Goal: Task Accomplishment & Management: Manage account settings

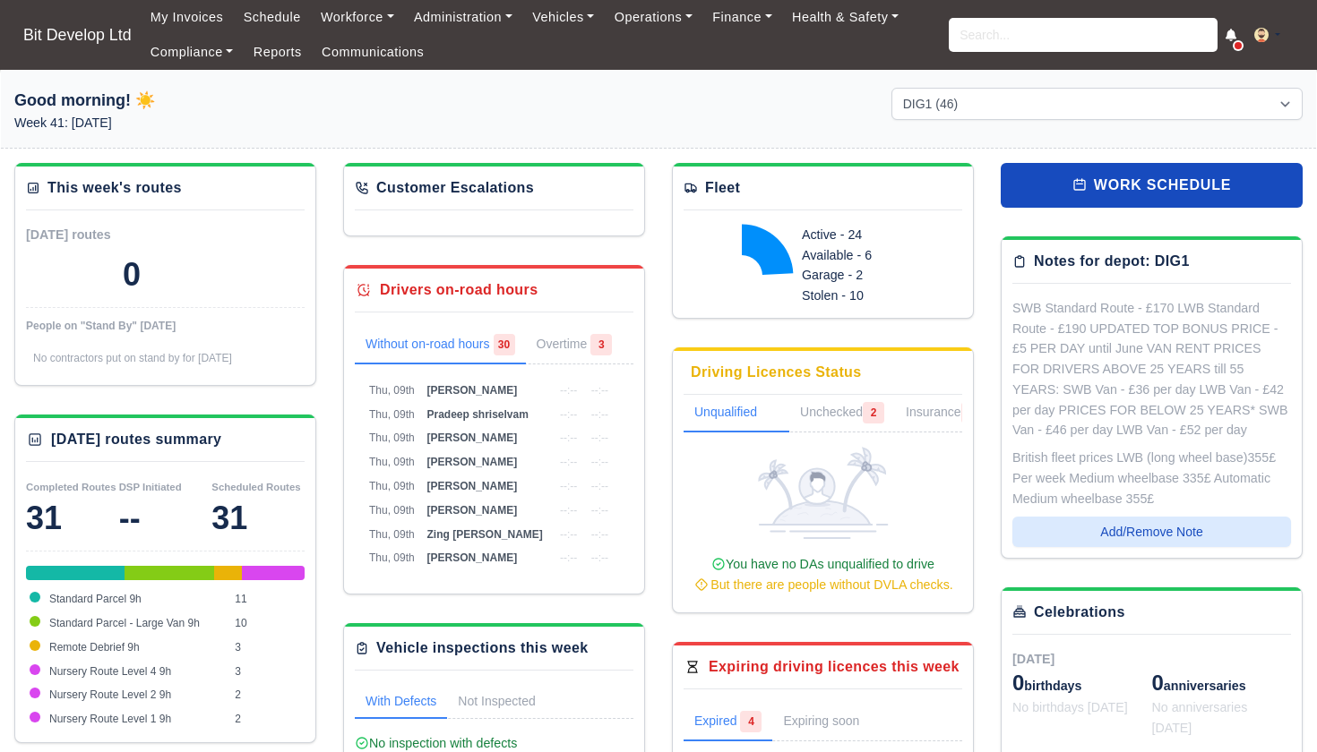
select select "2"
click at [983, 43] on input "search" at bounding box center [1083, 35] width 269 height 34
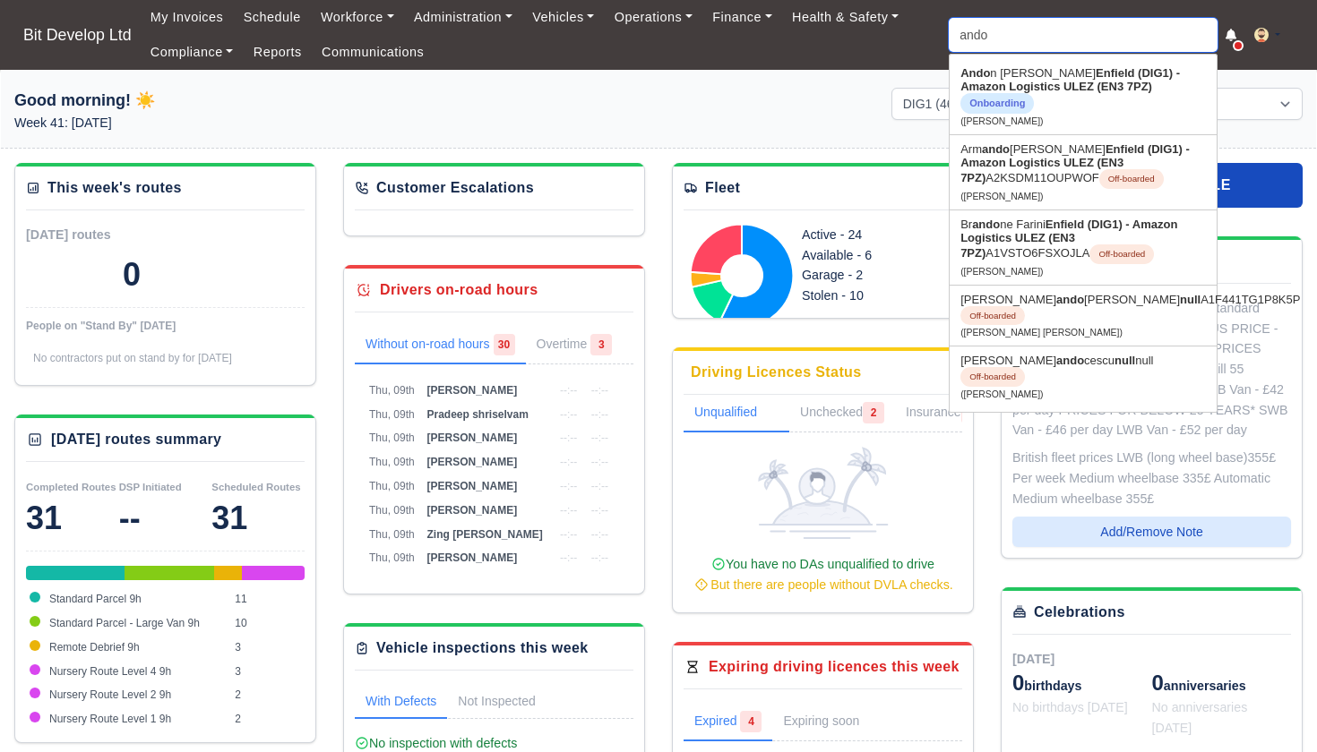
type input "andon"
type input "andon Yordanov"
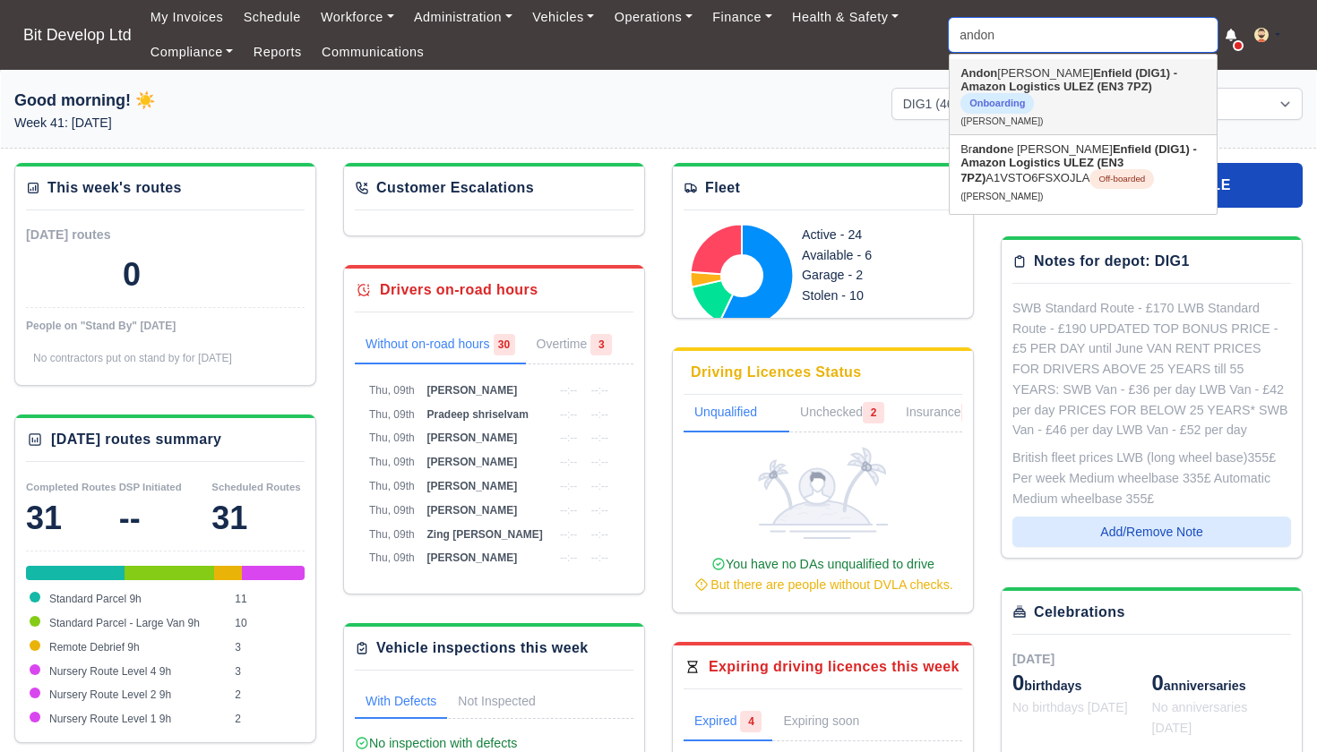
type input "and on"
drag, startPoint x: 983, startPoint y: 65, endPoint x: 1008, endPoint y: 82, distance: 30.3
click at [1008, 82] on link "Andon Yordanov Enfield (DIG1) - Amazon Logistics ULEZ (EN3 7PZ) Onboarding (And…" at bounding box center [1083, 96] width 267 height 75
type input "Andon Yordanov"
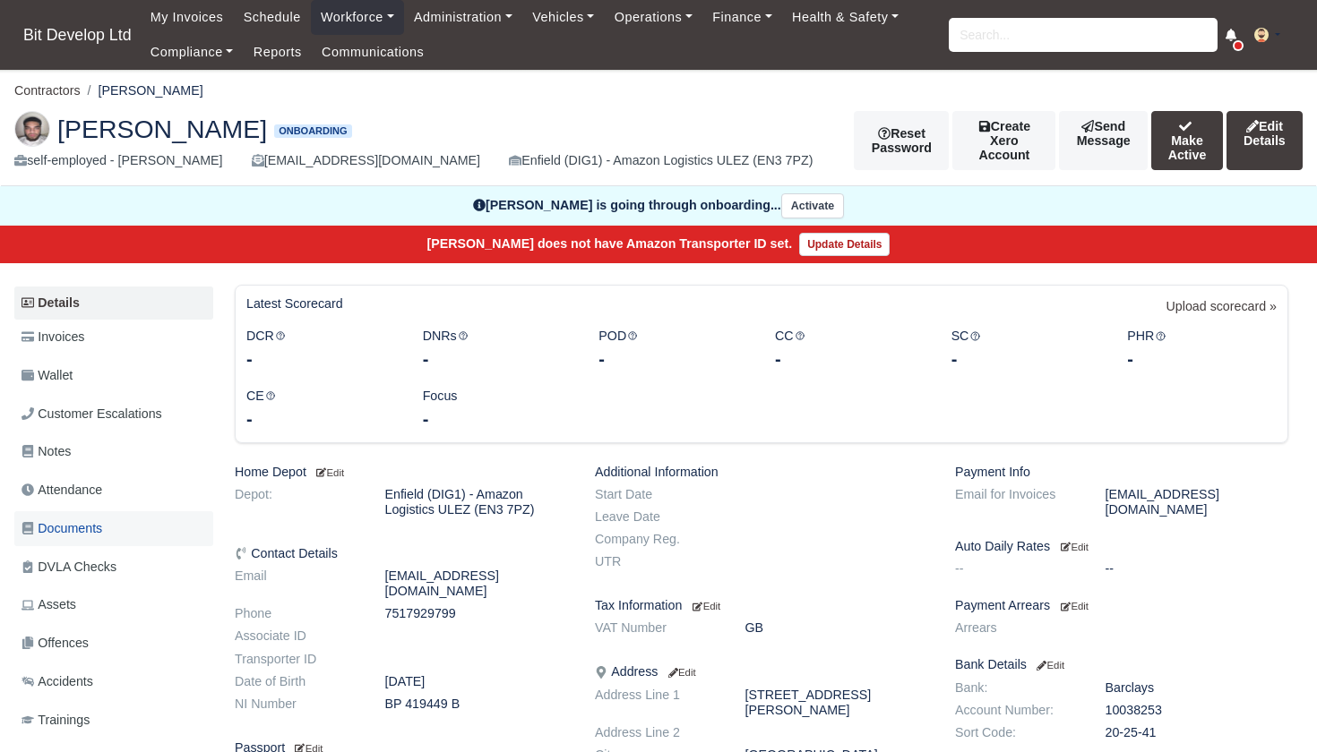
click at [69, 520] on span "Documents" at bounding box center [61, 529] width 81 height 21
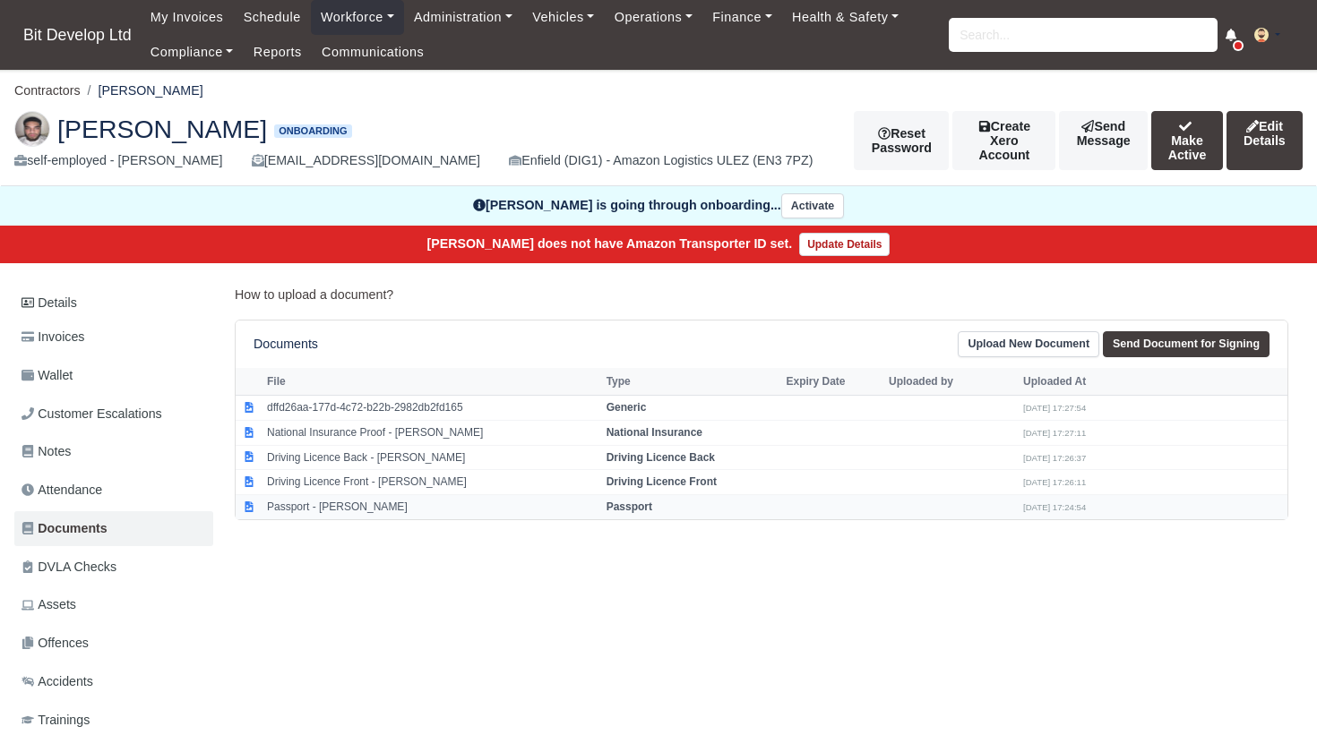
click at [310, 498] on td "Passport - Andon Yordanov" at bounding box center [431, 507] width 339 height 24
select select "passport"
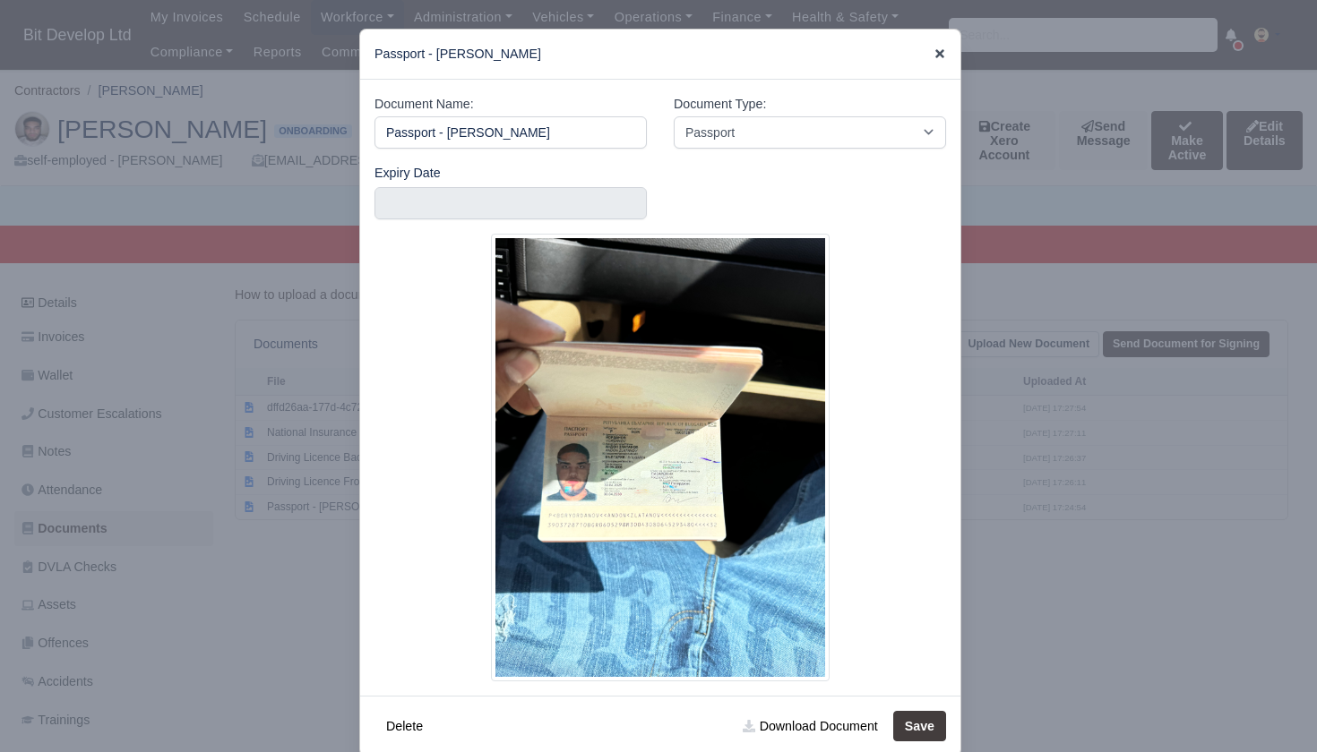
click at [941, 49] on icon at bounding box center [939, 53] width 13 height 13
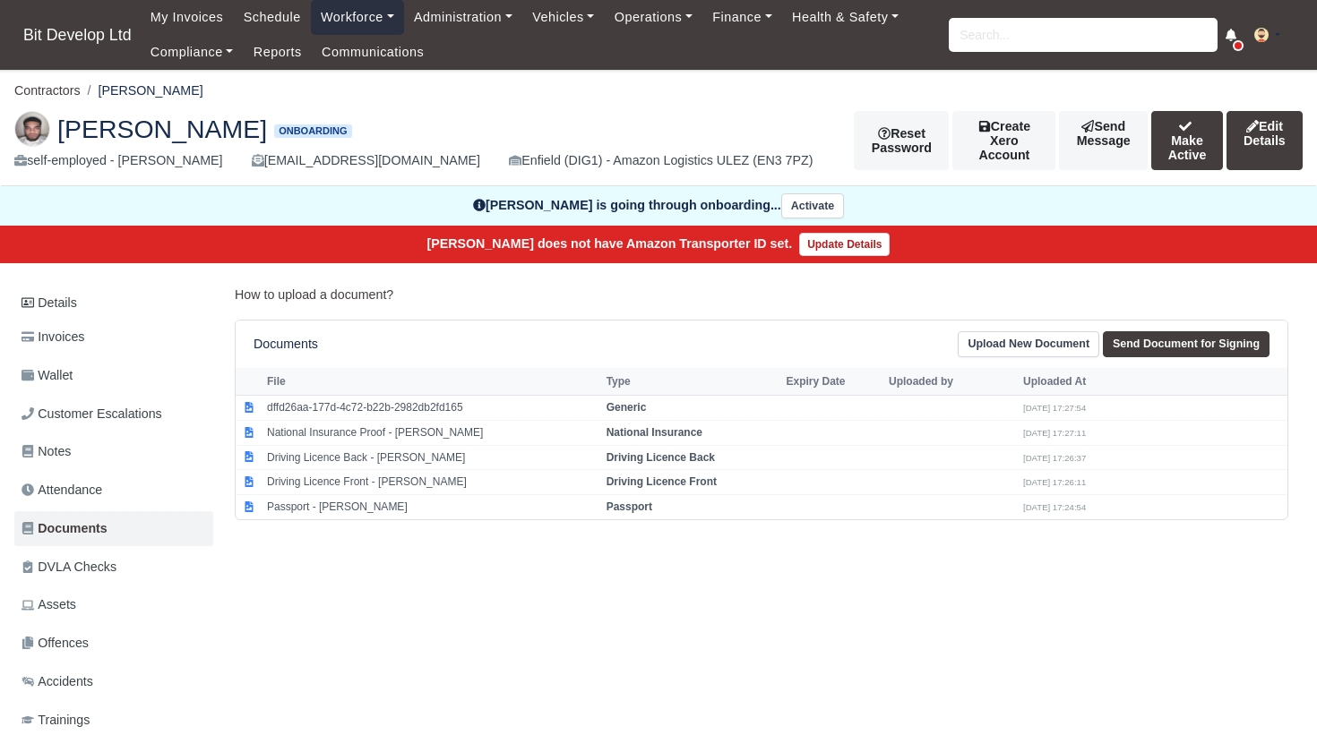
click at [367, 13] on link "Workforce" at bounding box center [357, 17] width 93 height 35
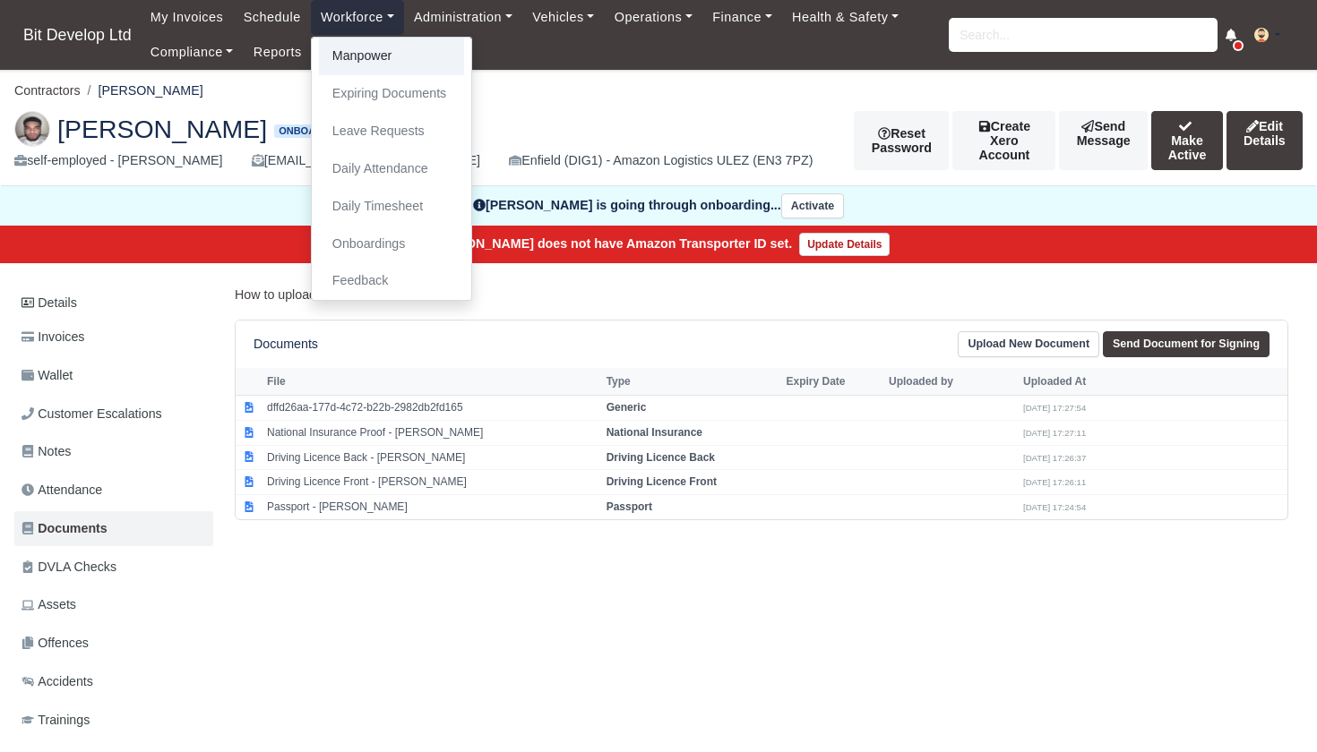
click at [364, 51] on link "Manpower" at bounding box center [391, 57] width 145 height 38
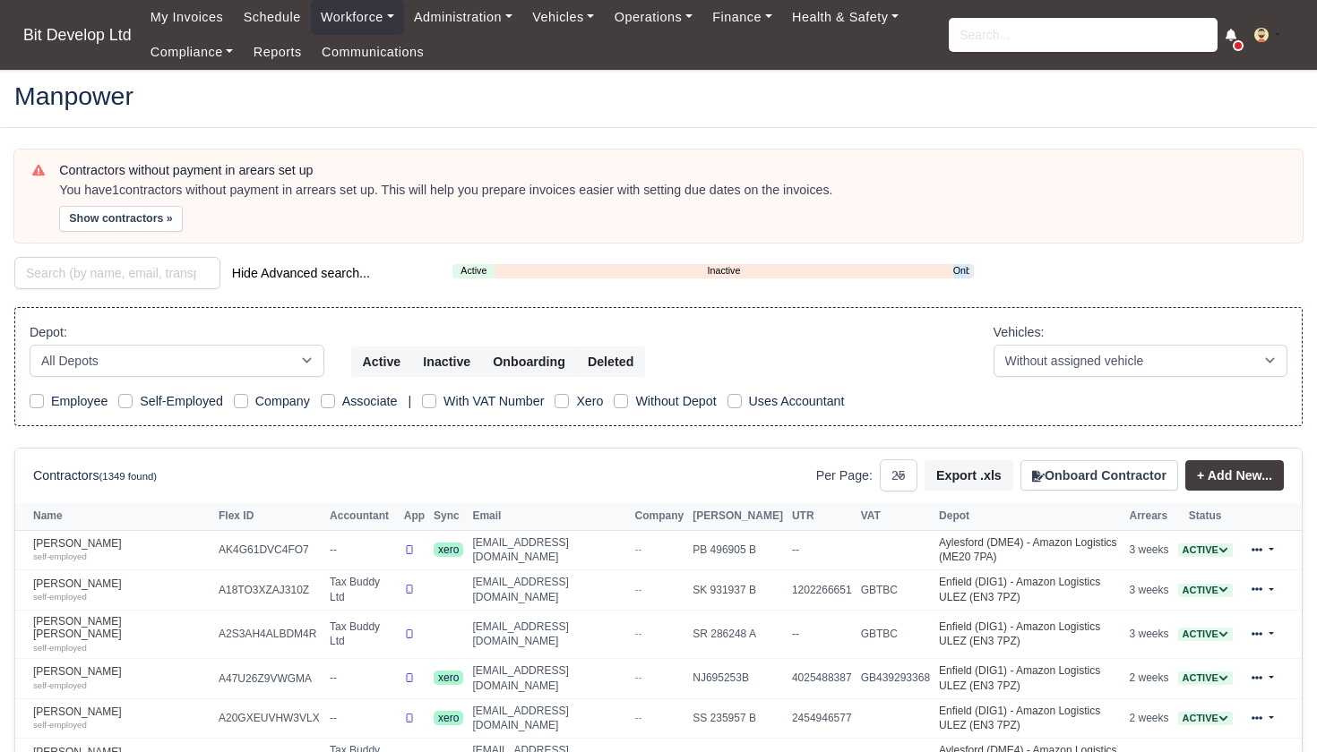
select select "25"
click at [963, 269] on link "Onboarding" at bounding box center [961, 270] width 16 height 15
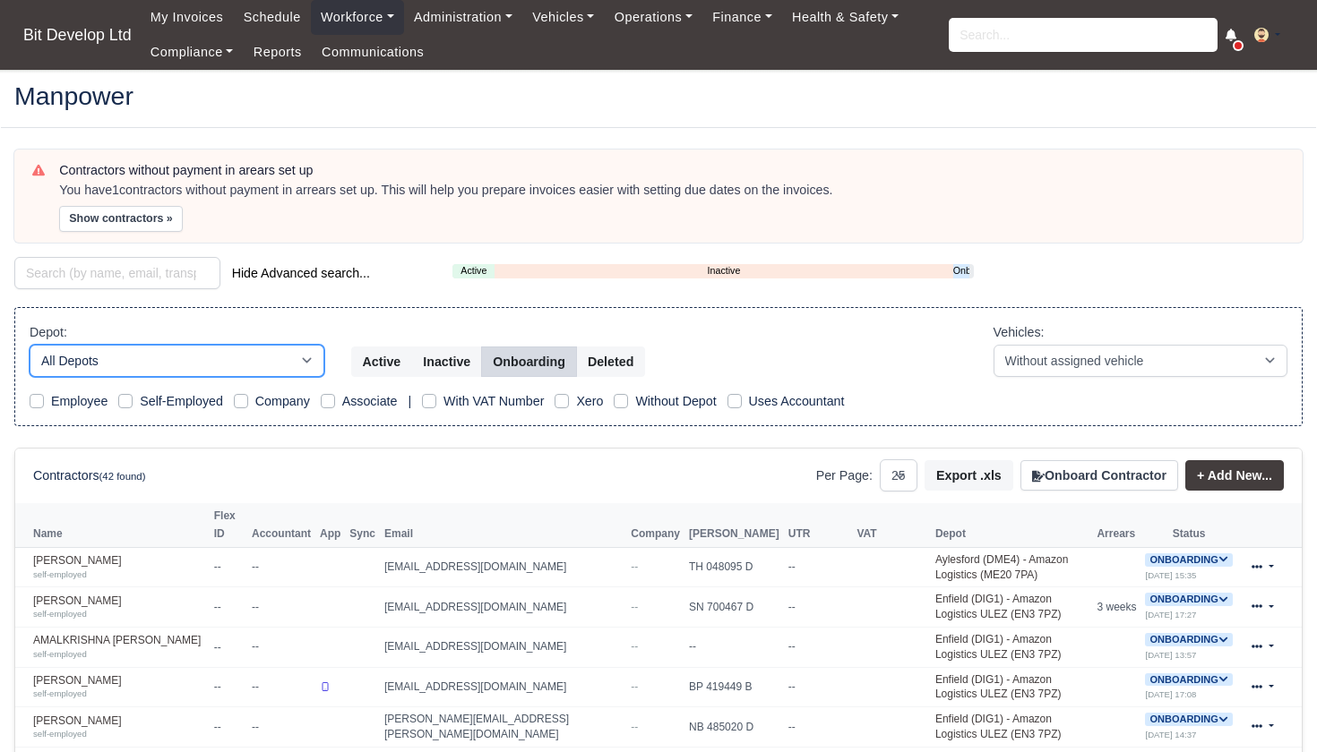
select select "2"
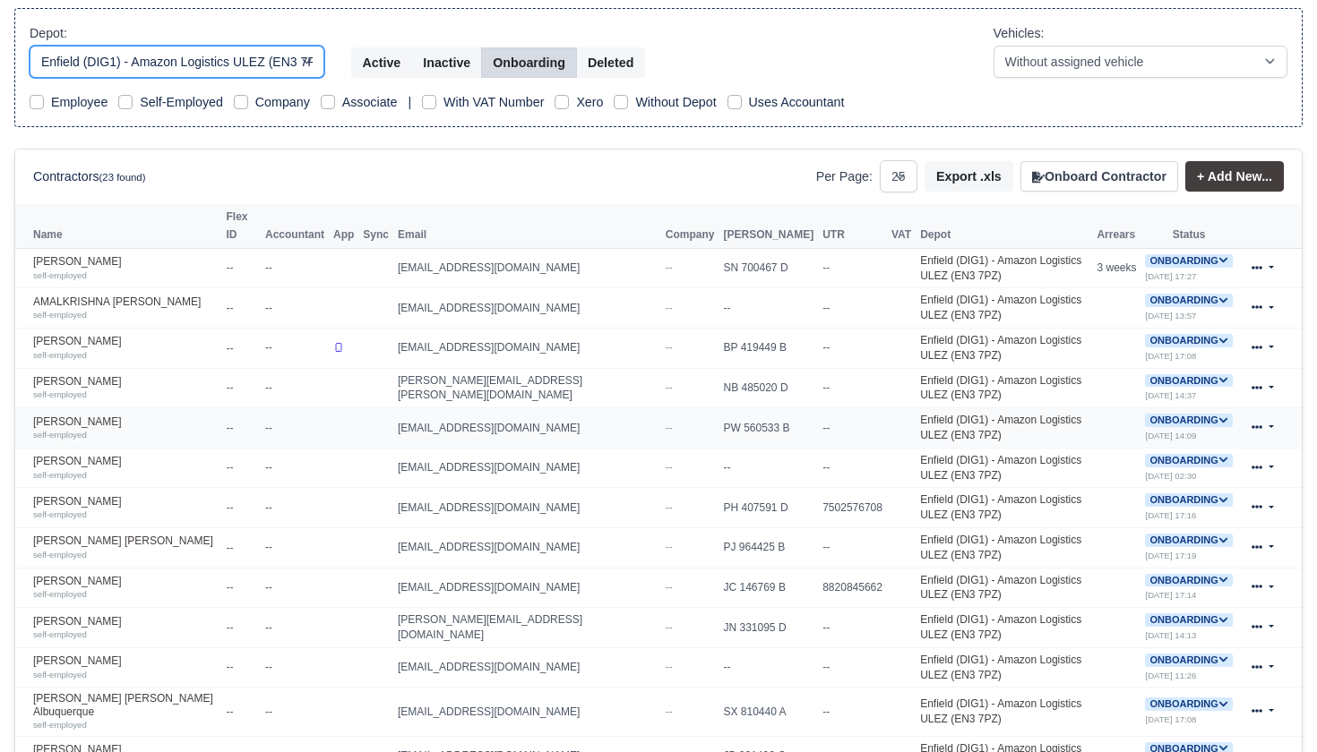
scroll to position [296, 0]
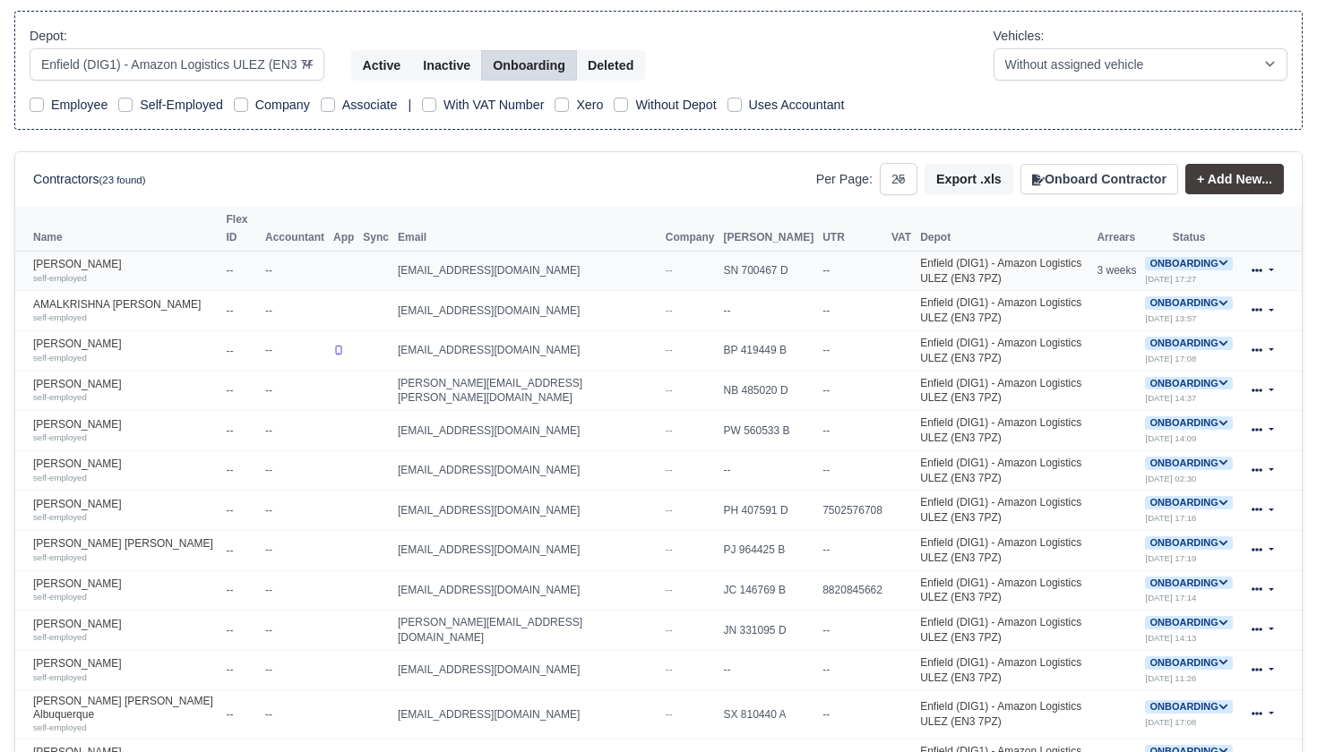
click at [1184, 257] on span "Onboarding" at bounding box center [1188, 263] width 87 height 13
click at [1125, 316] on button "Deactivate" at bounding box center [1117, 318] width 83 height 30
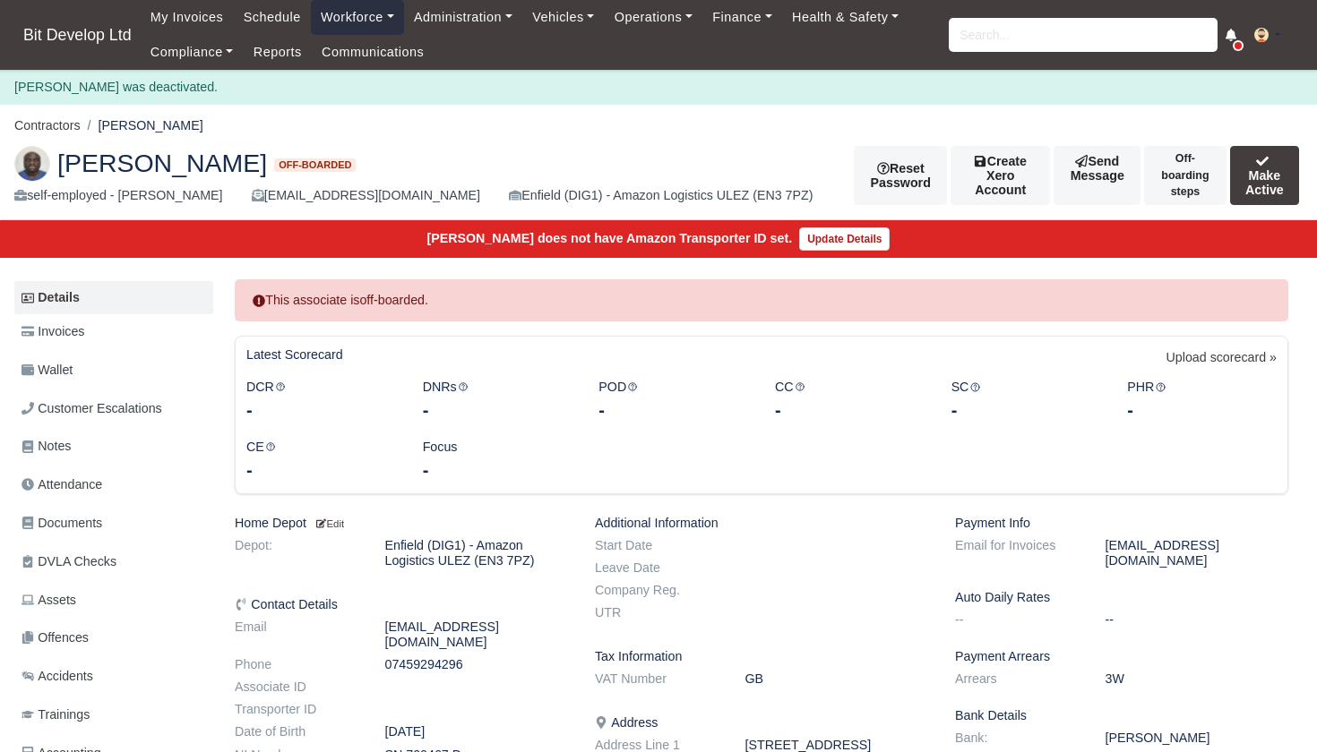
click at [339, 19] on link "Workforce" at bounding box center [357, 17] width 93 height 35
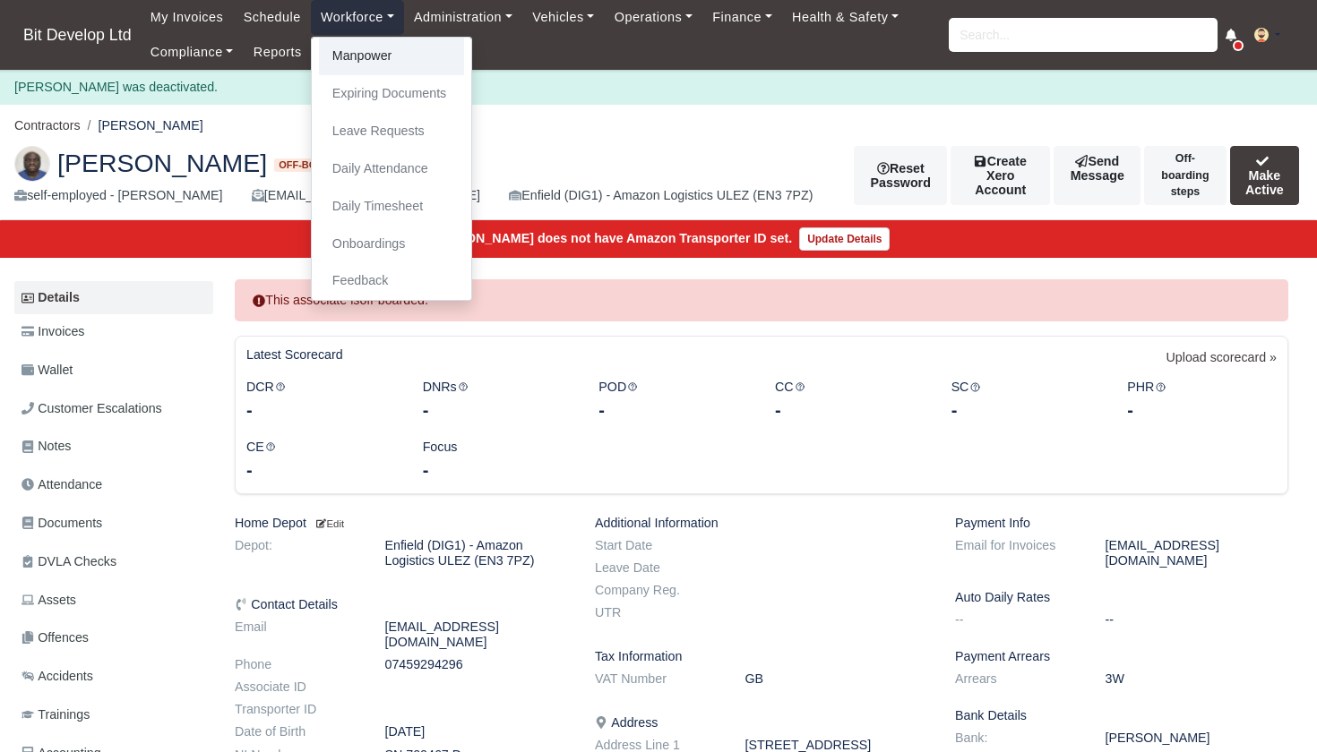
click at [361, 60] on link "Manpower" at bounding box center [391, 57] width 145 height 38
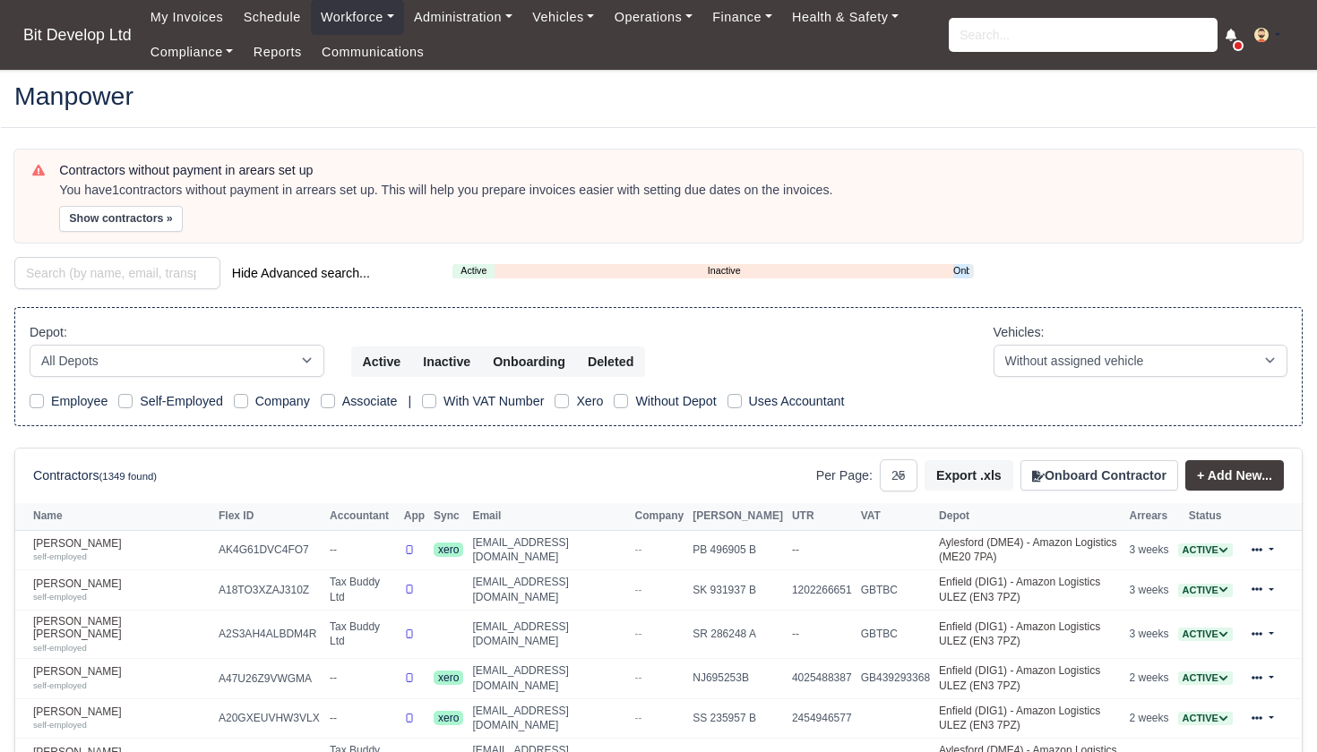
select select "25"
click at [967, 264] on link "Onboarding" at bounding box center [961, 270] width 16 height 15
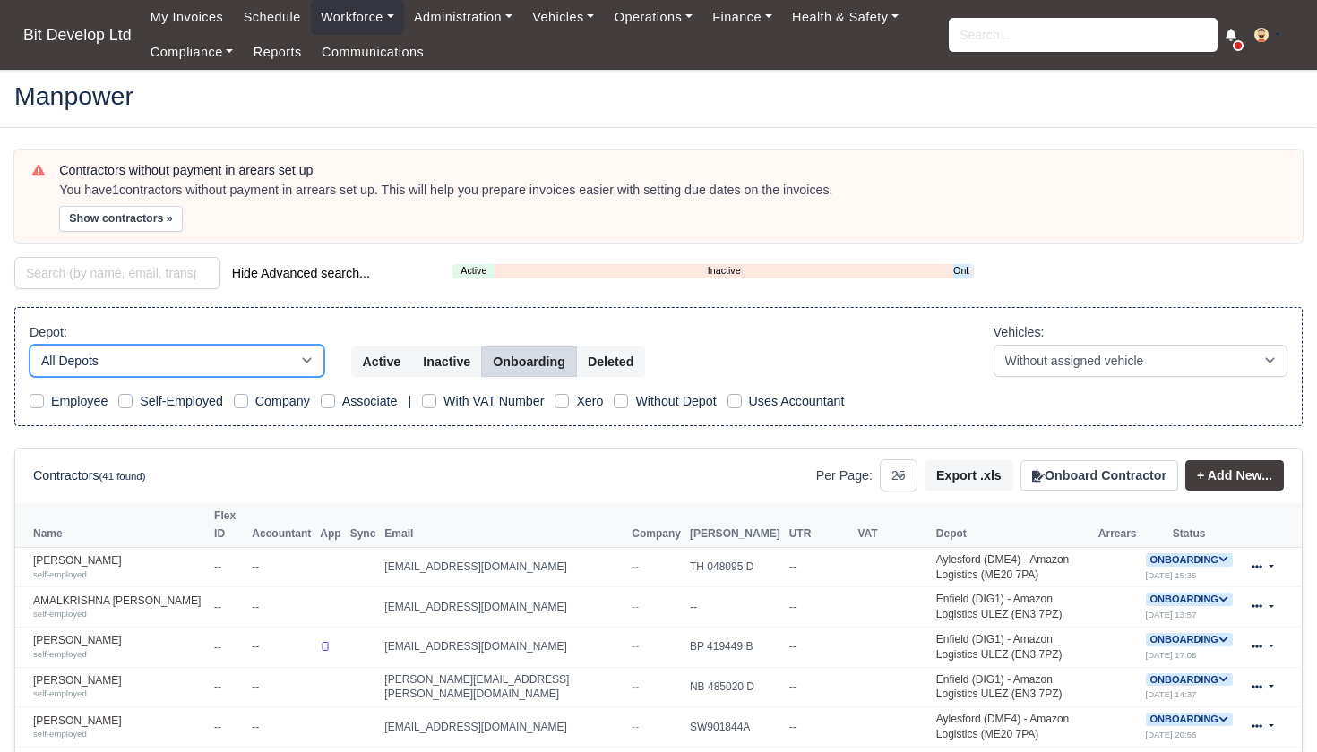
select select "2"
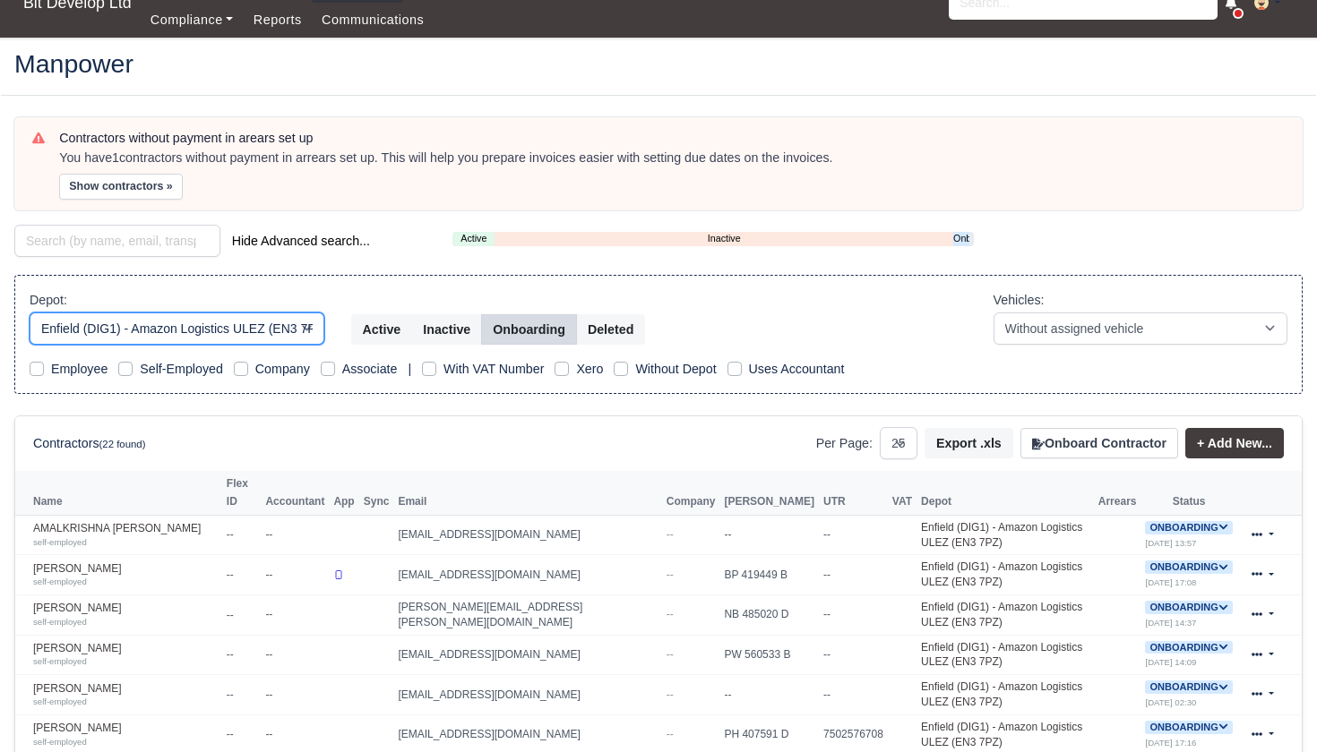
scroll to position [36, 0]
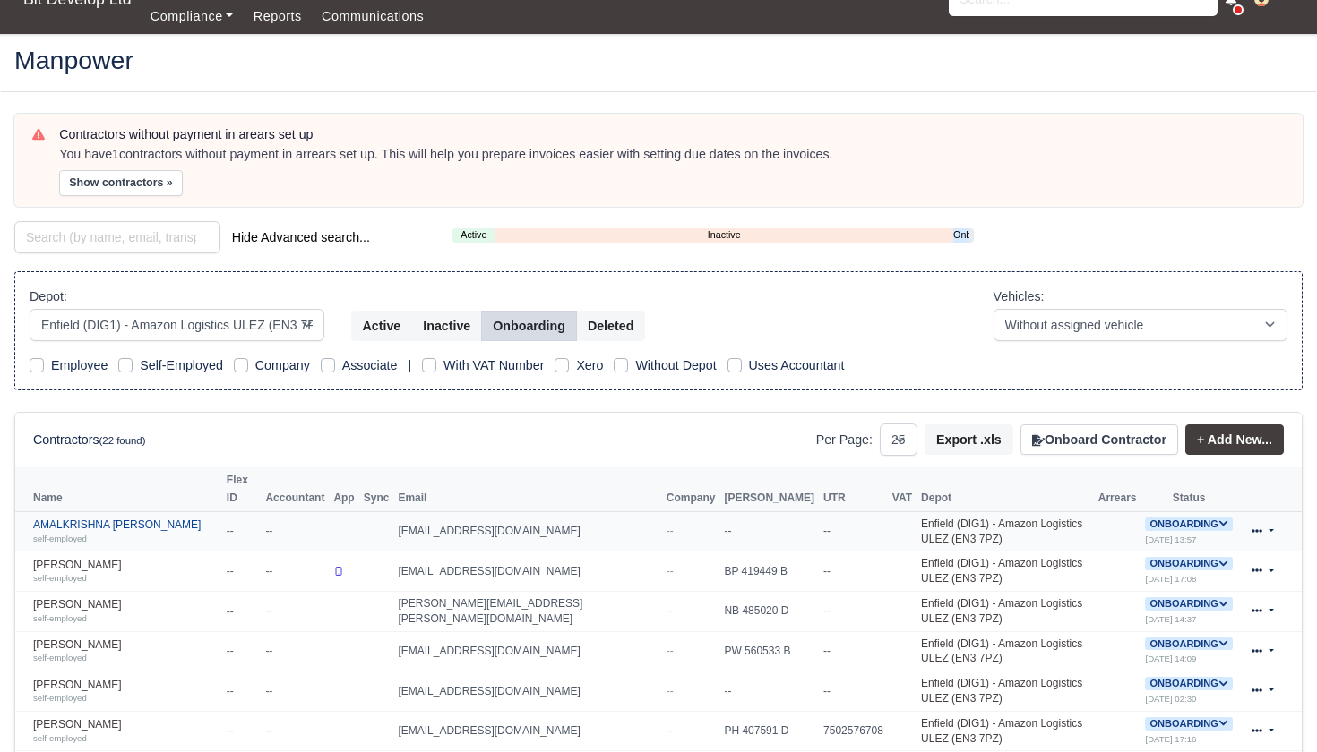
click at [123, 532] on div "self-employed" at bounding box center [125, 538] width 185 height 13
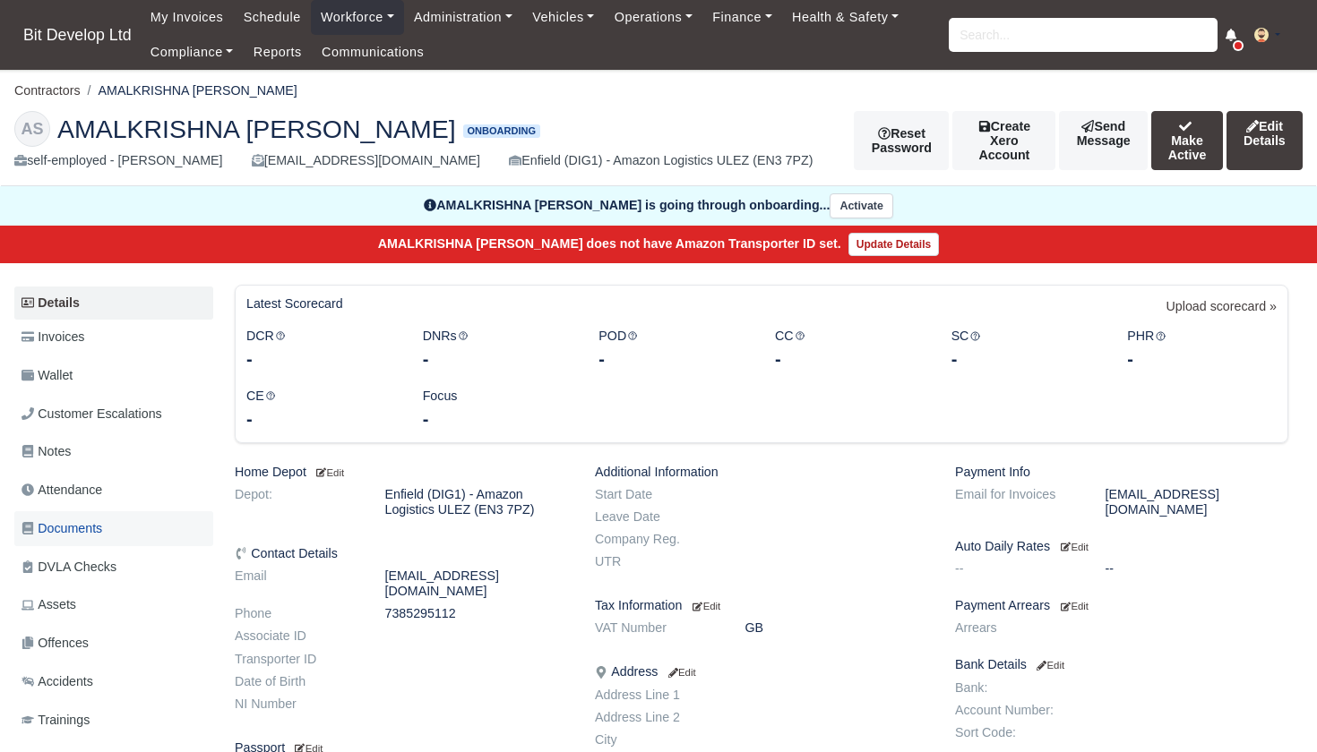
click at [73, 539] on span "Documents" at bounding box center [61, 529] width 81 height 21
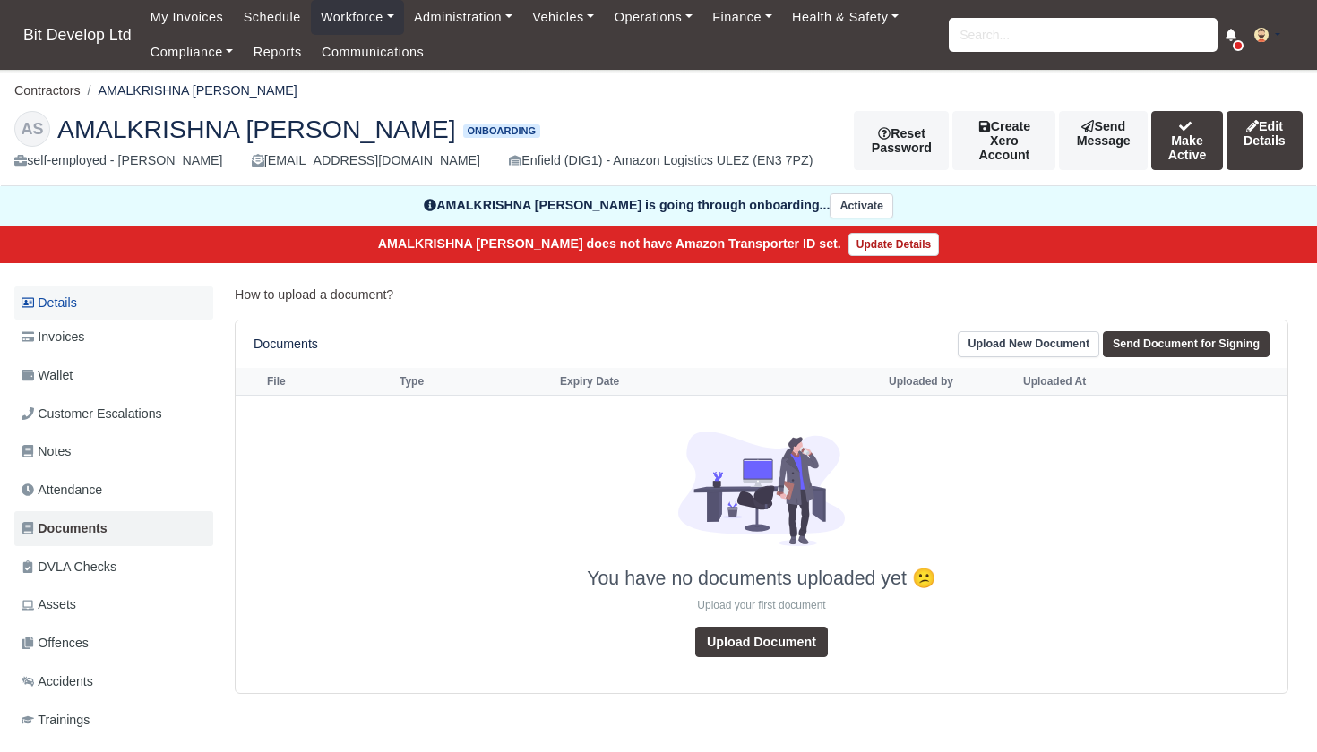
click at [66, 320] on link "Details" at bounding box center [113, 303] width 199 height 33
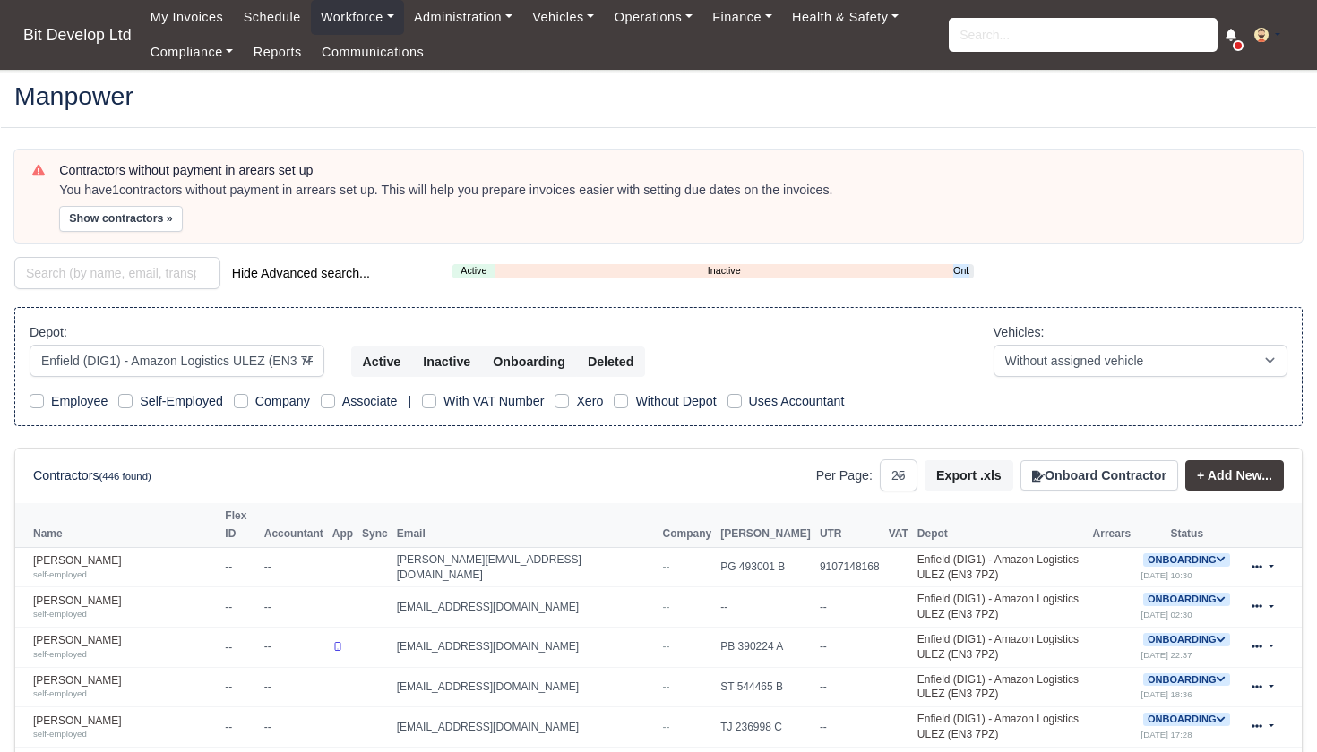
select select "2"
select select "25"
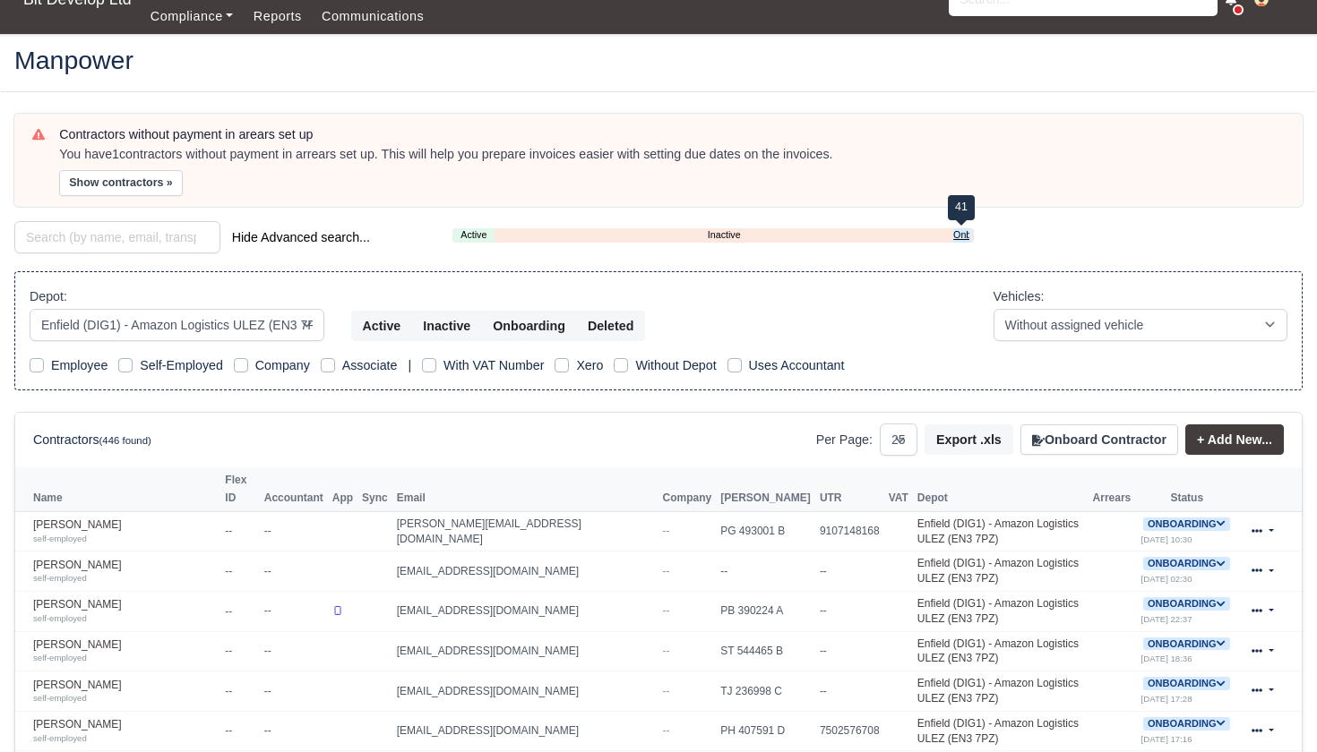
click at [965, 230] on link "Onboarding" at bounding box center [961, 235] width 16 height 15
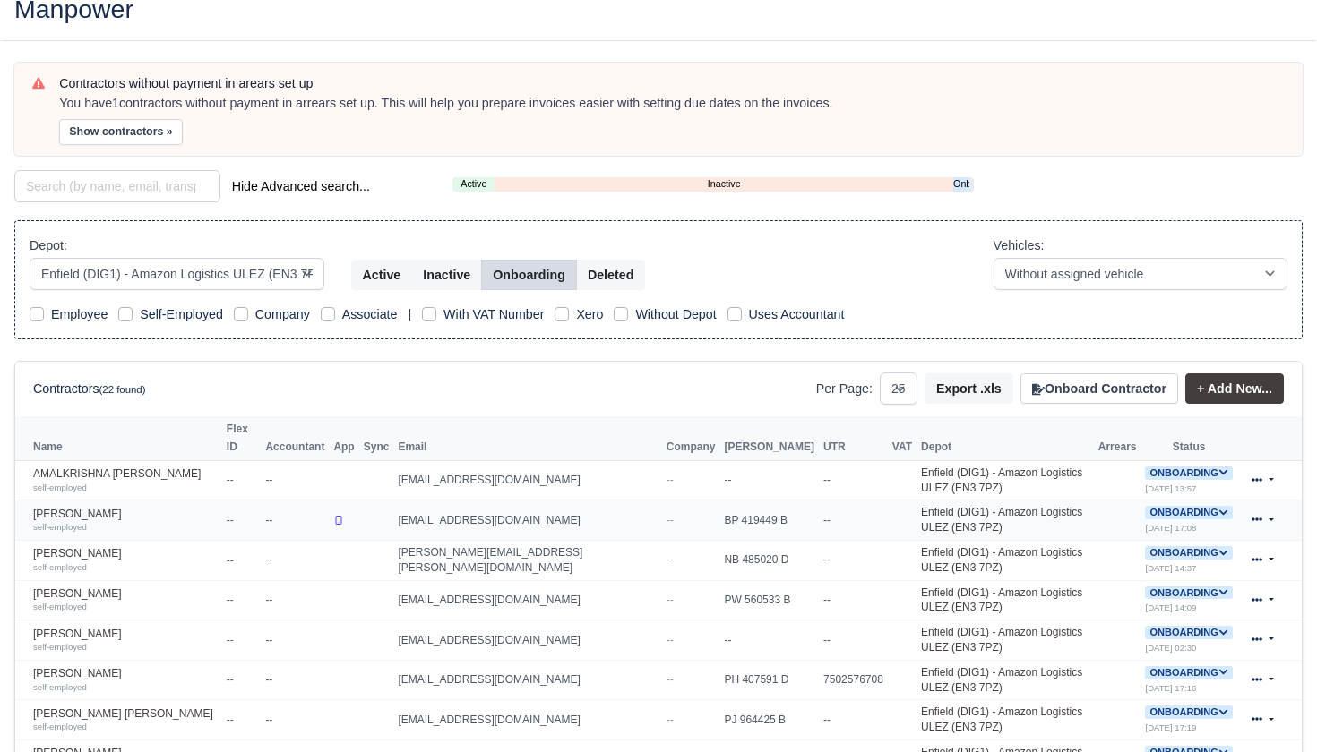
scroll to position [114, 0]
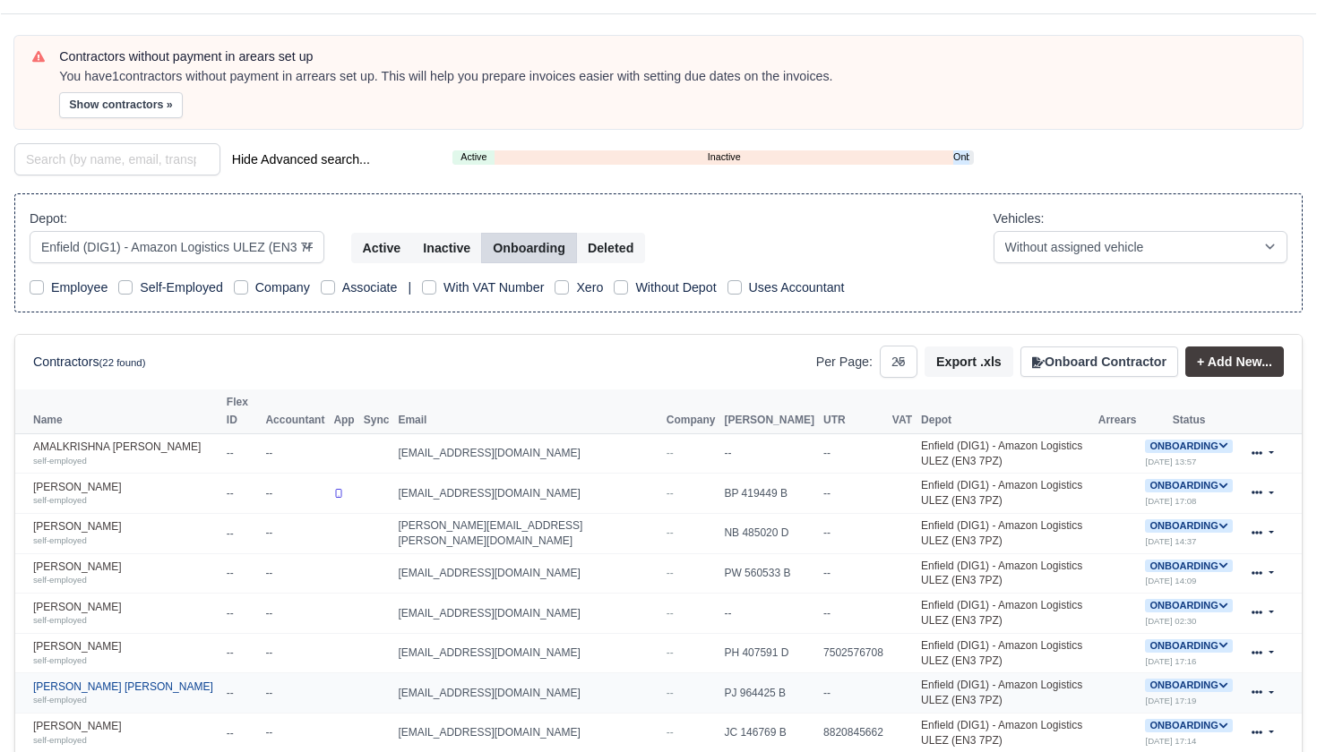
click at [73, 681] on link "Jonathan-David Abdul self-employed" at bounding box center [125, 694] width 185 height 26
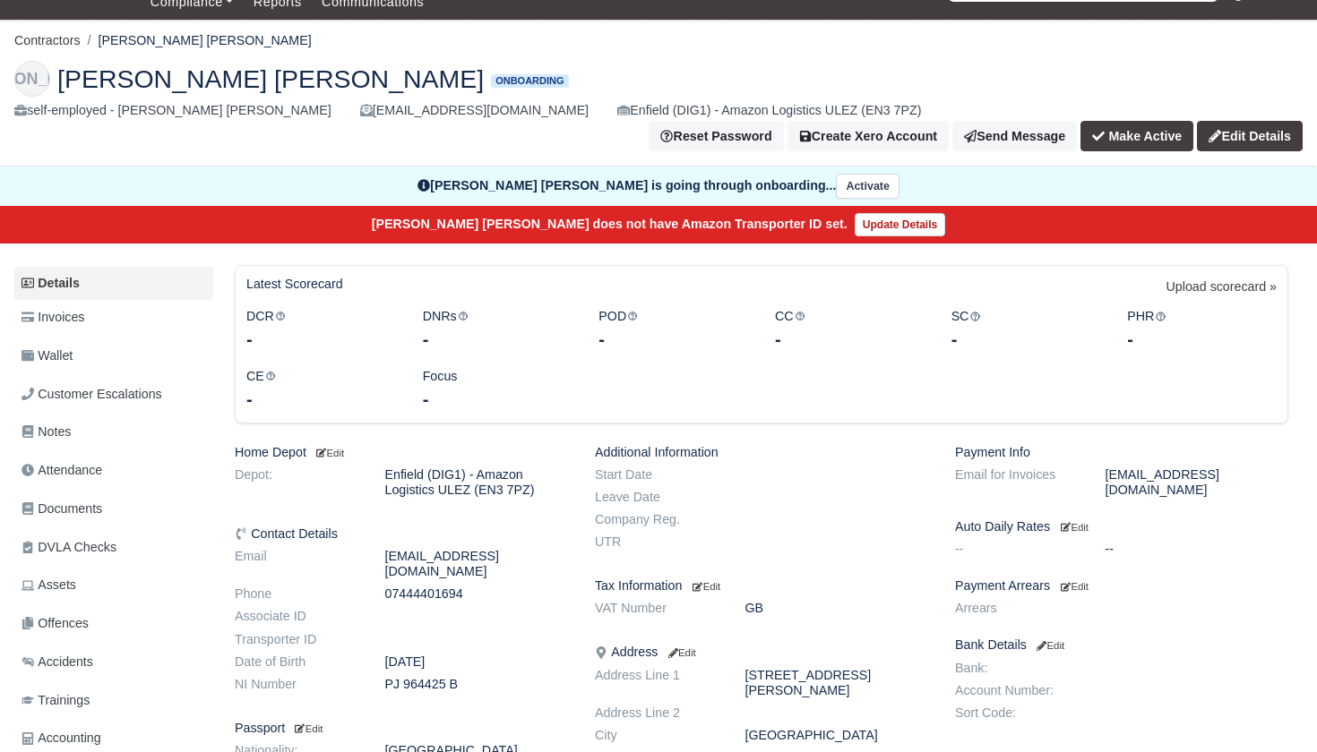
scroll to position [30, 0]
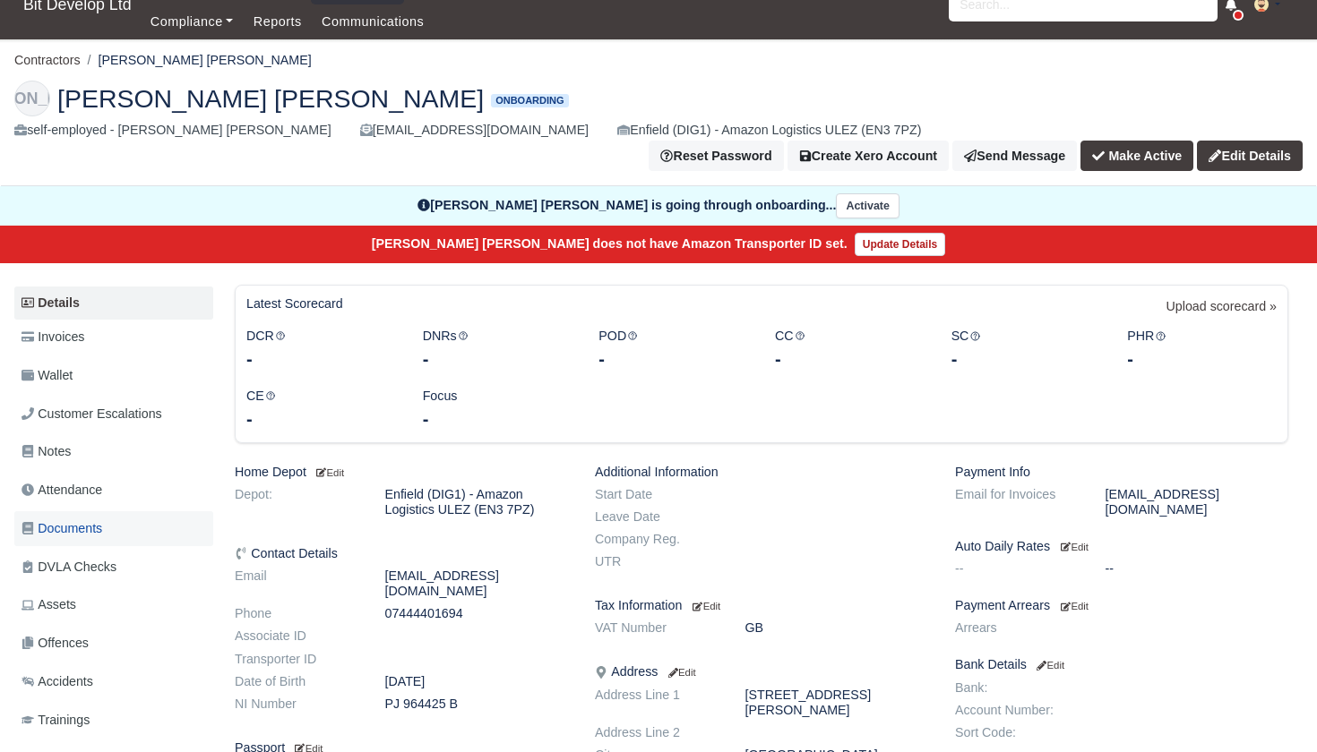
click at [84, 519] on span "Documents" at bounding box center [61, 529] width 81 height 21
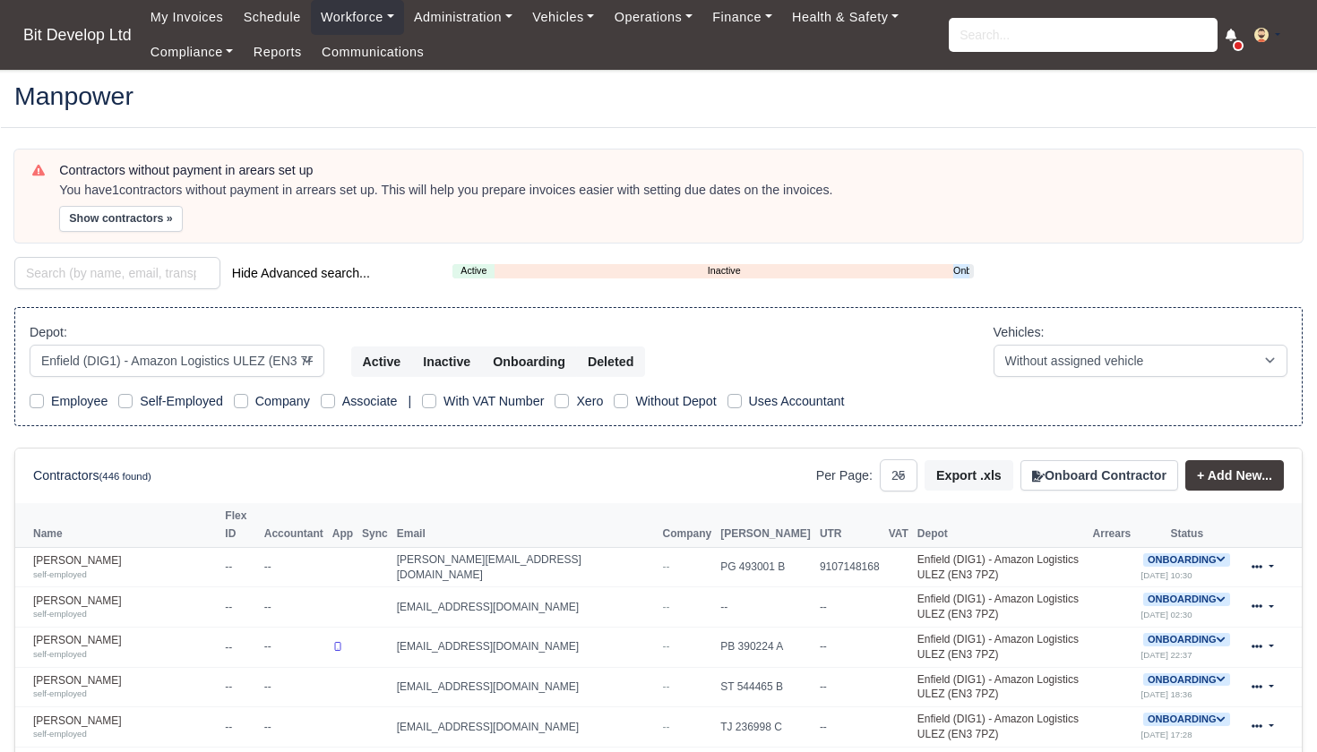
select select "2"
select select "25"
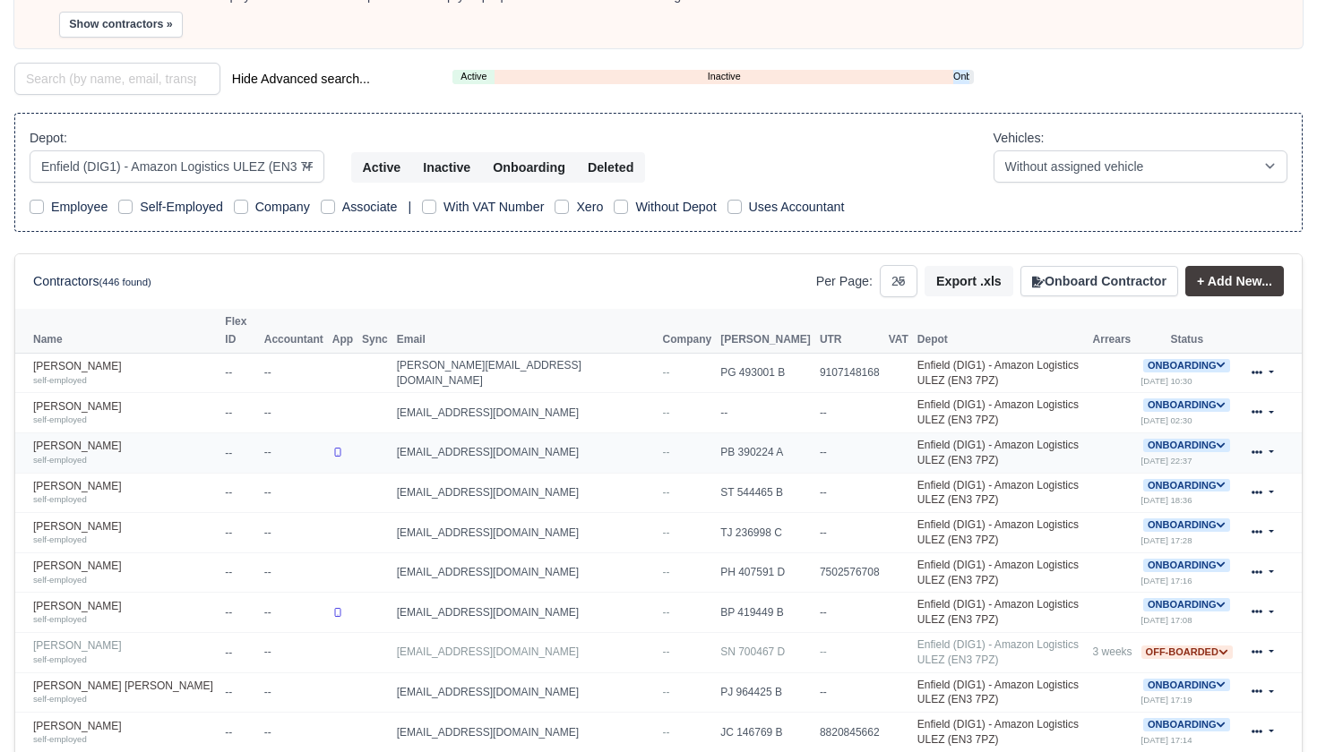
scroll to position [199, 0]
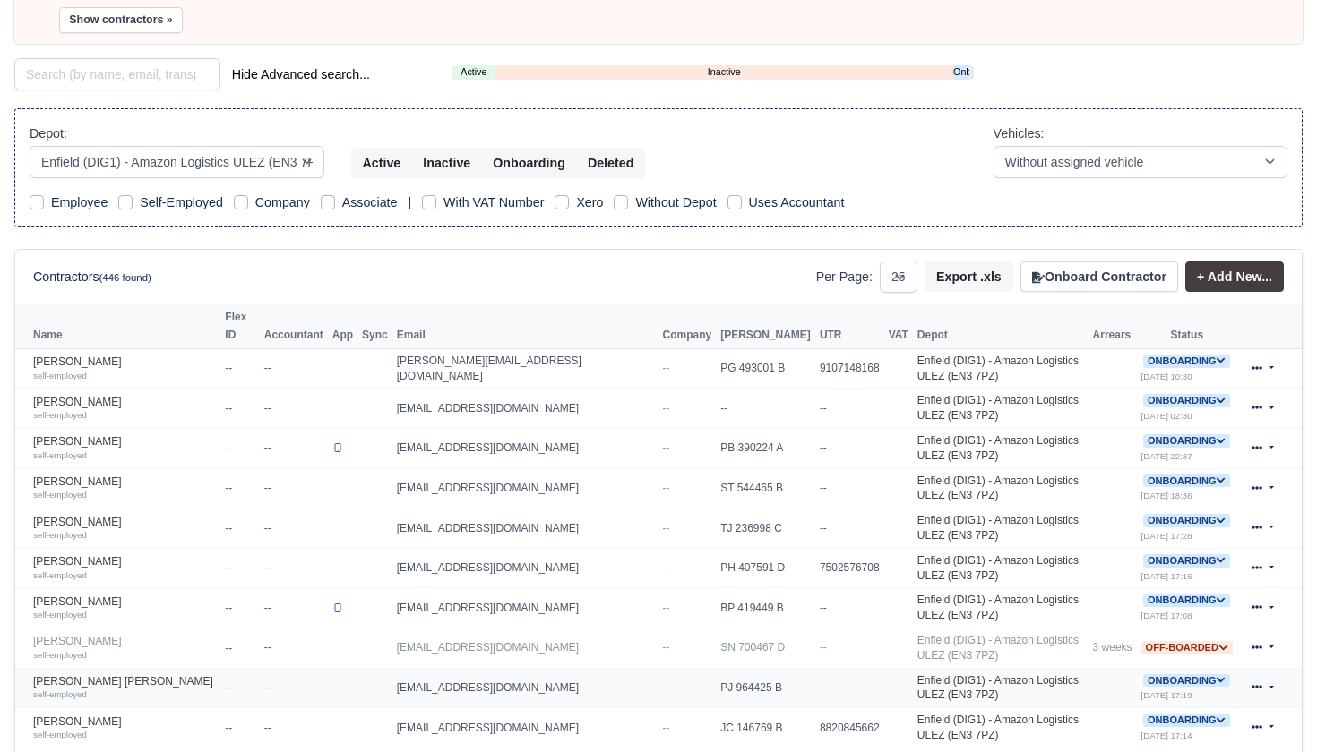
click at [1220, 675] on icon at bounding box center [1221, 680] width 10 height 10
click at [1122, 721] on button "Deactivate" at bounding box center [1114, 735] width 83 height 30
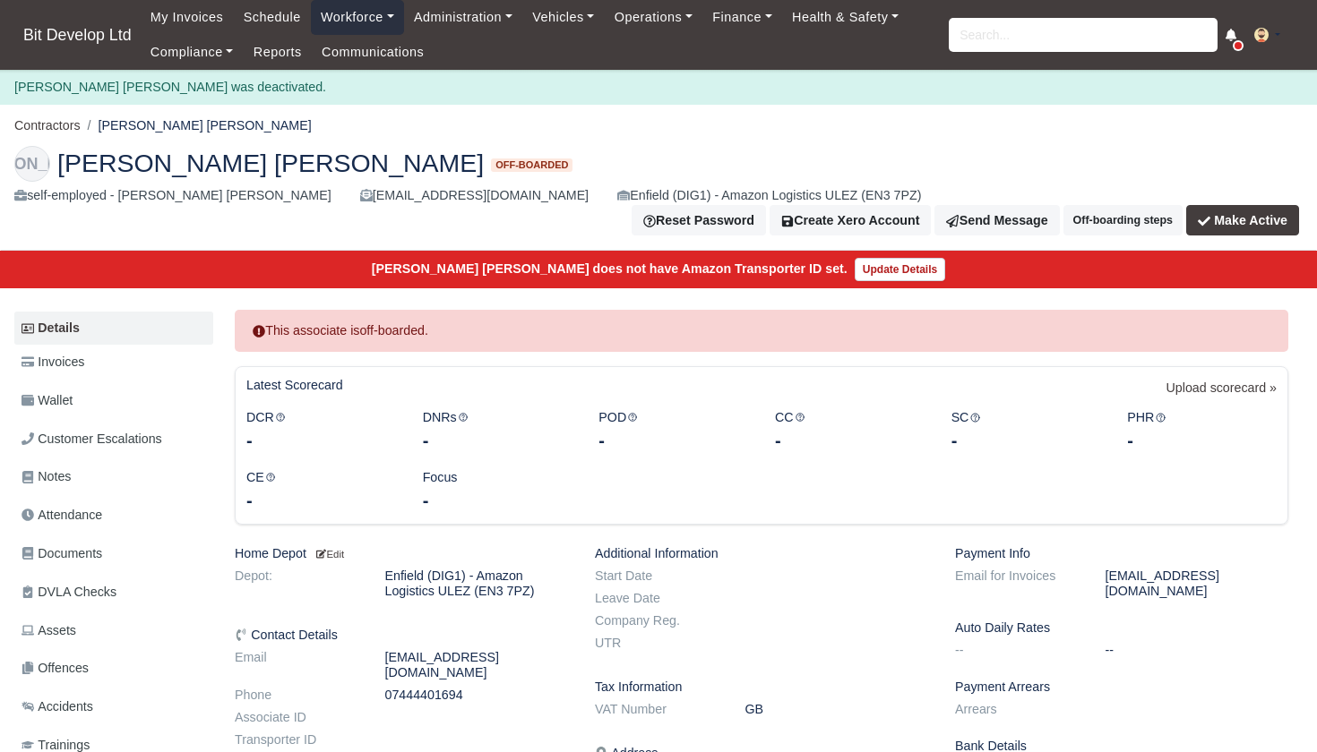
click at [355, 23] on link "Workforce" at bounding box center [357, 17] width 93 height 35
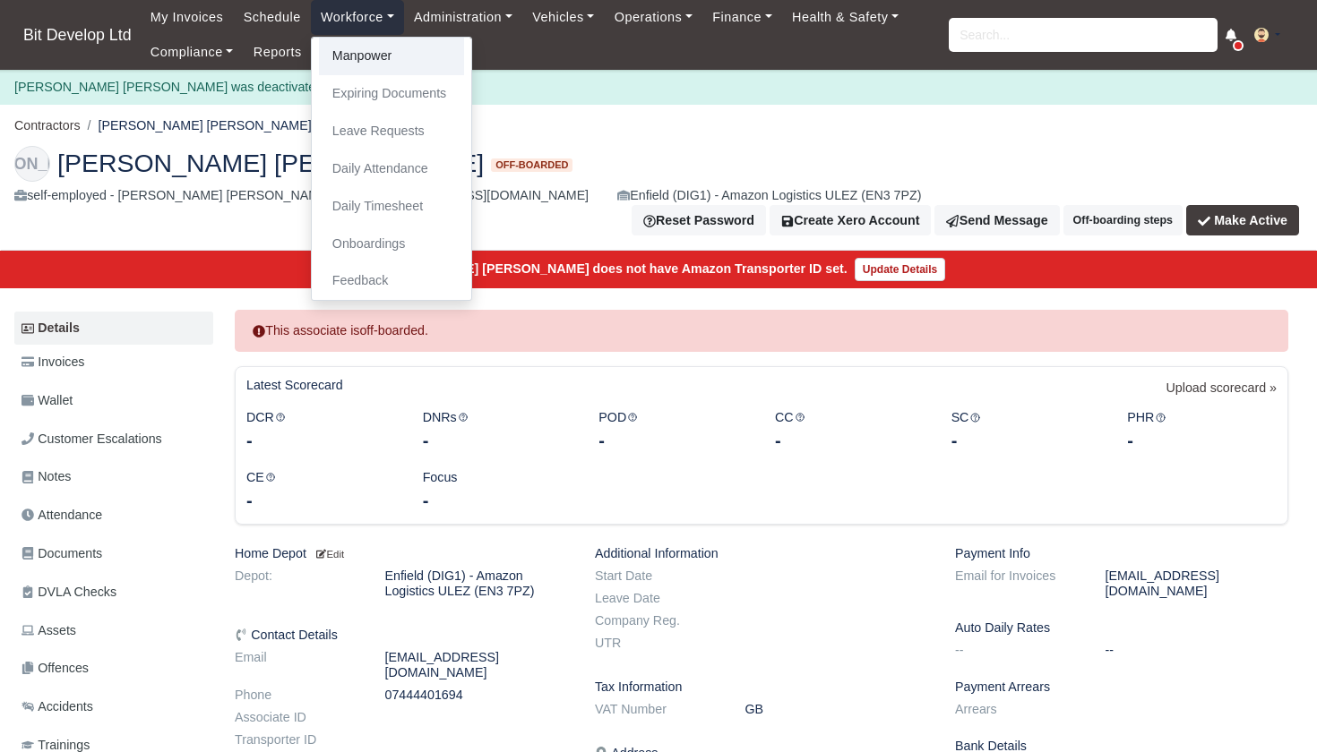
click at [360, 59] on link "Manpower" at bounding box center [391, 57] width 145 height 38
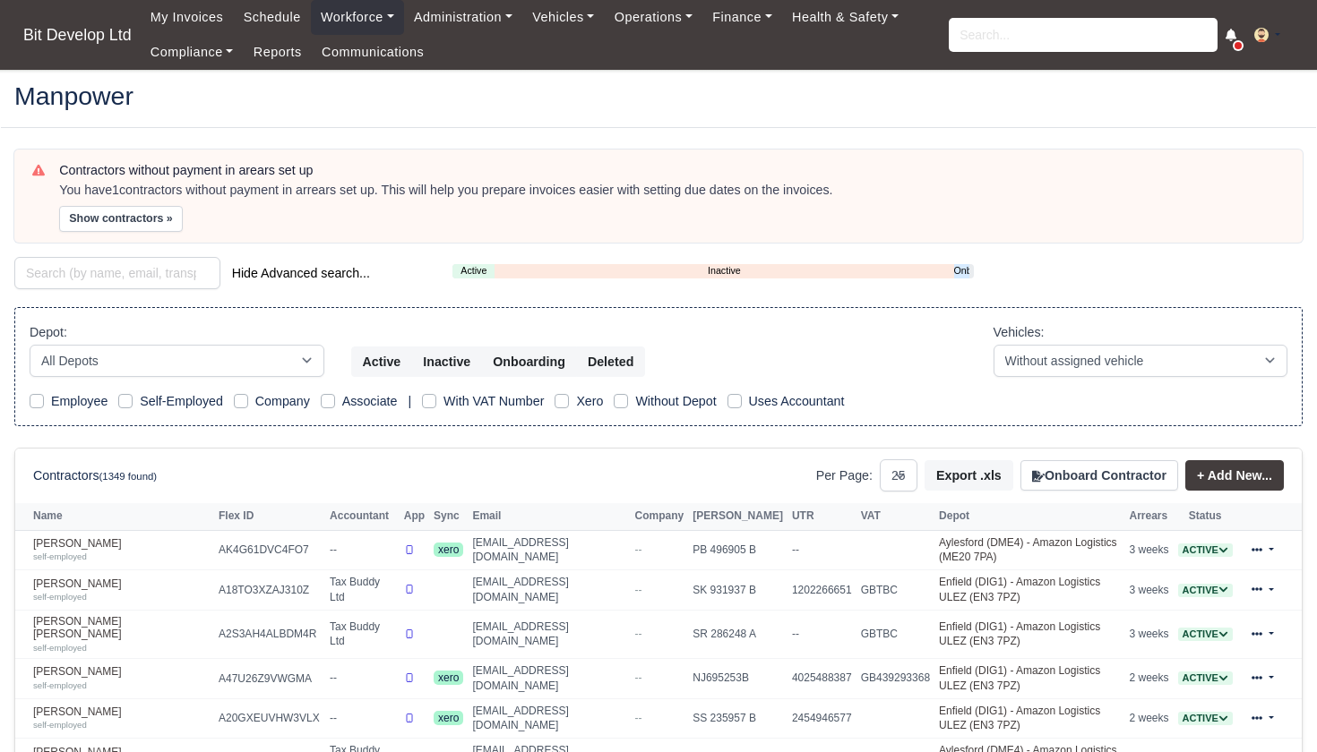
select select "25"
click at [958, 268] on link "Onboarding" at bounding box center [961, 270] width 15 height 15
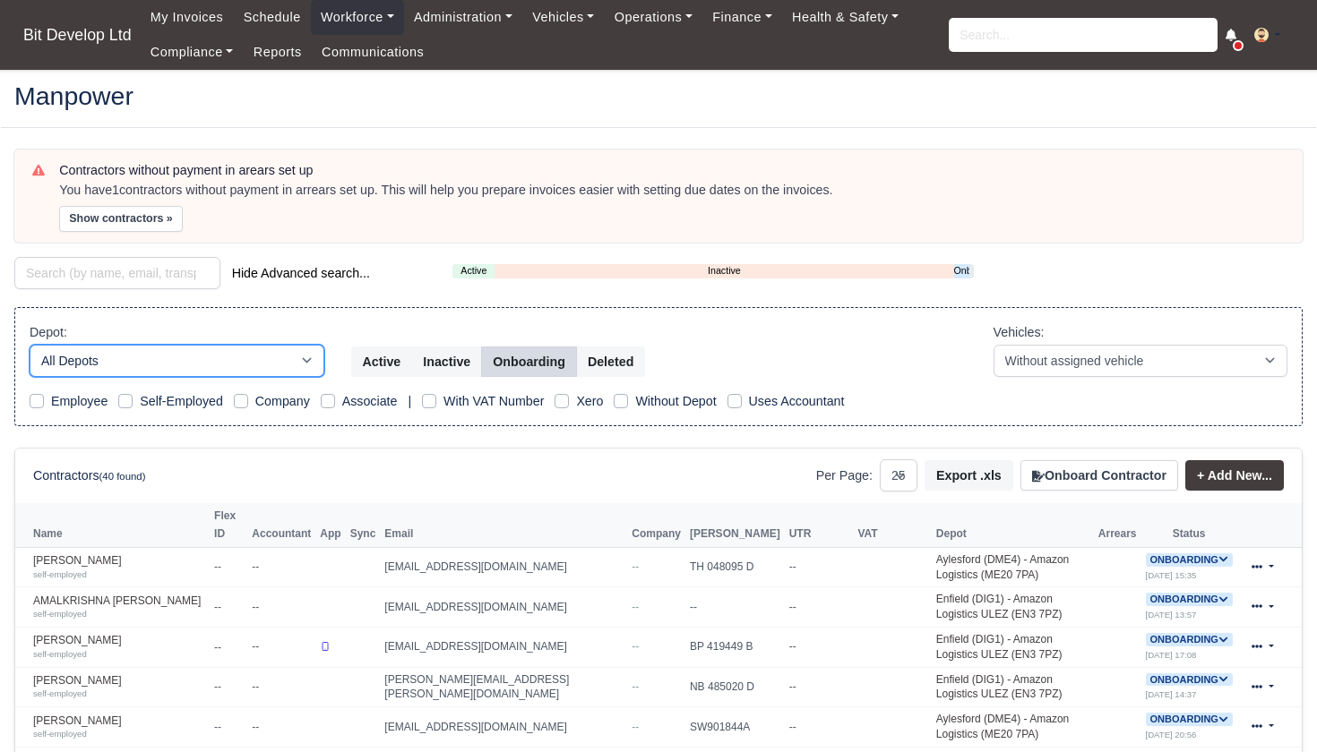
select select "2"
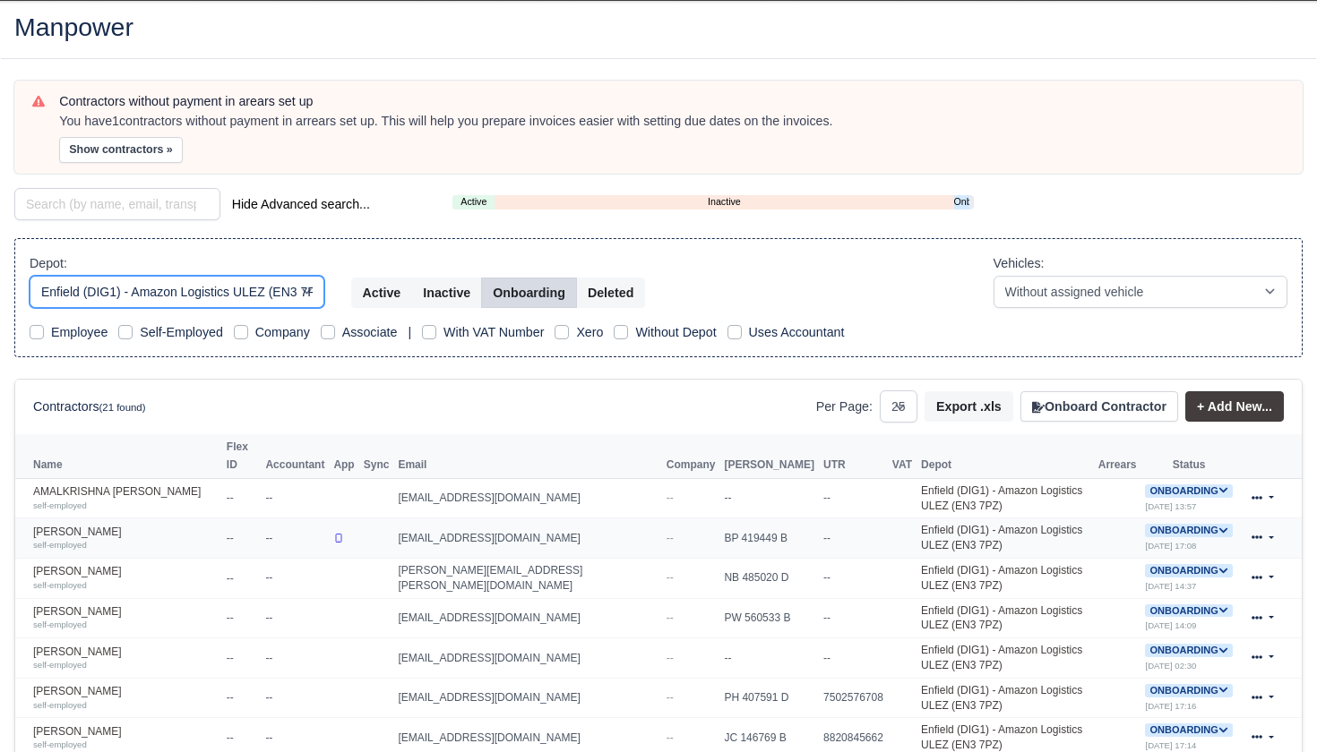
scroll to position [71, 0]
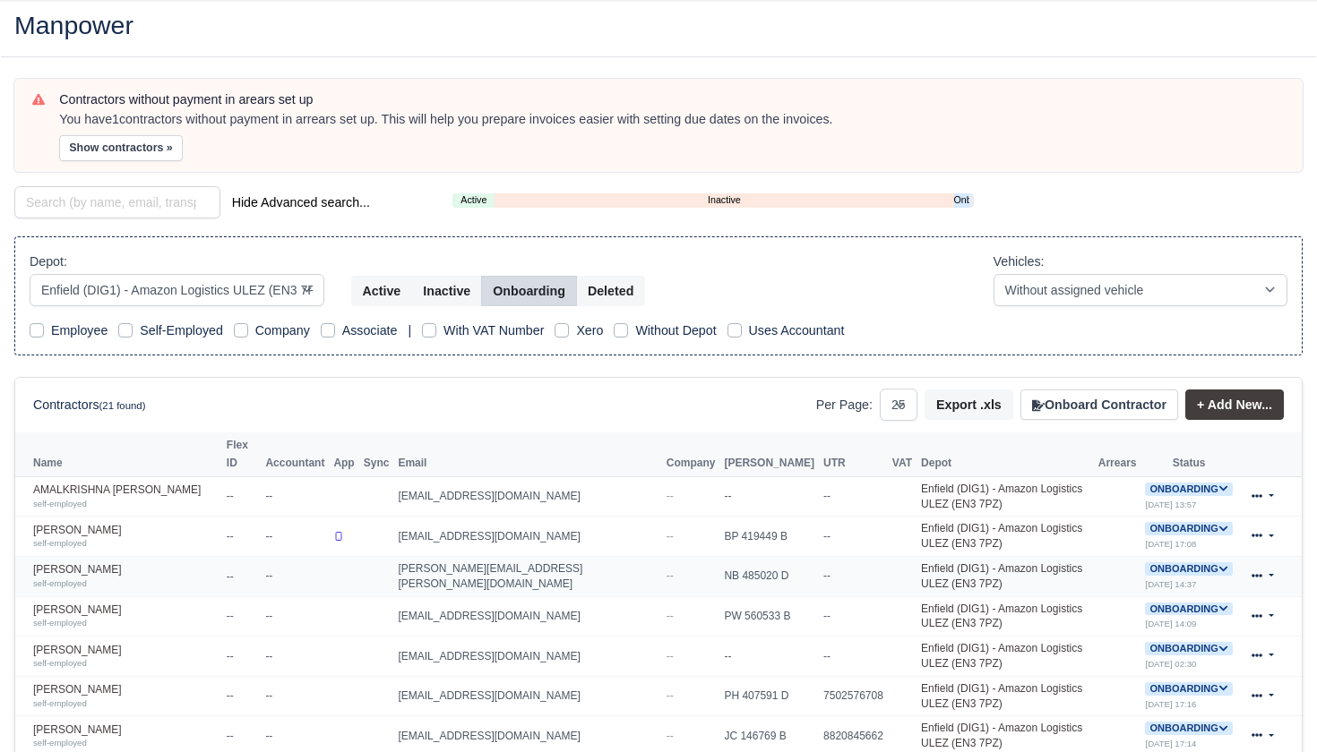
click at [1225, 564] on icon at bounding box center [1223, 569] width 10 height 10
click at [1135, 608] on button "Deactivate" at bounding box center [1117, 623] width 83 height 30
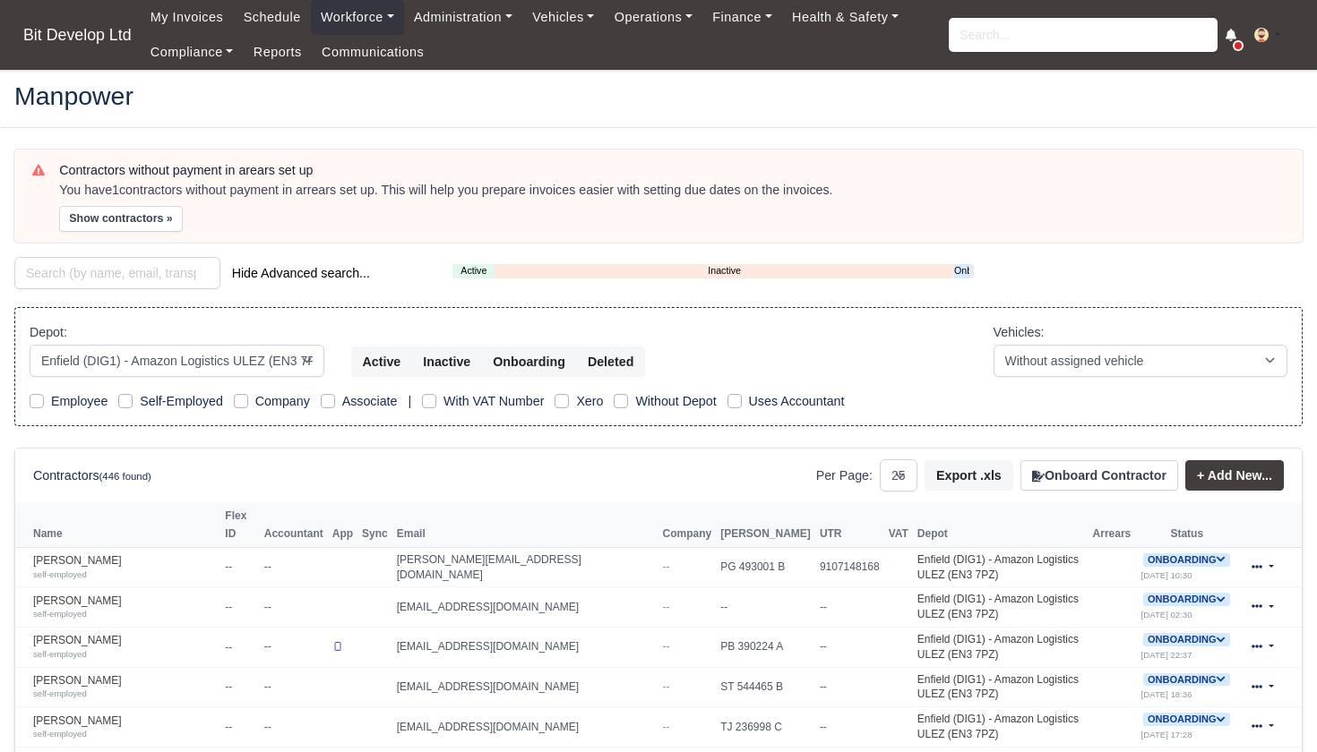
select select "2"
select select "25"
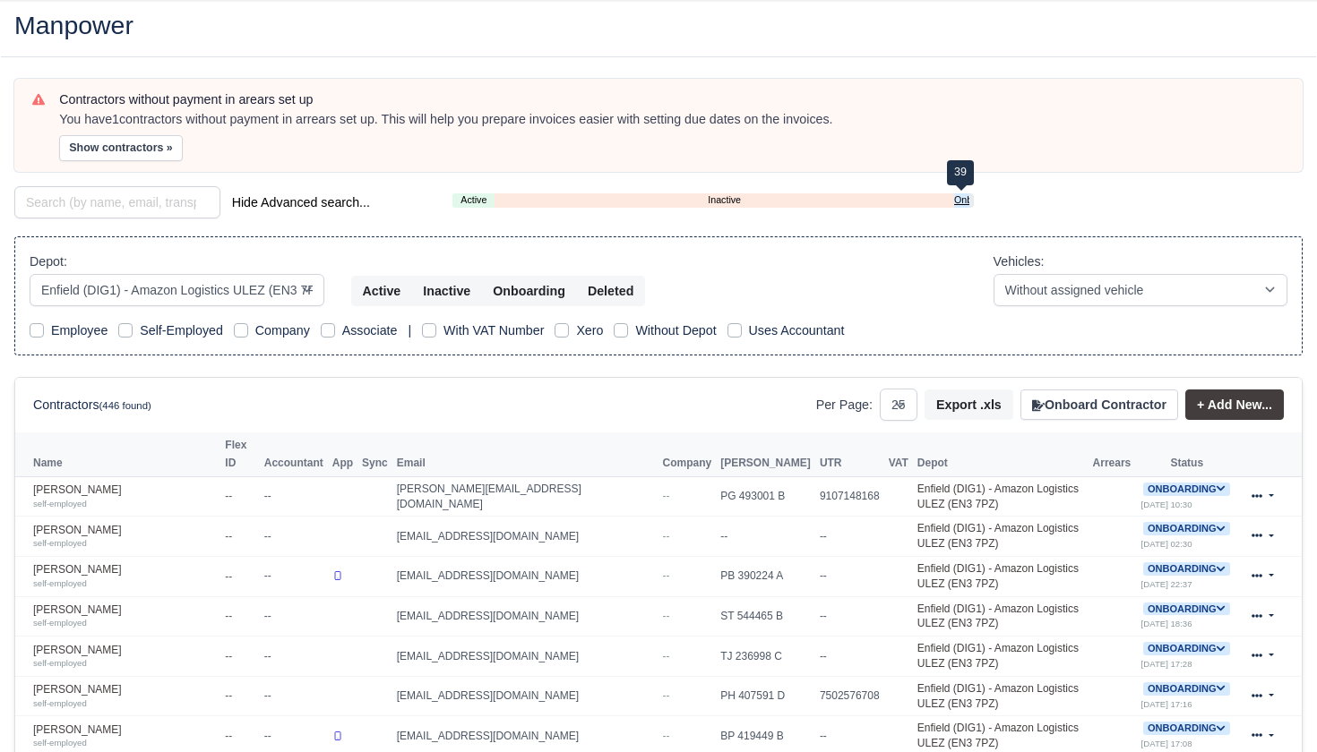
click at [966, 200] on link "Onboarding" at bounding box center [961, 200] width 15 height 15
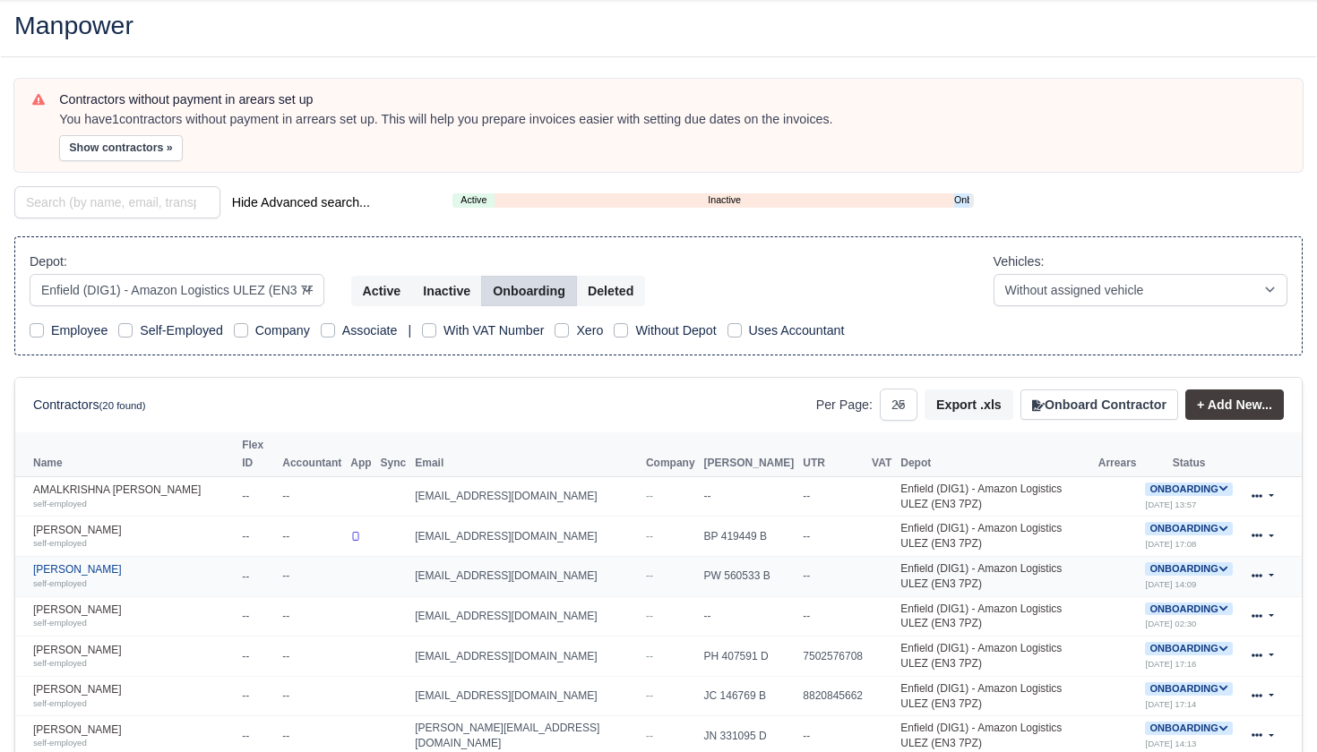
click at [97, 563] on link "Awad Egeh self-employed" at bounding box center [133, 576] width 200 height 26
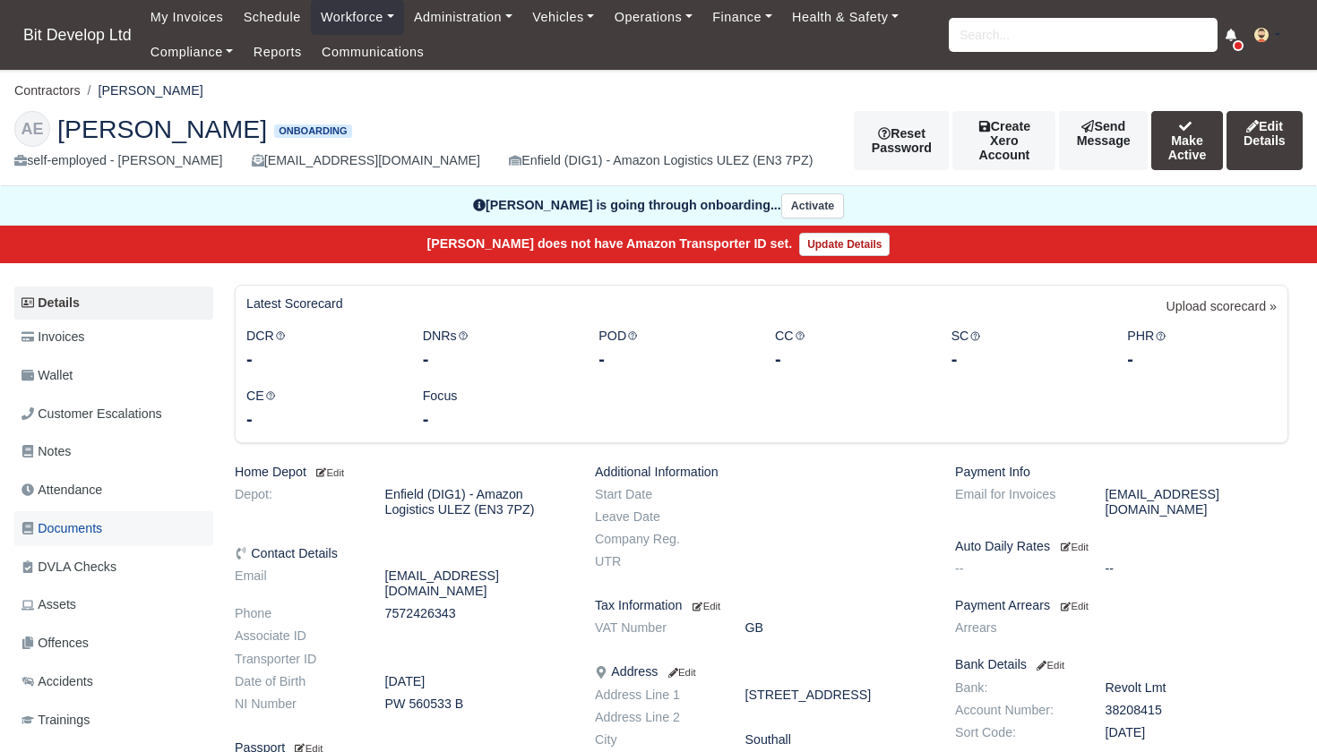
click at [61, 522] on span "Documents" at bounding box center [61, 529] width 81 height 21
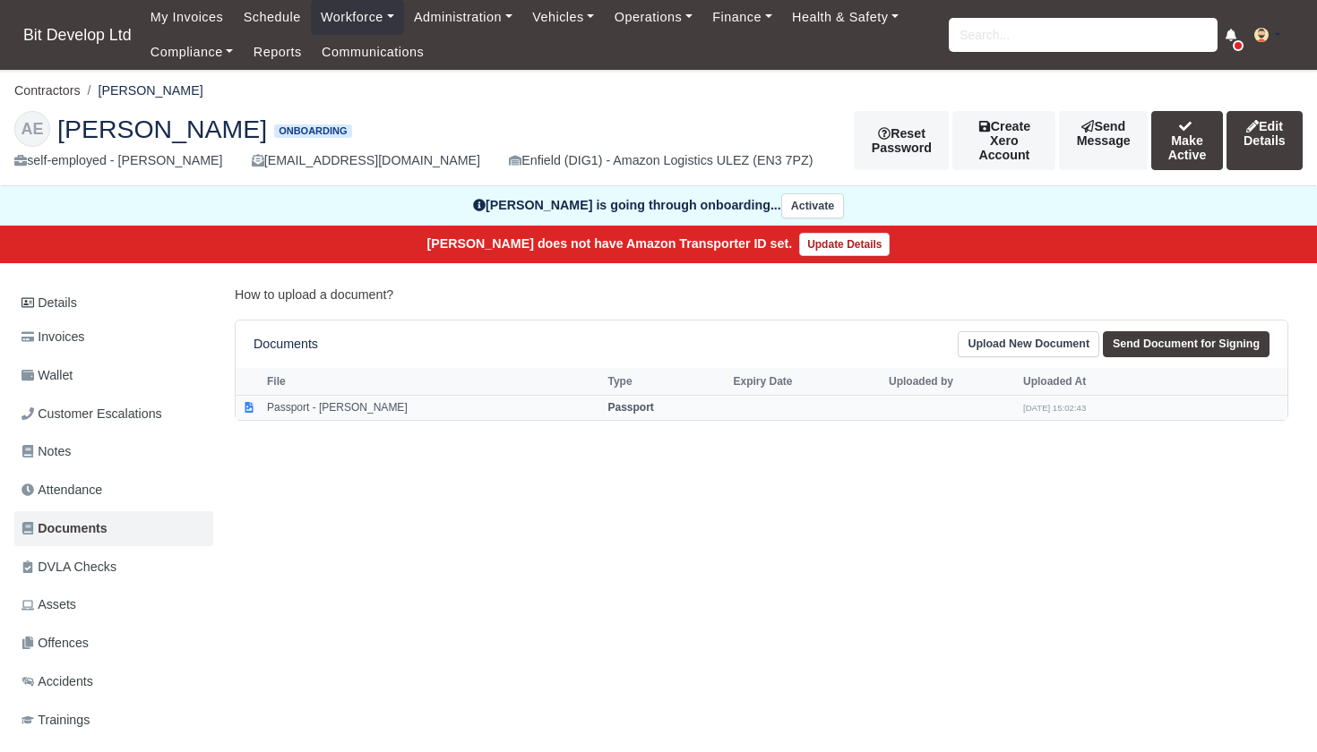
click at [356, 407] on td "Passport - [PERSON_NAME]" at bounding box center [432, 407] width 340 height 24
select select "passport"
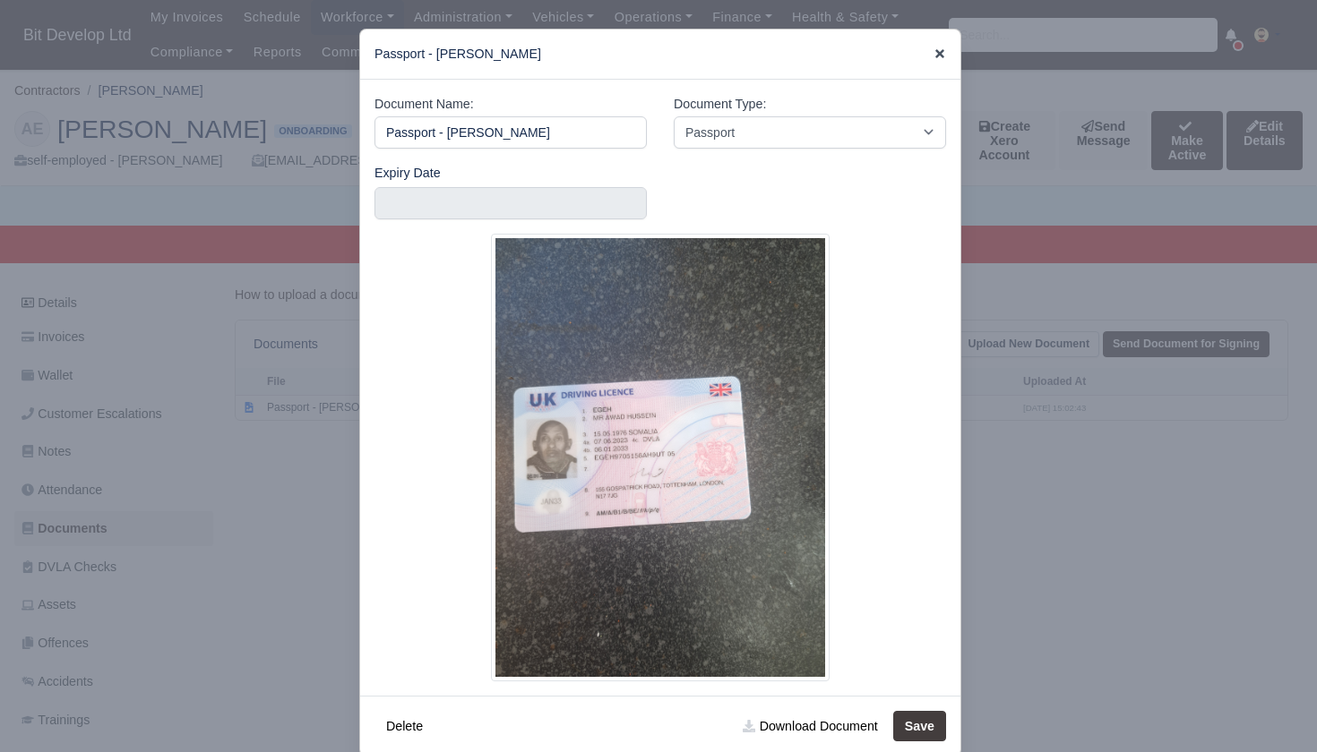
click at [940, 50] on icon at bounding box center [939, 53] width 13 height 13
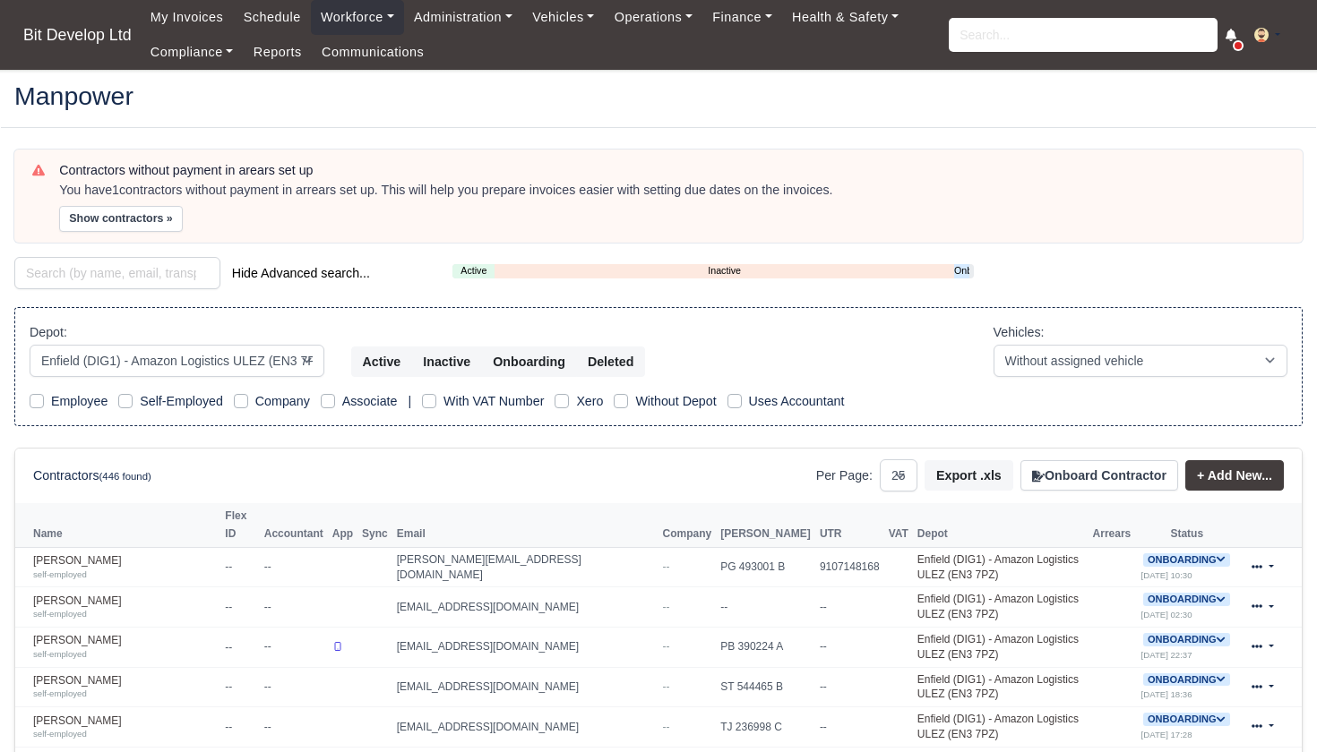
select select "2"
select select "25"
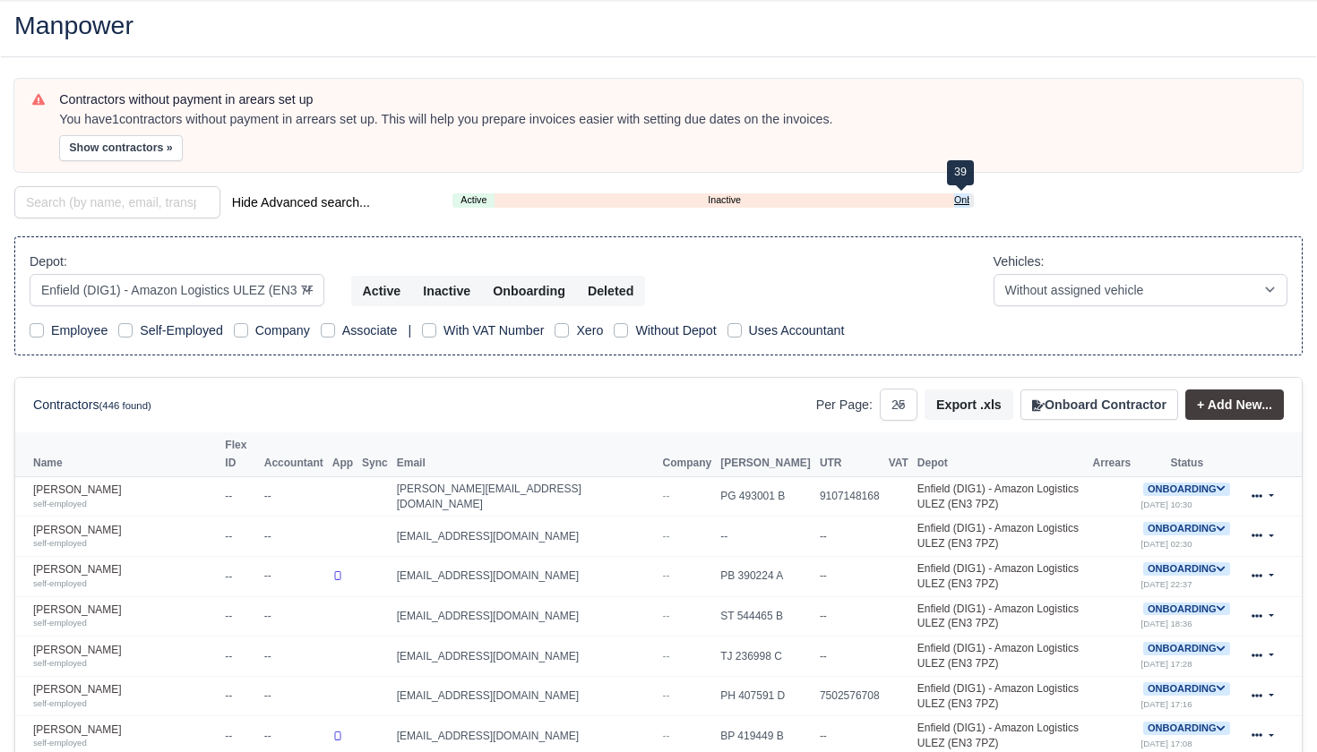
click at [963, 201] on link "Onboarding" at bounding box center [961, 200] width 15 height 15
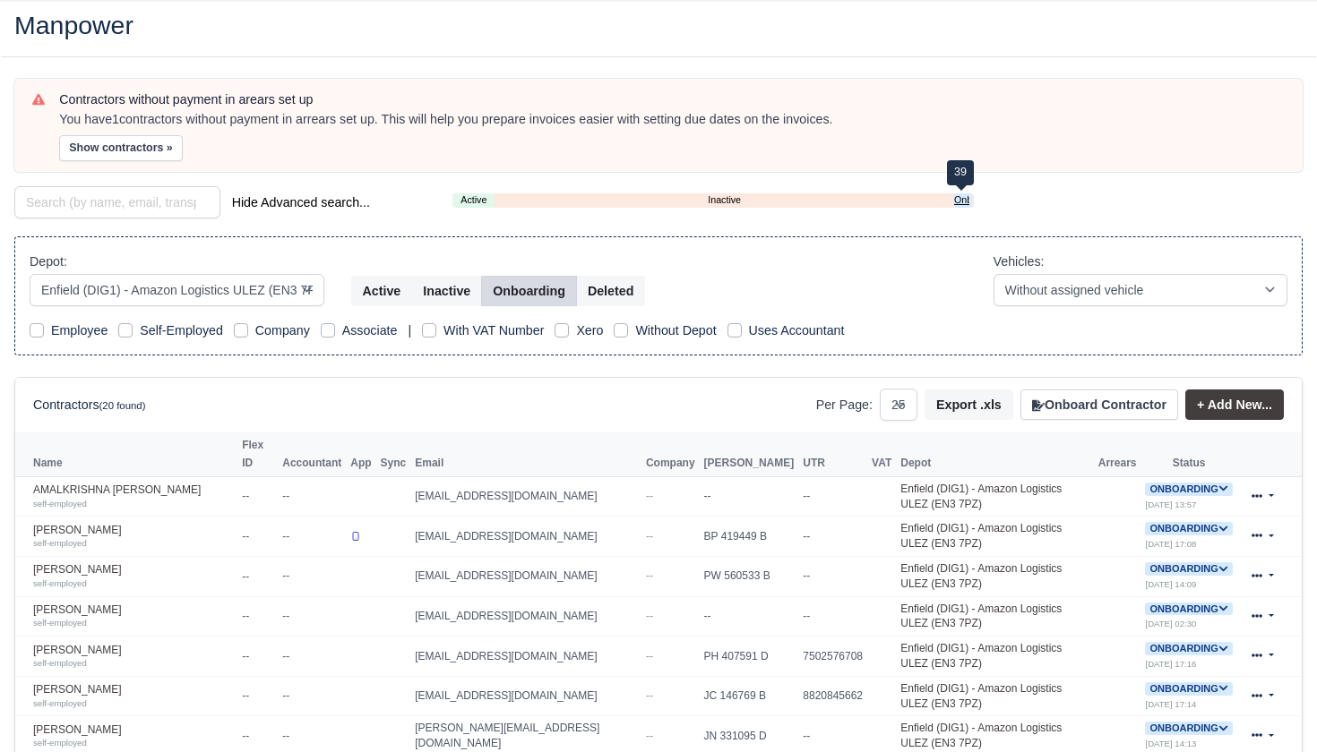
click at [960, 194] on link "Onboarding" at bounding box center [961, 200] width 15 height 15
click at [1256, 574] on icon at bounding box center [1256, 576] width 11 height 4
click at [1176, 563] on span "Onboarding" at bounding box center [1188, 569] width 87 height 13
click at [1112, 608] on button "Deactivate" at bounding box center [1117, 623] width 83 height 30
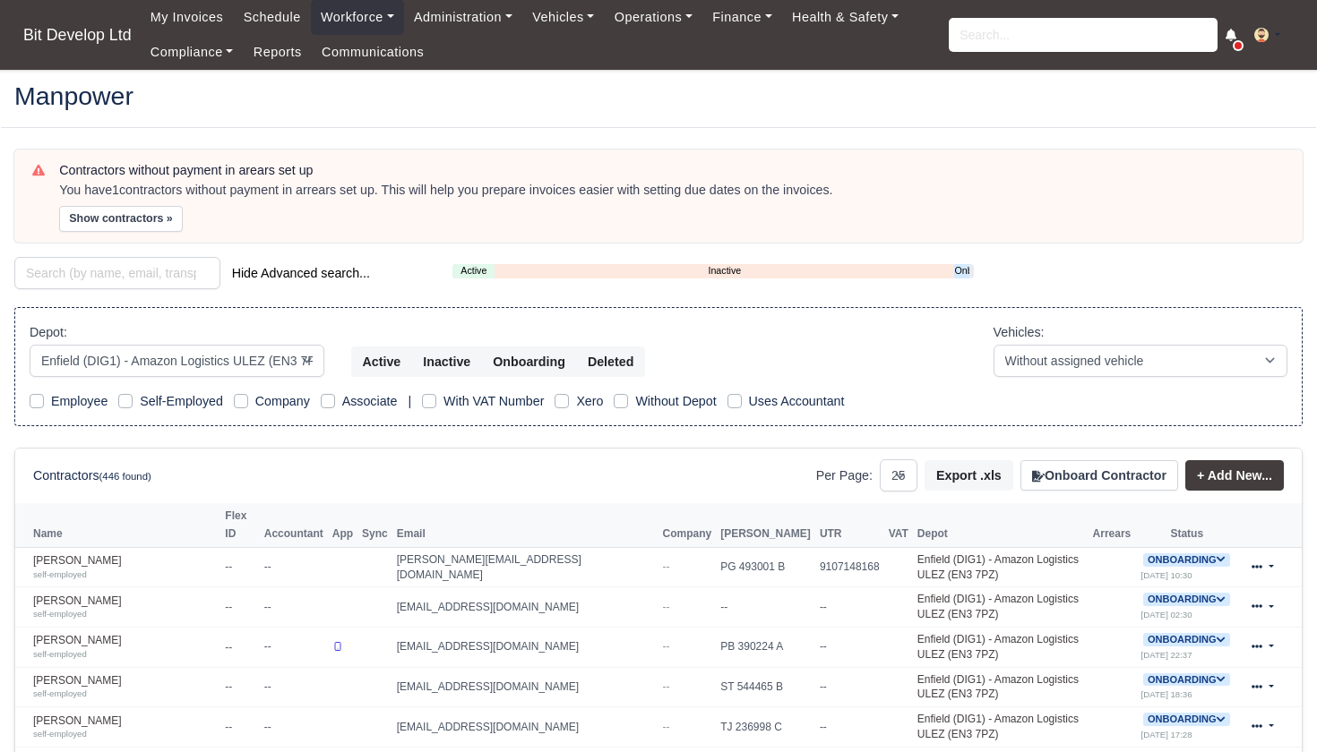
select select "2"
select select "25"
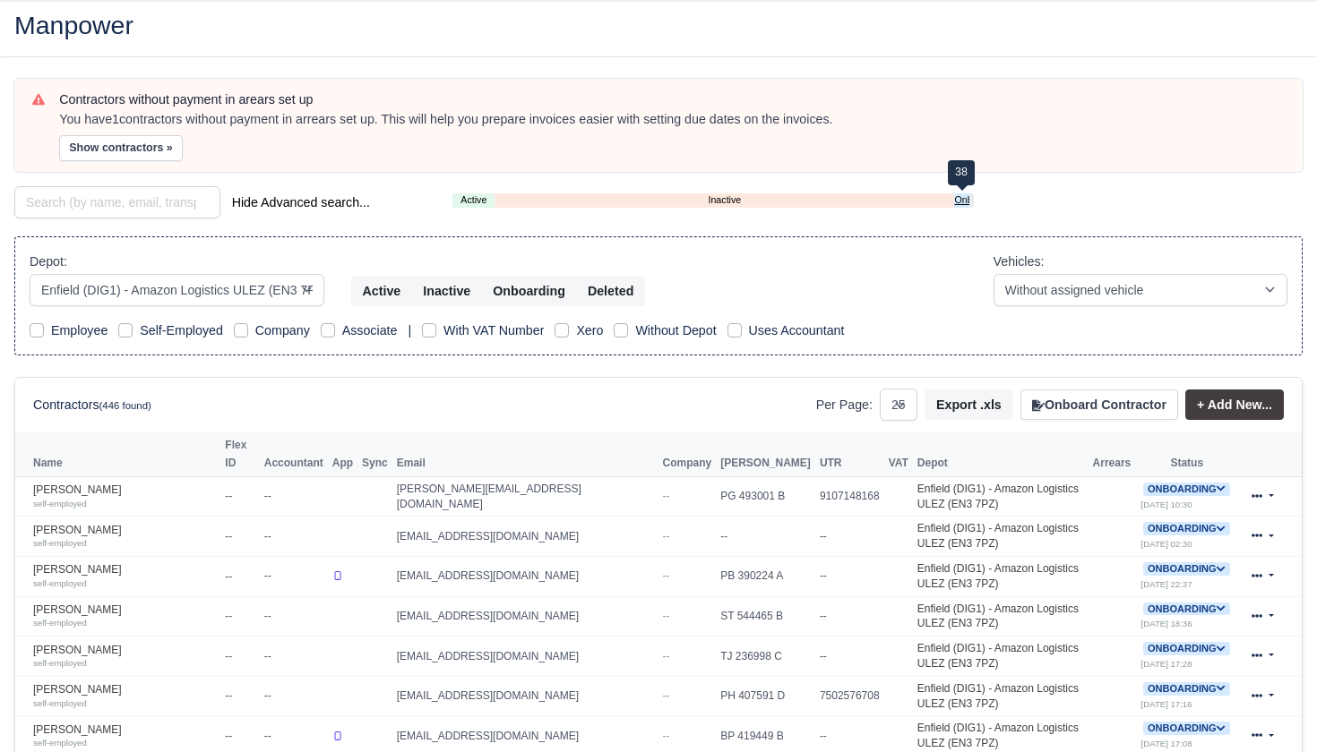
click at [959, 200] on link "Onboarding" at bounding box center [961, 200] width 14 height 15
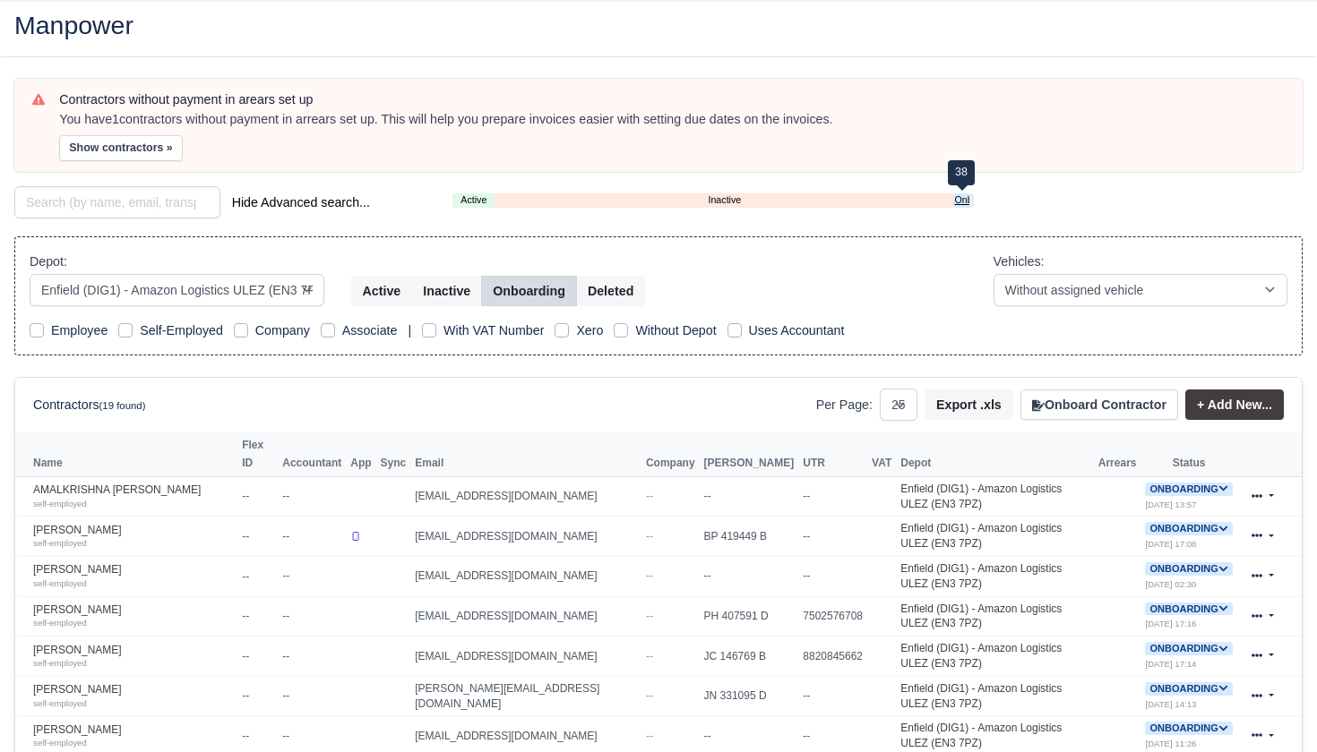
click at [957, 197] on link "Onboarding" at bounding box center [961, 200] width 14 height 15
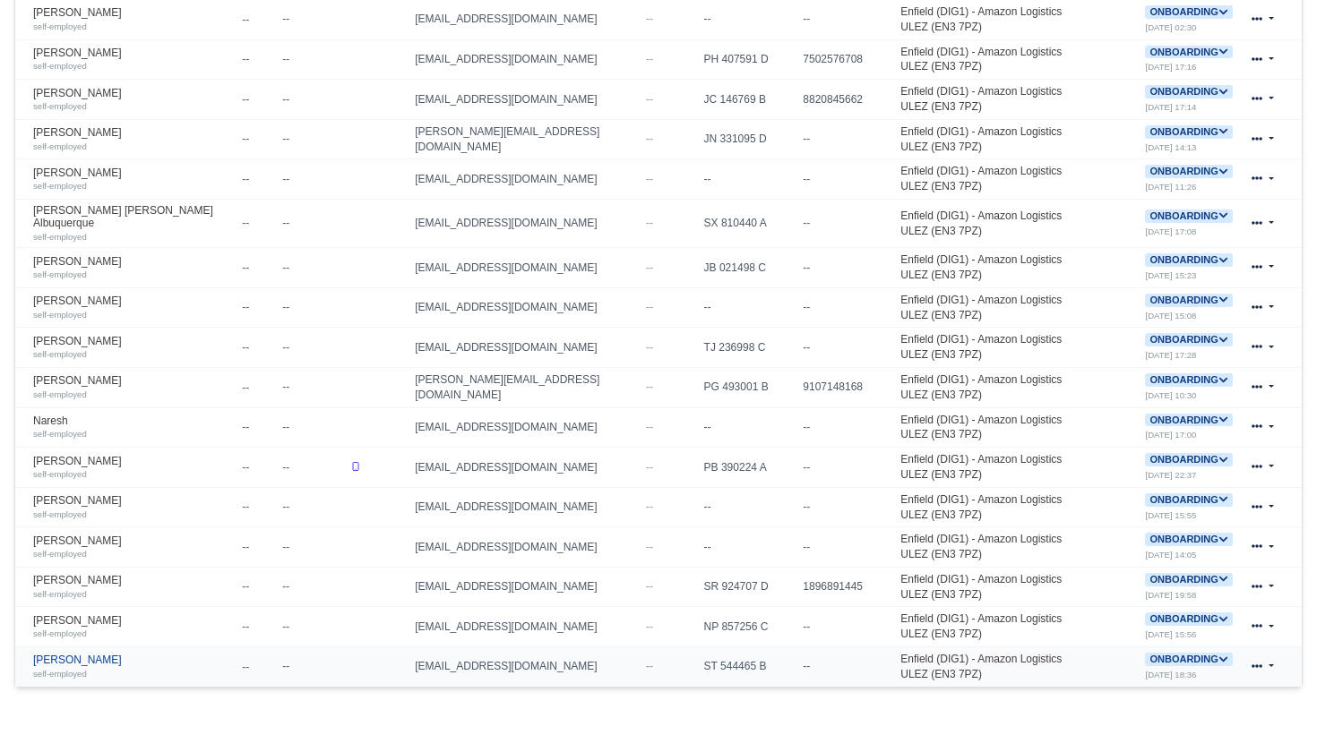
scroll to position [627, 0]
click at [116, 628] on div "self-employed" at bounding box center [133, 634] width 200 height 13
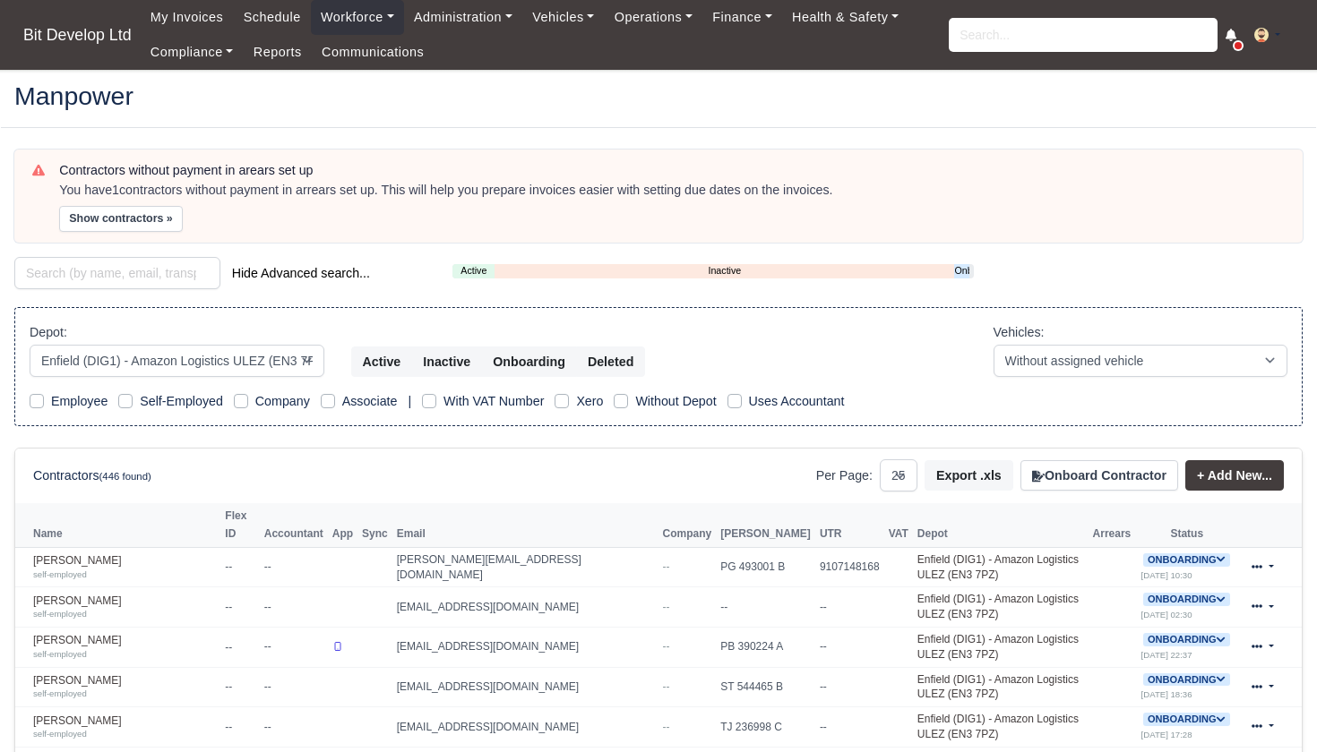
select select "2"
select select "25"
click at [966, 267] on link "Onboarding" at bounding box center [961, 270] width 14 height 15
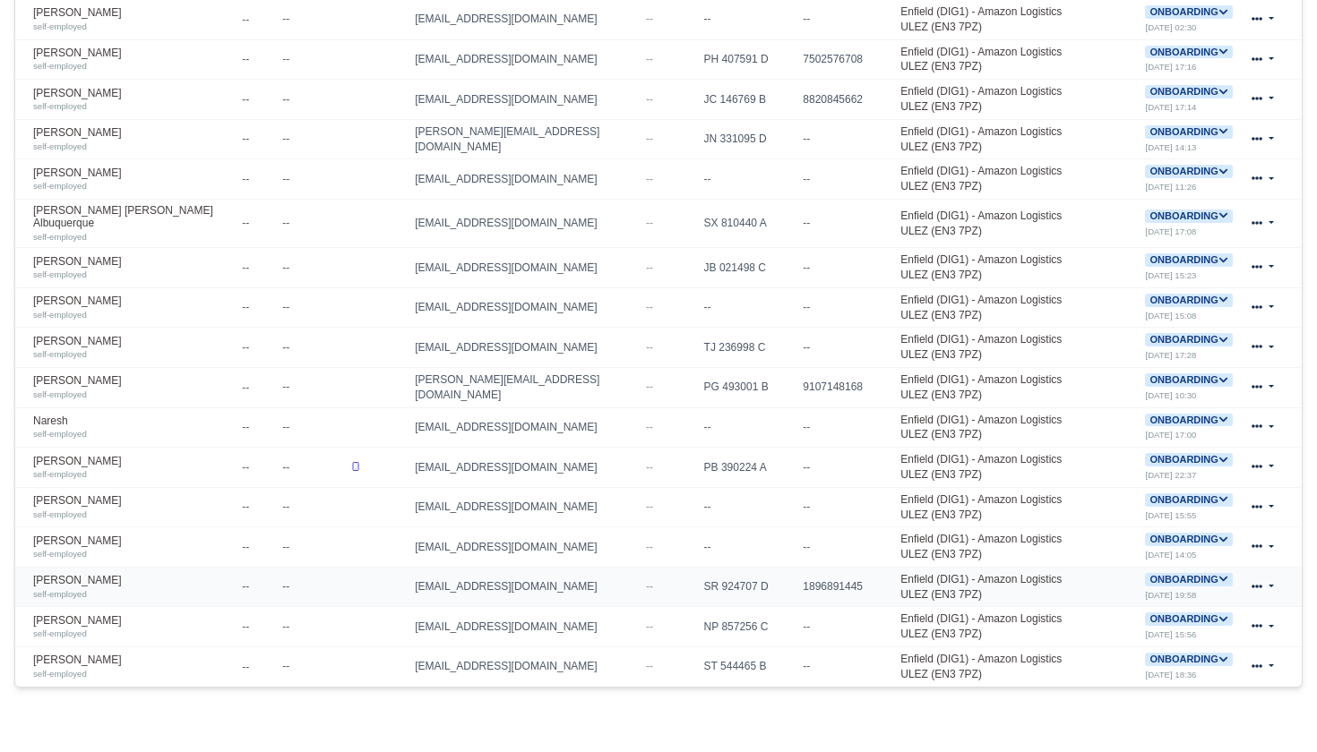
scroll to position [627, 0]
click at [1210, 614] on span "Onboarding" at bounding box center [1188, 620] width 87 height 13
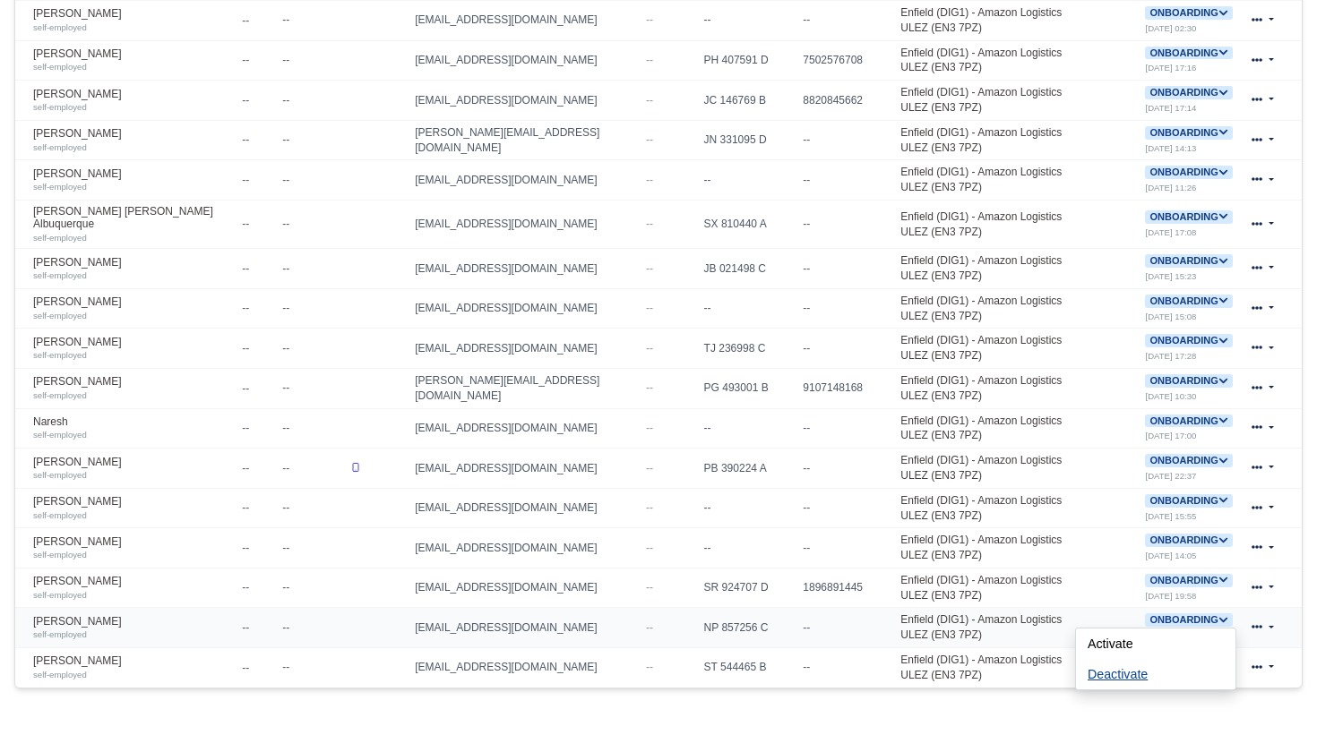
click at [1109, 659] on button "Deactivate" at bounding box center [1117, 674] width 83 height 30
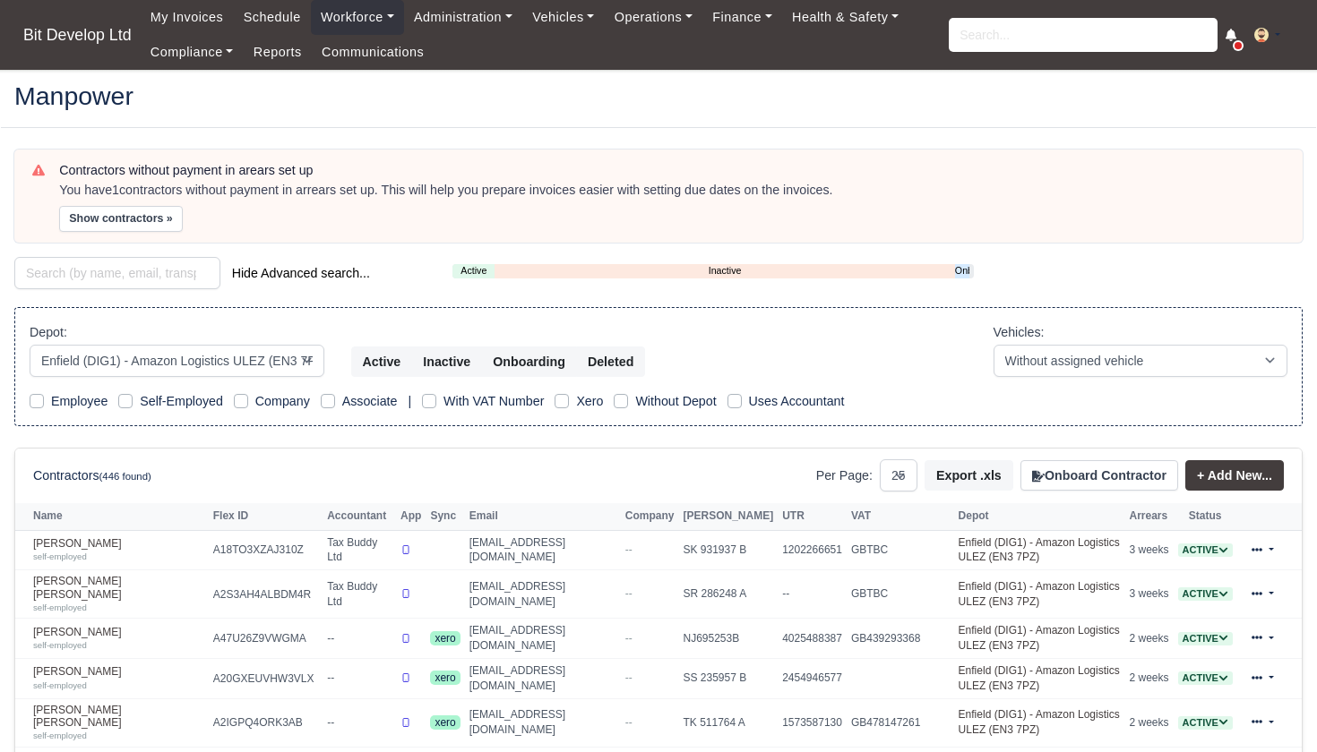
select select "2"
select select "25"
click at [965, 267] on link "Onboarding" at bounding box center [962, 270] width 14 height 15
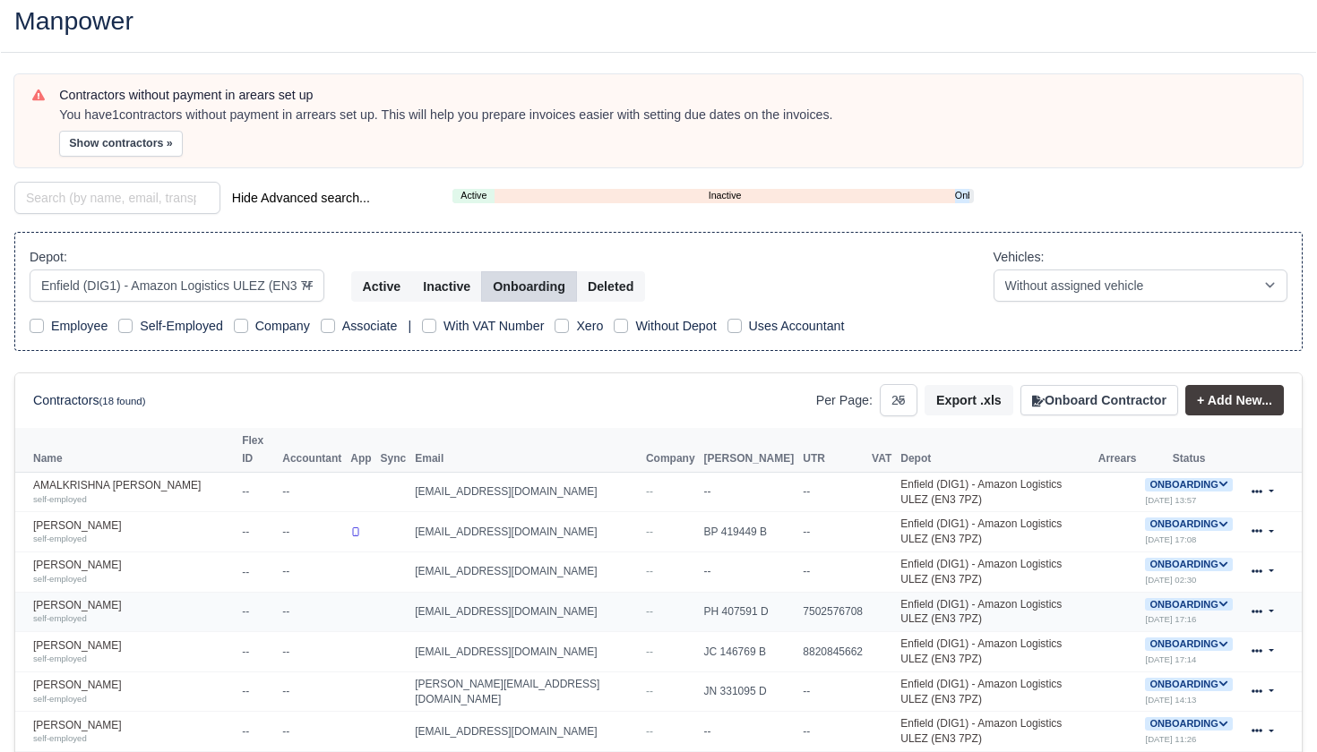
scroll to position [83, 0]
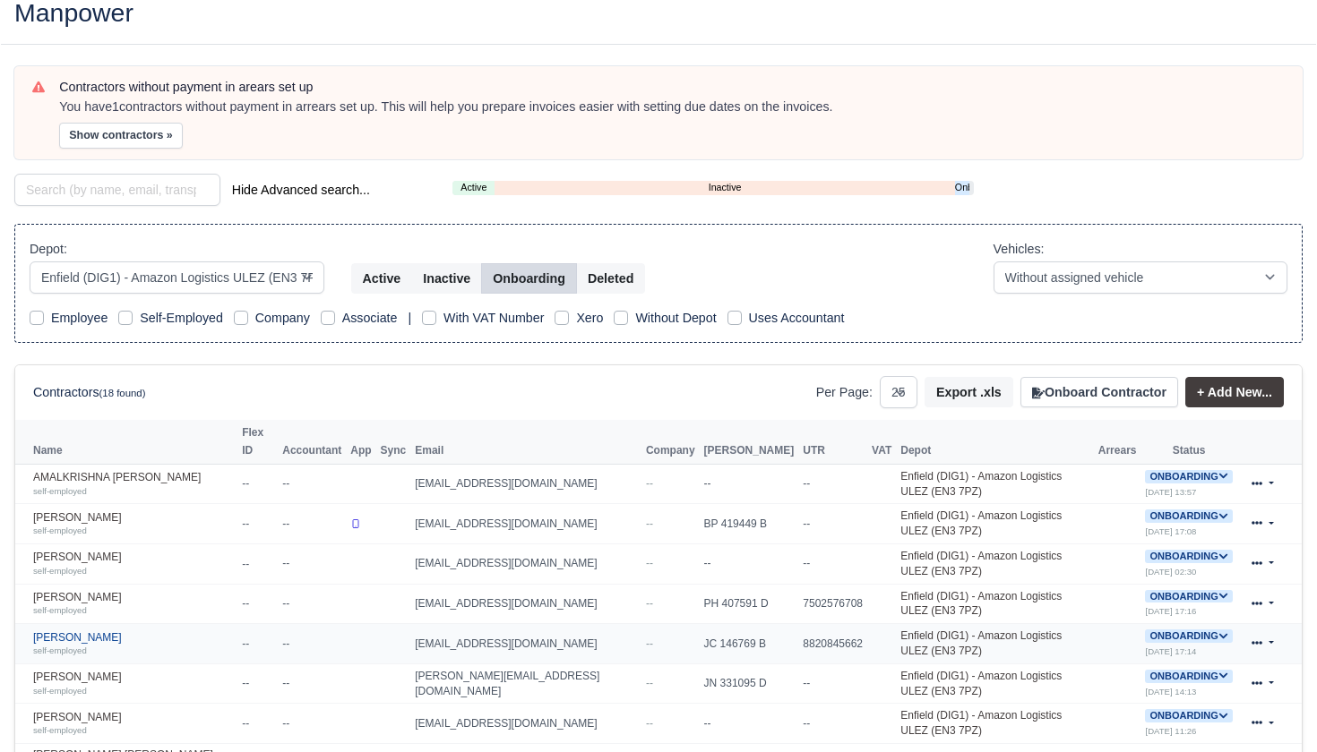
click at [159, 632] on link "[PERSON_NAME] self-employed" at bounding box center [133, 645] width 200 height 26
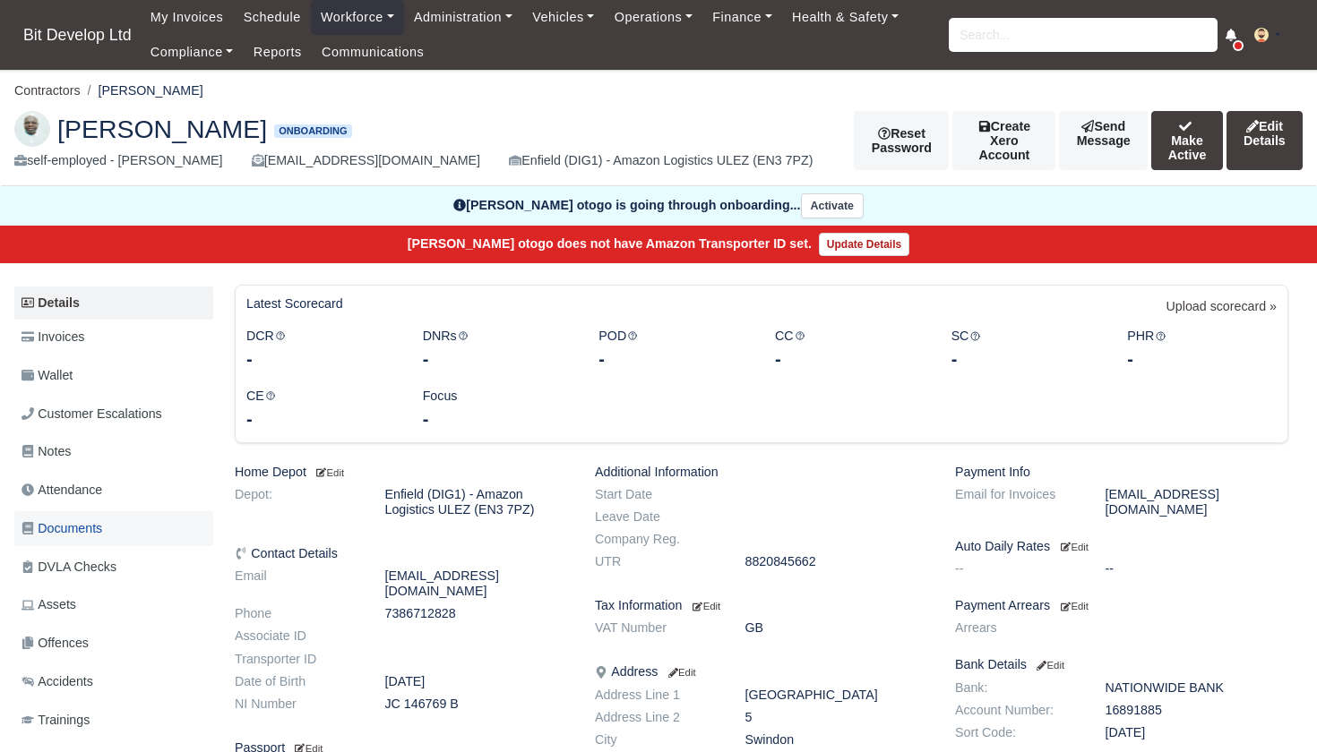
click at [77, 526] on span "Documents" at bounding box center [61, 529] width 81 height 21
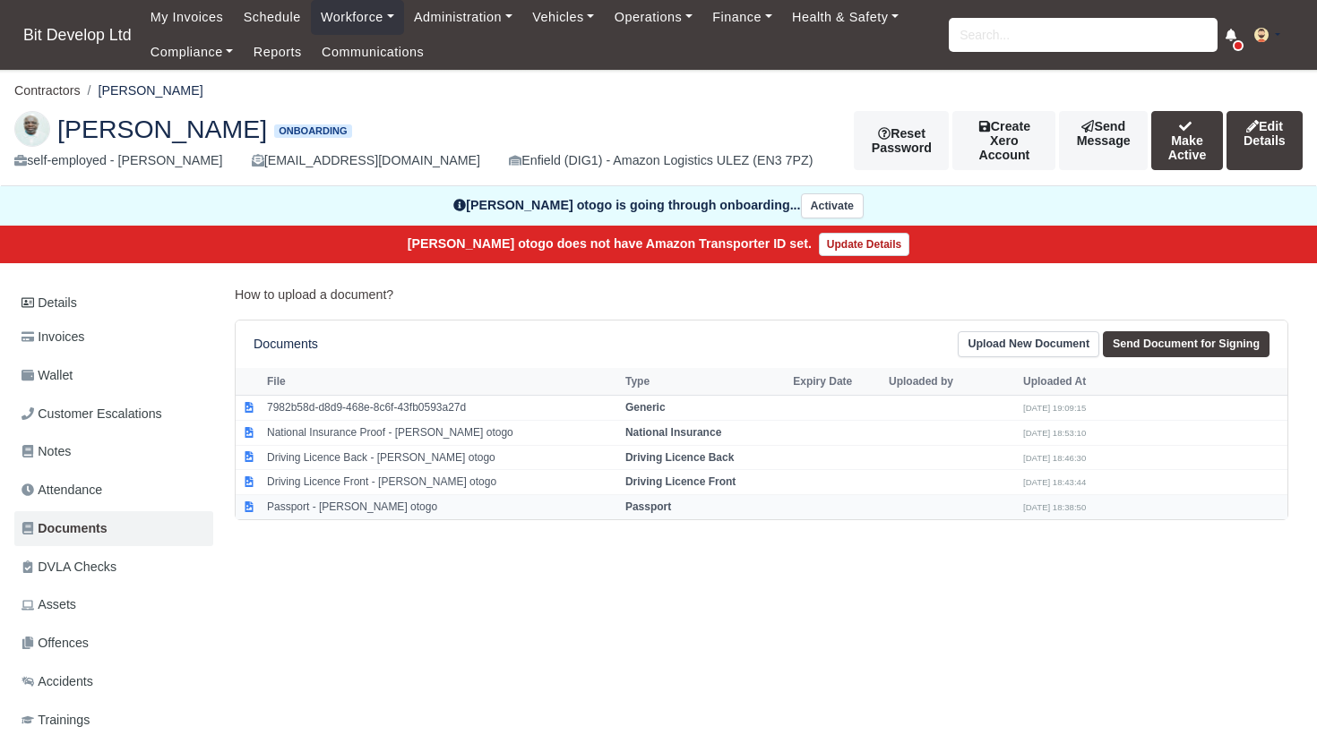
click at [387, 501] on td "Passport - JOSEPH Oteng otogo" at bounding box center [441, 507] width 358 height 24
select select "passport"
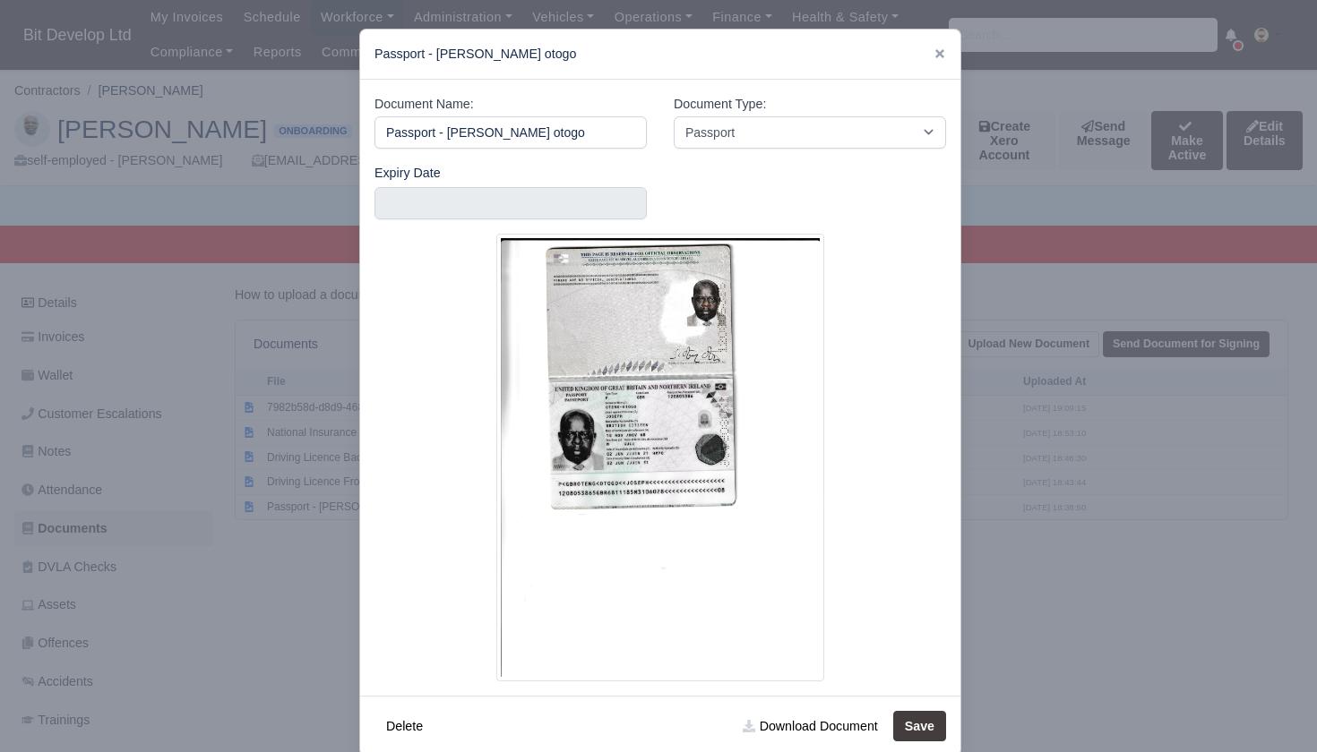
click at [256, 514] on div at bounding box center [658, 376] width 1317 height 752
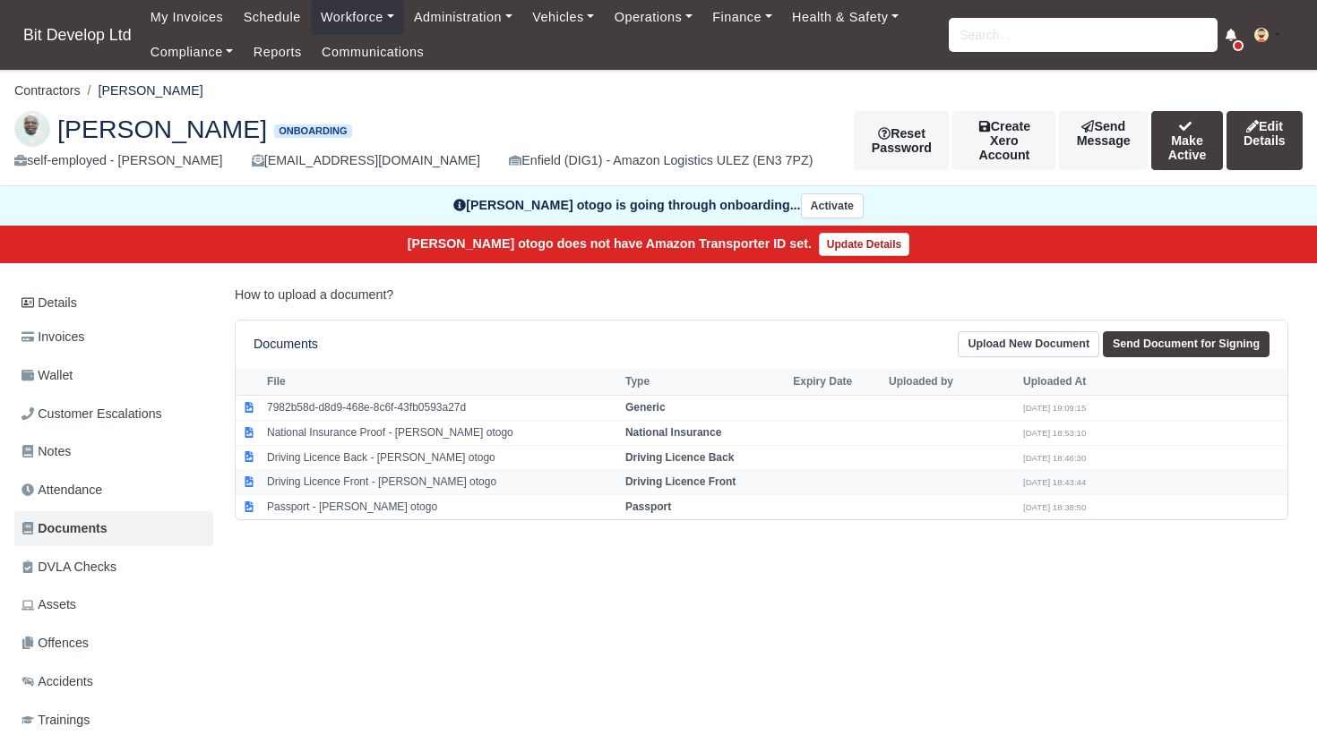
click at [326, 477] on td "Driving Licence Front - JOSEPH Oteng otogo" at bounding box center [441, 482] width 358 height 25
select select "driving-licence-front"
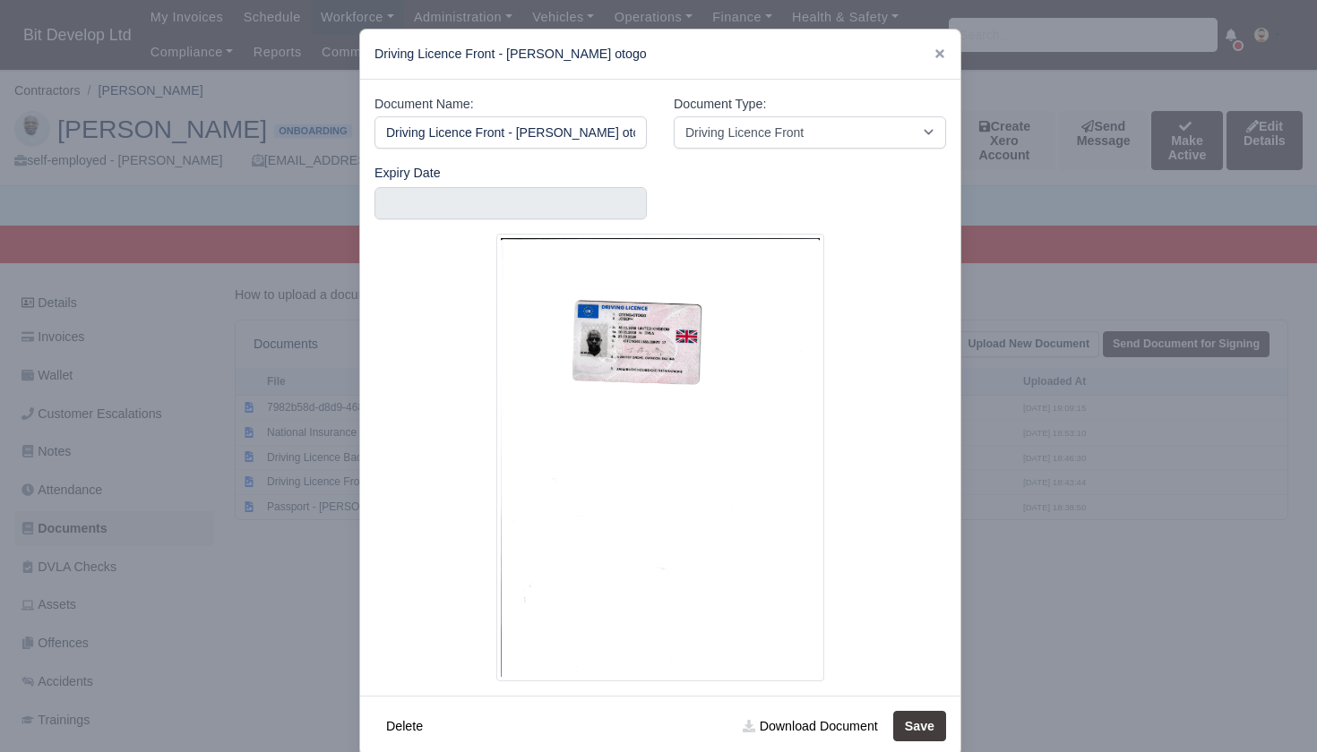
scroll to position [0, 13]
click at [285, 451] on div at bounding box center [658, 376] width 1317 height 752
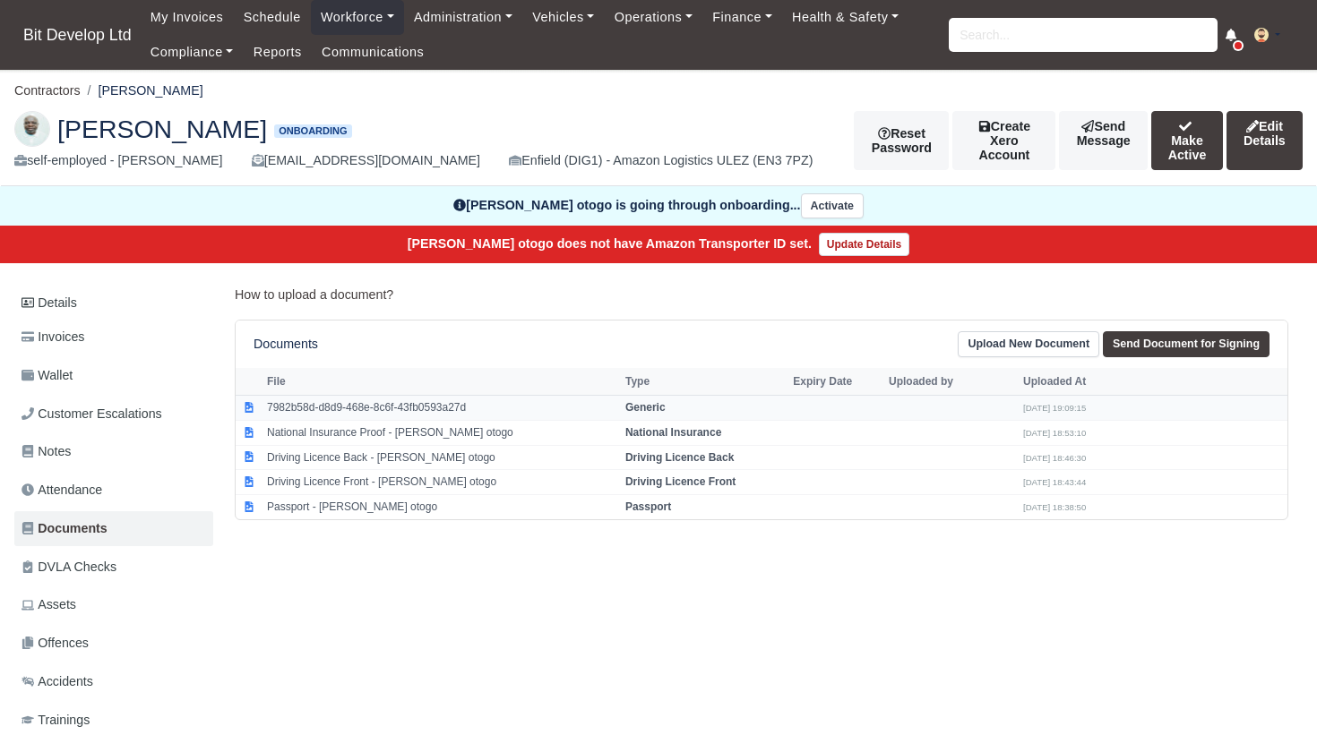
click at [317, 401] on td "7982b58d-d8d9-468e-8c6f-43fb0593a27d" at bounding box center [441, 407] width 358 height 25
select select "generic"
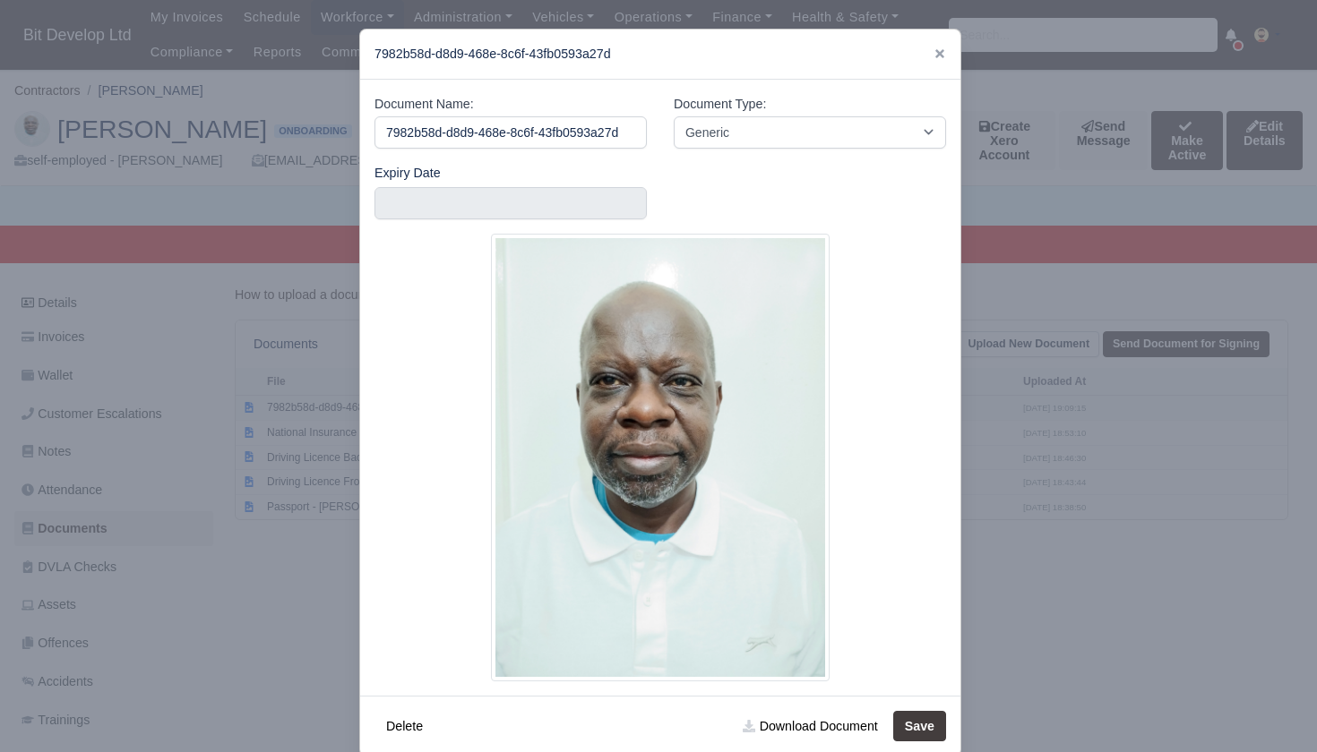
scroll to position [0, 12]
click at [139, 474] on div at bounding box center [658, 376] width 1317 height 752
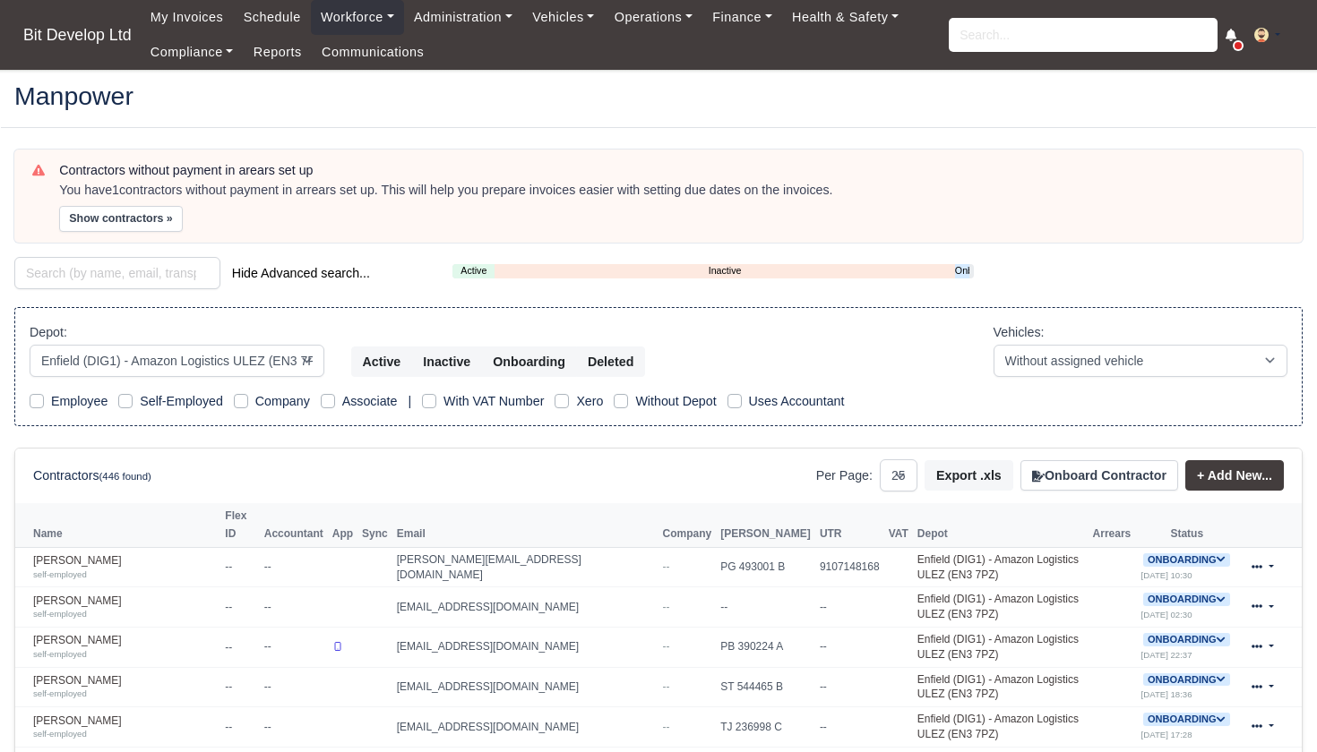
select select "2"
select select "25"
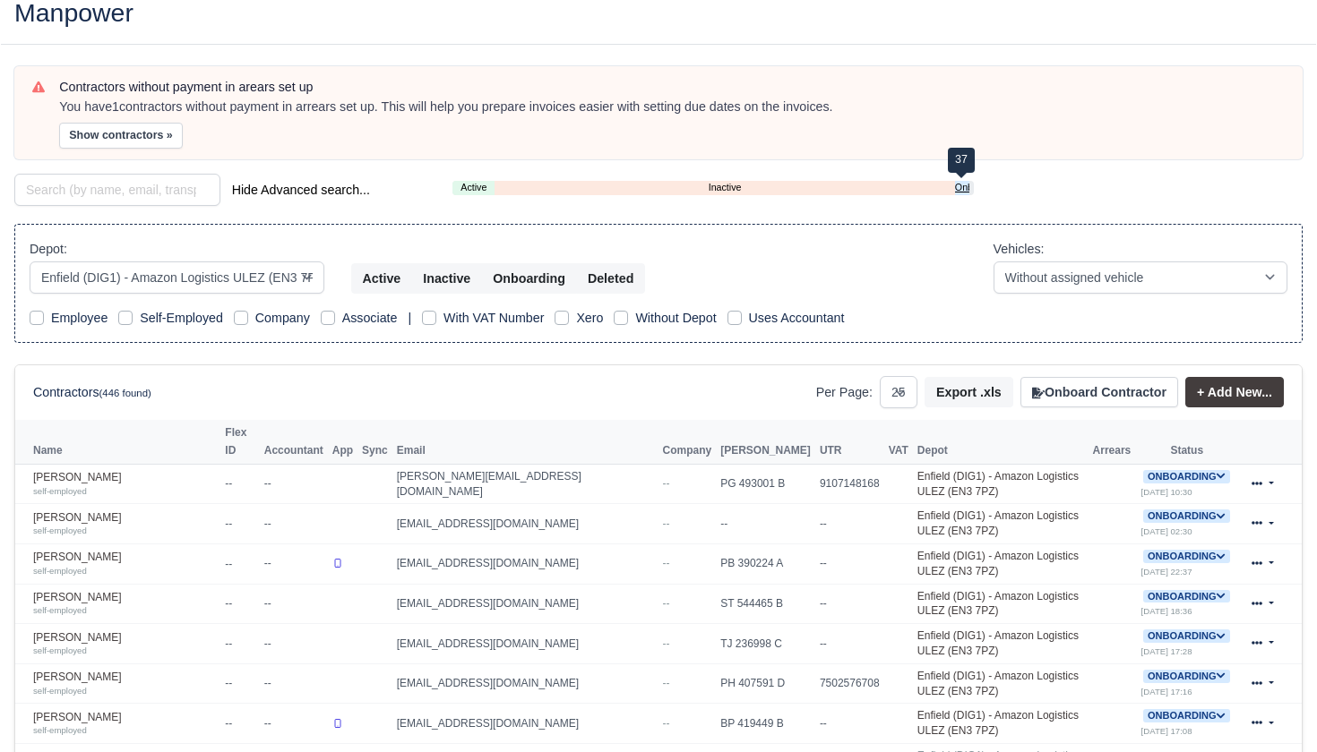
click at [966, 184] on link "Onboarding" at bounding box center [962, 187] width 14 height 15
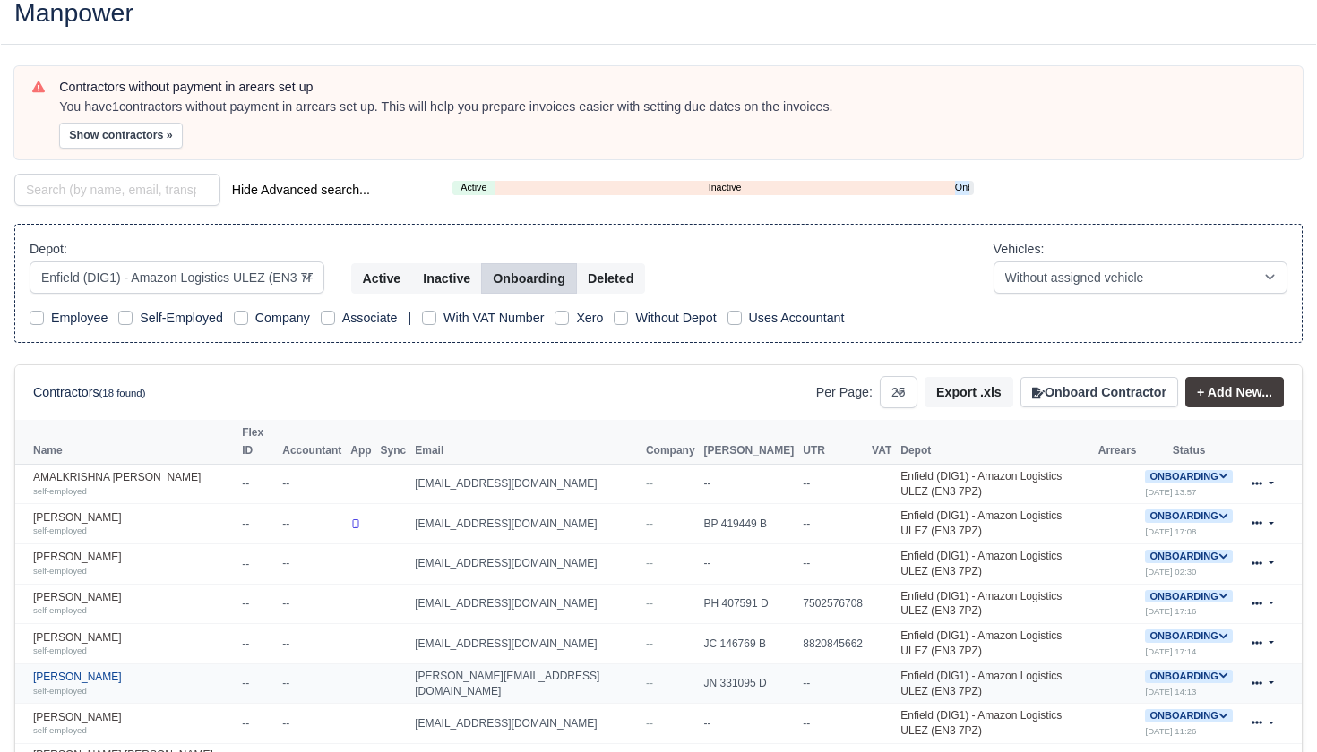
click at [95, 684] on div "self-employed" at bounding box center [133, 690] width 200 height 13
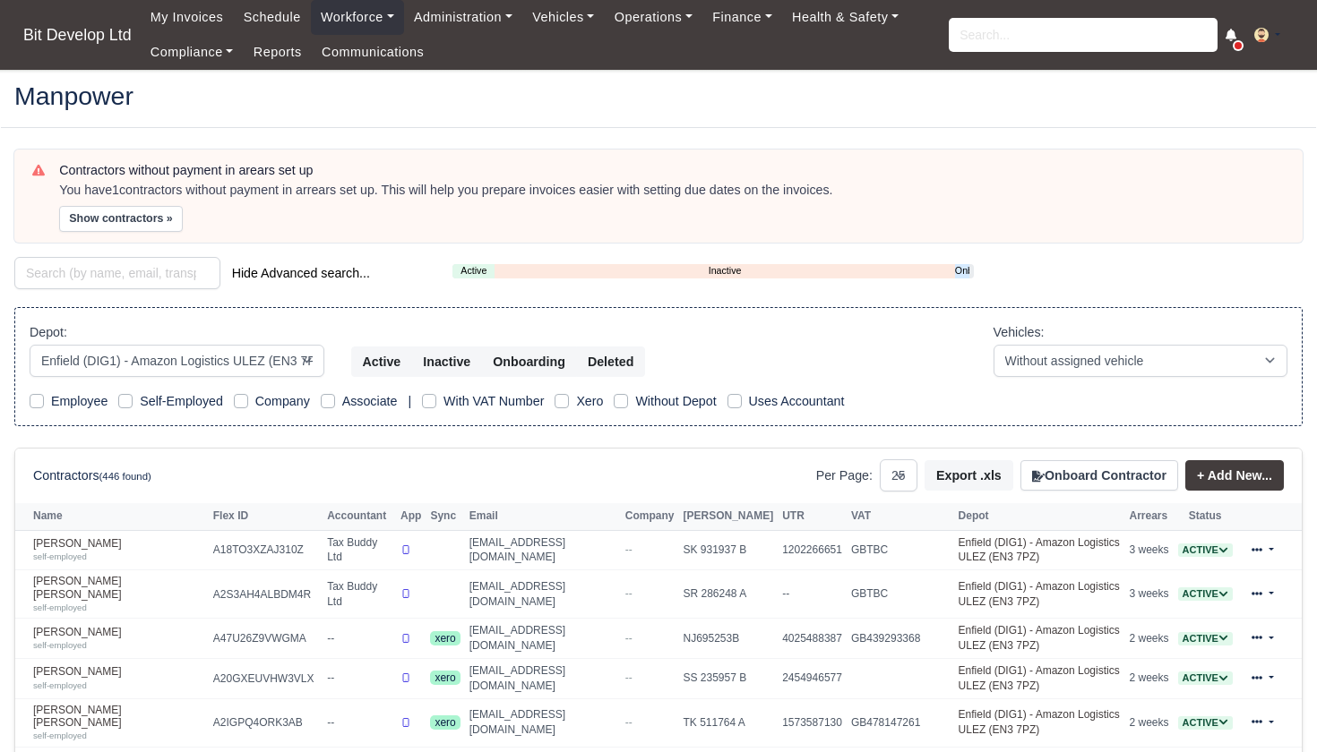
select select "2"
select select "25"
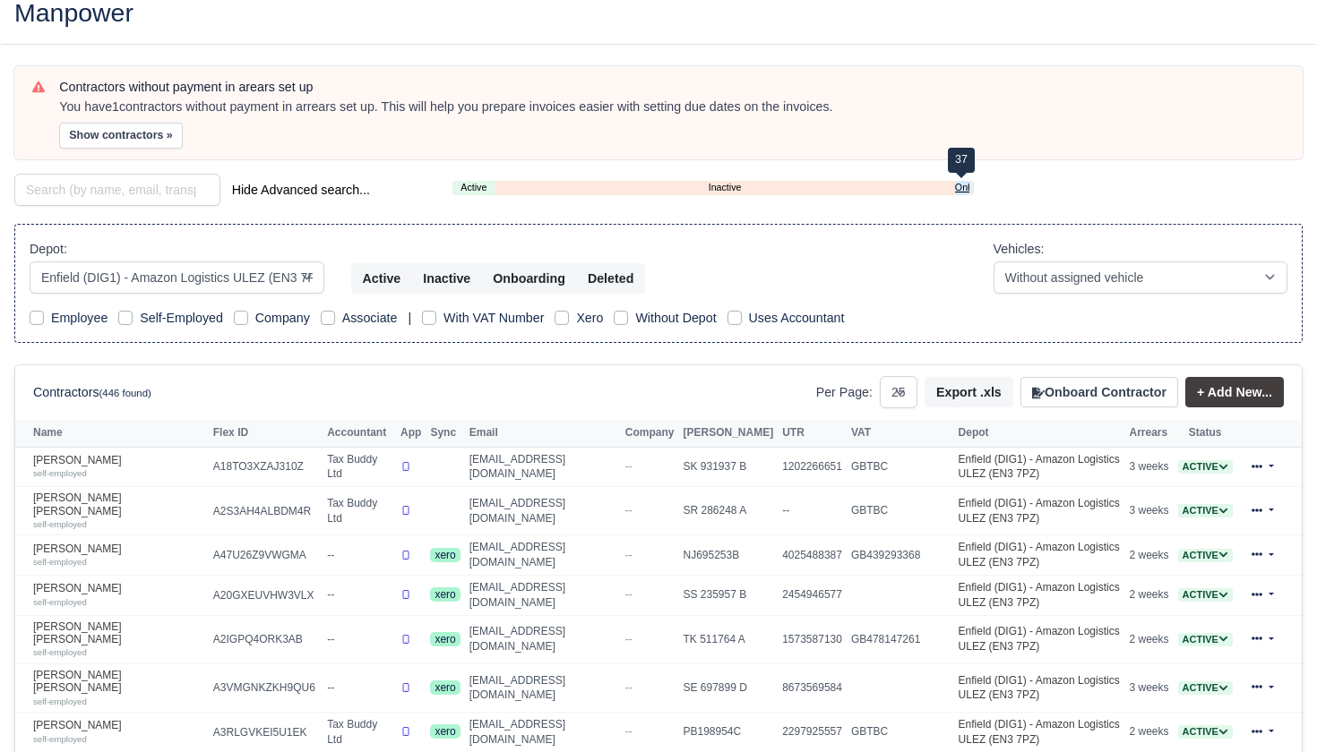
click at [958, 181] on link "Onboarding" at bounding box center [962, 187] width 14 height 15
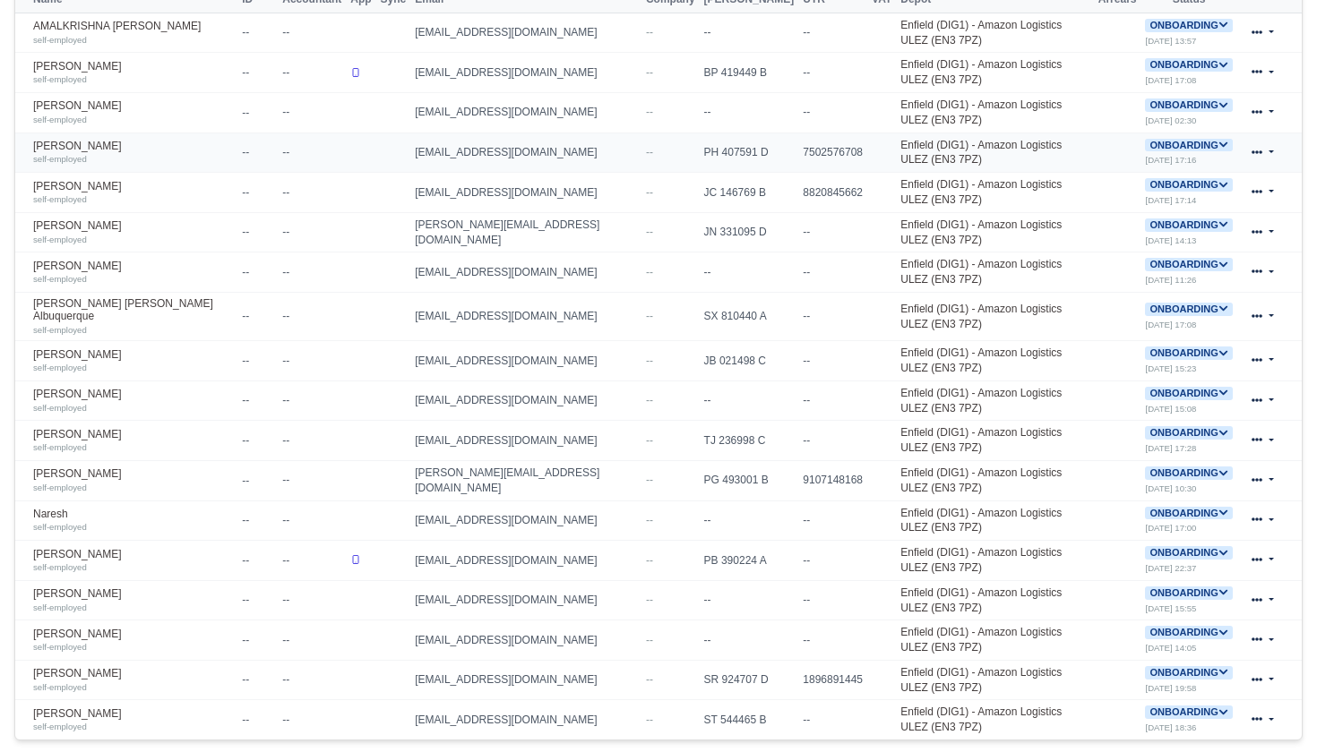
scroll to position [542, 0]
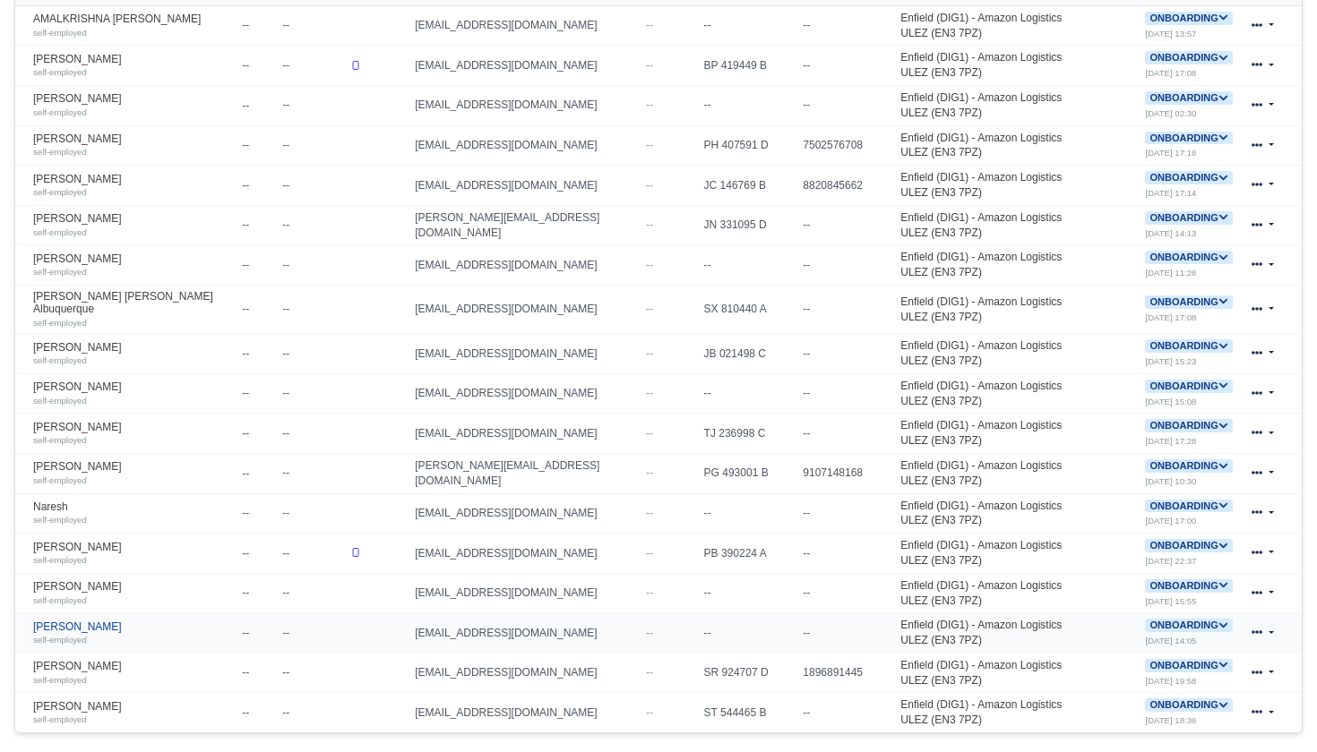
click at [145, 633] on div "self-employed" at bounding box center [133, 639] width 200 height 13
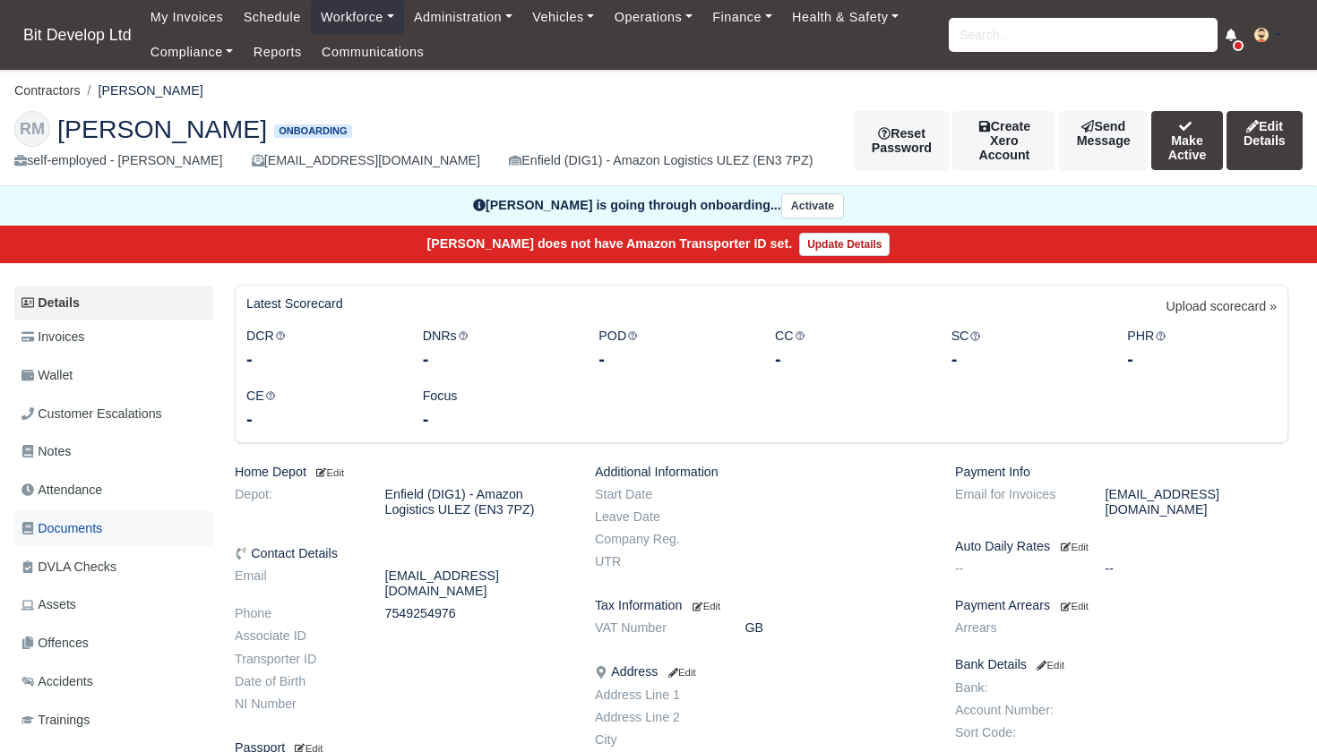
click at [73, 520] on span "Documents" at bounding box center [61, 529] width 81 height 21
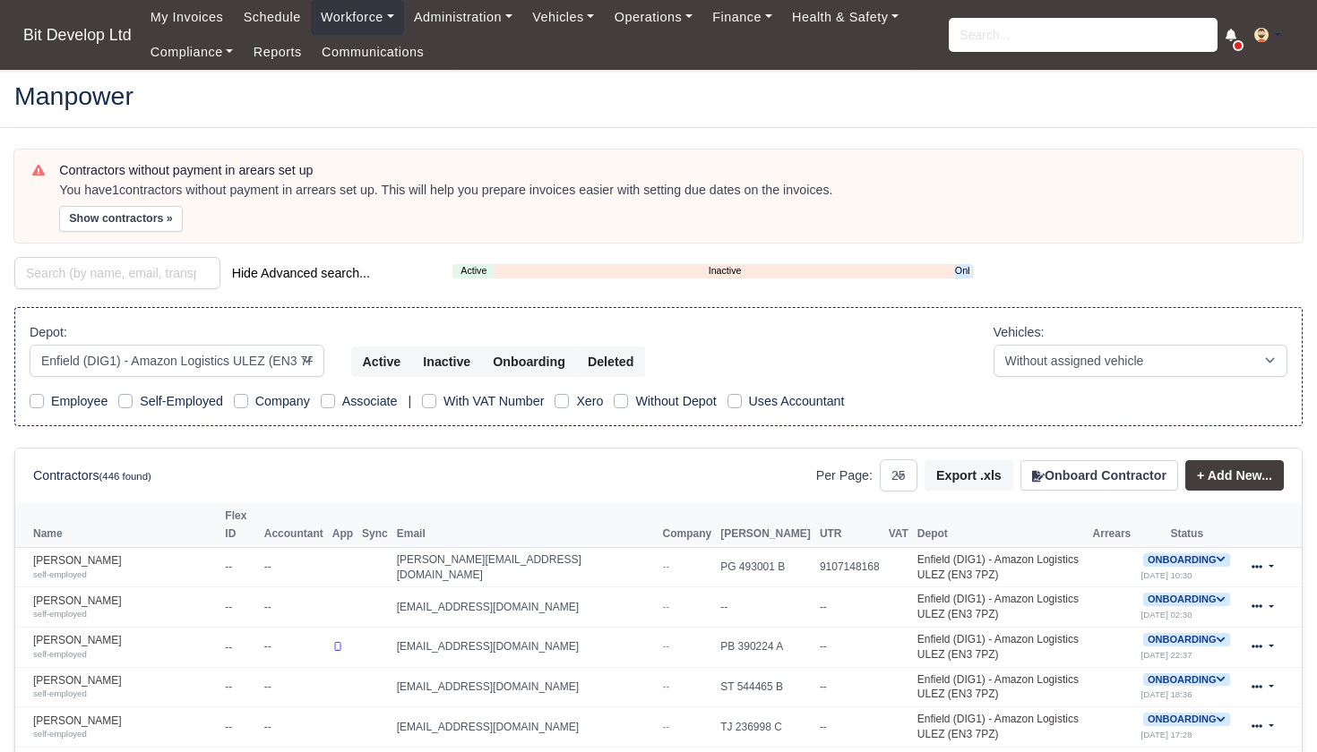
select select "2"
select select "25"
click at [969, 270] on div "Active Inactive Onboarding" at bounding box center [712, 271] width 521 height 14
click at [962, 269] on link "Onboarding" at bounding box center [962, 270] width 14 height 15
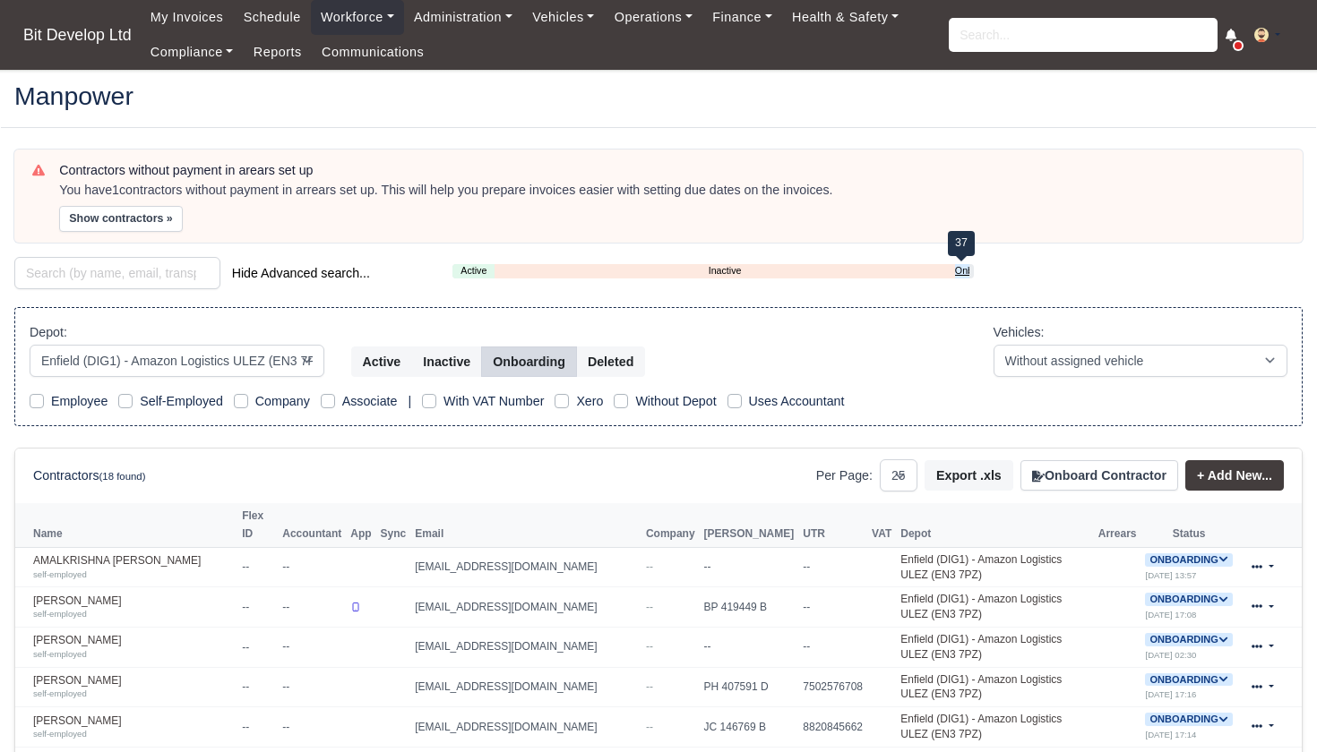
click at [959, 265] on link "Onboarding" at bounding box center [962, 270] width 14 height 15
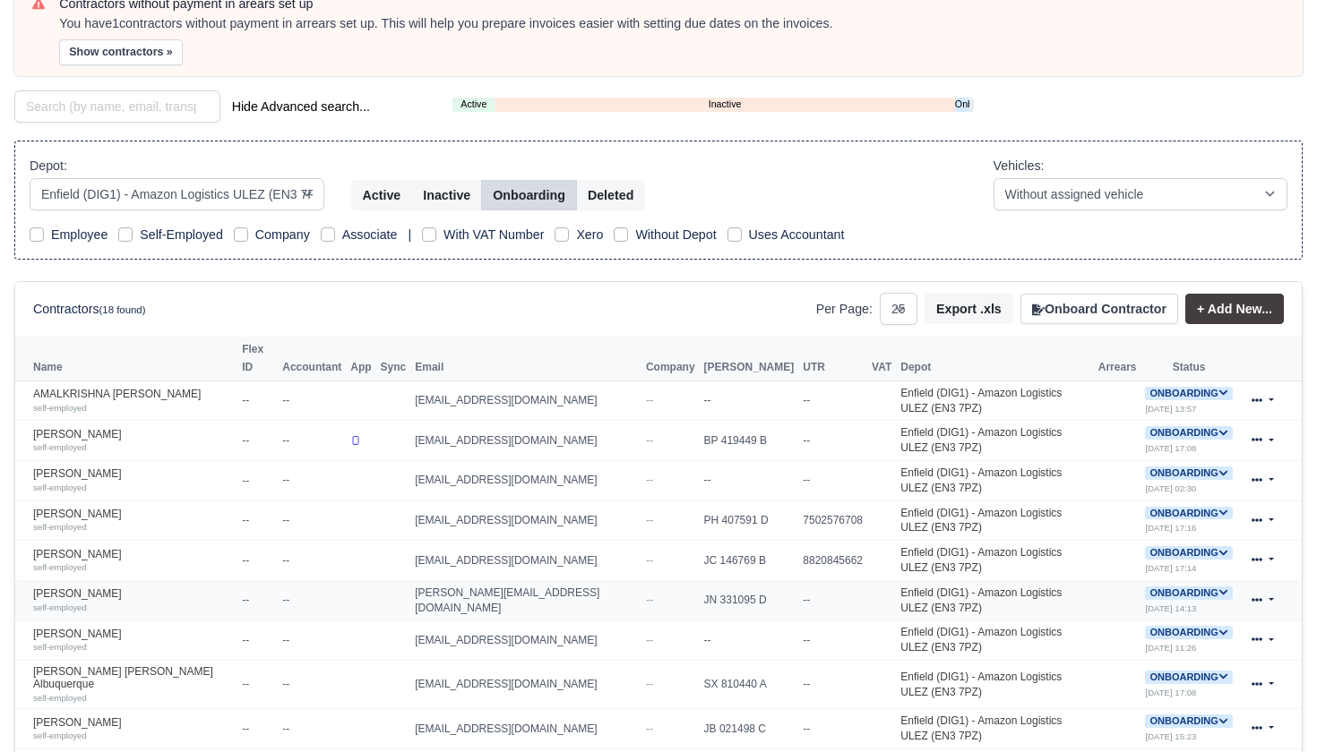
scroll to position [191, 0]
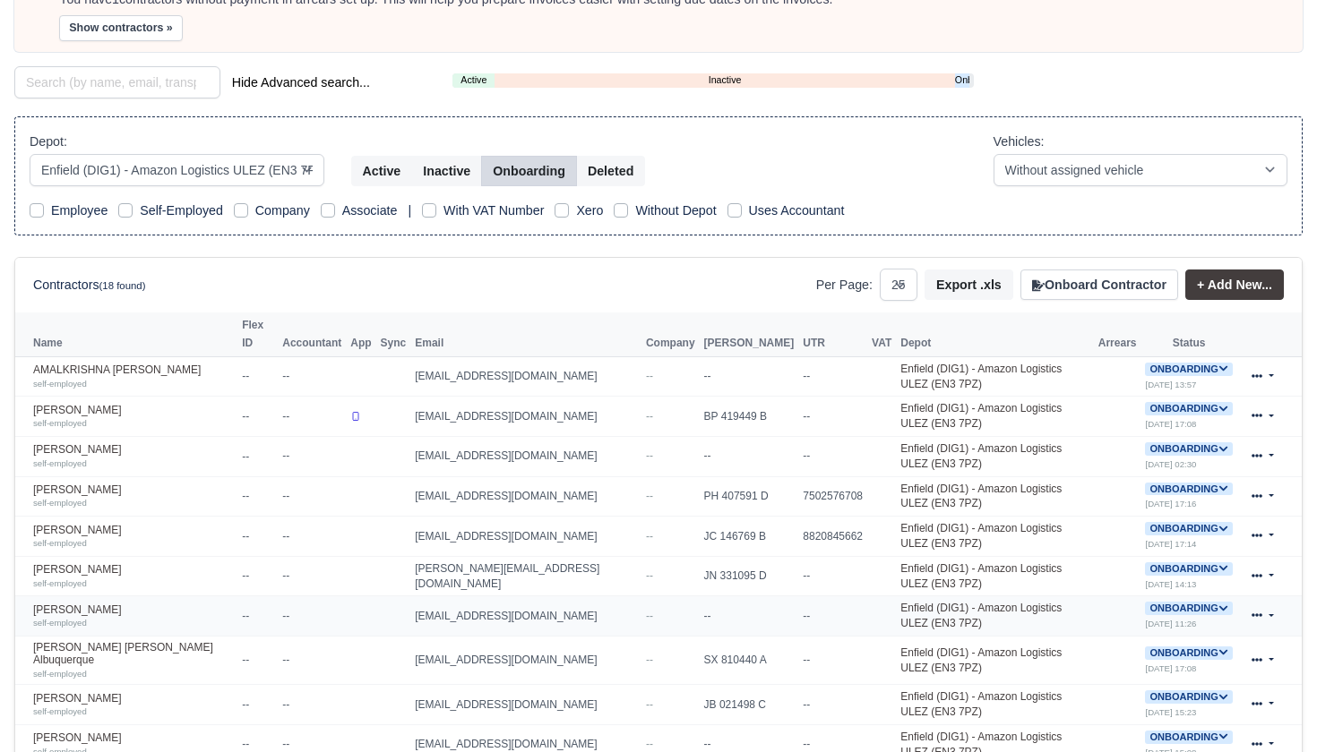
click at [1220, 604] on icon at bounding box center [1223, 609] width 10 height 10
click at [1110, 648] on button "Deactivate" at bounding box center [1116, 663] width 83 height 30
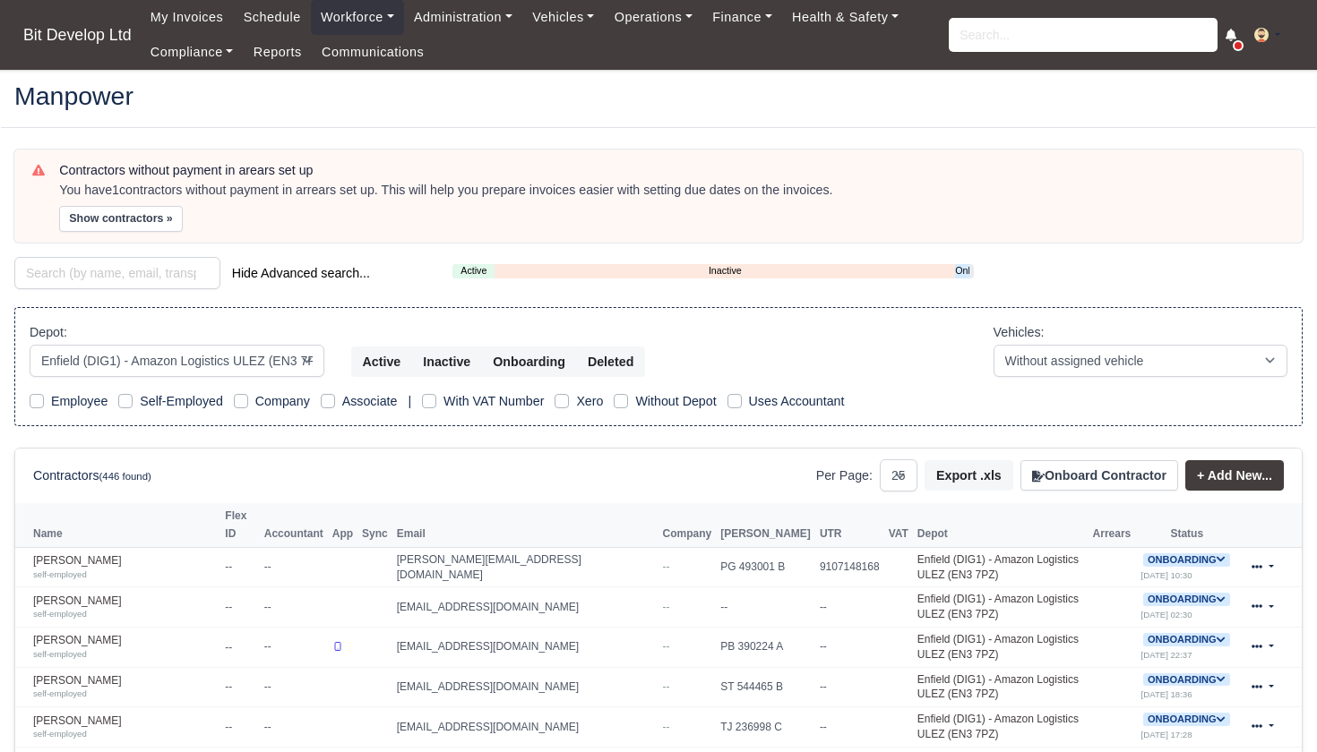
select select "2"
select select "25"
click at [962, 268] on link "Onboarding" at bounding box center [962, 270] width 14 height 15
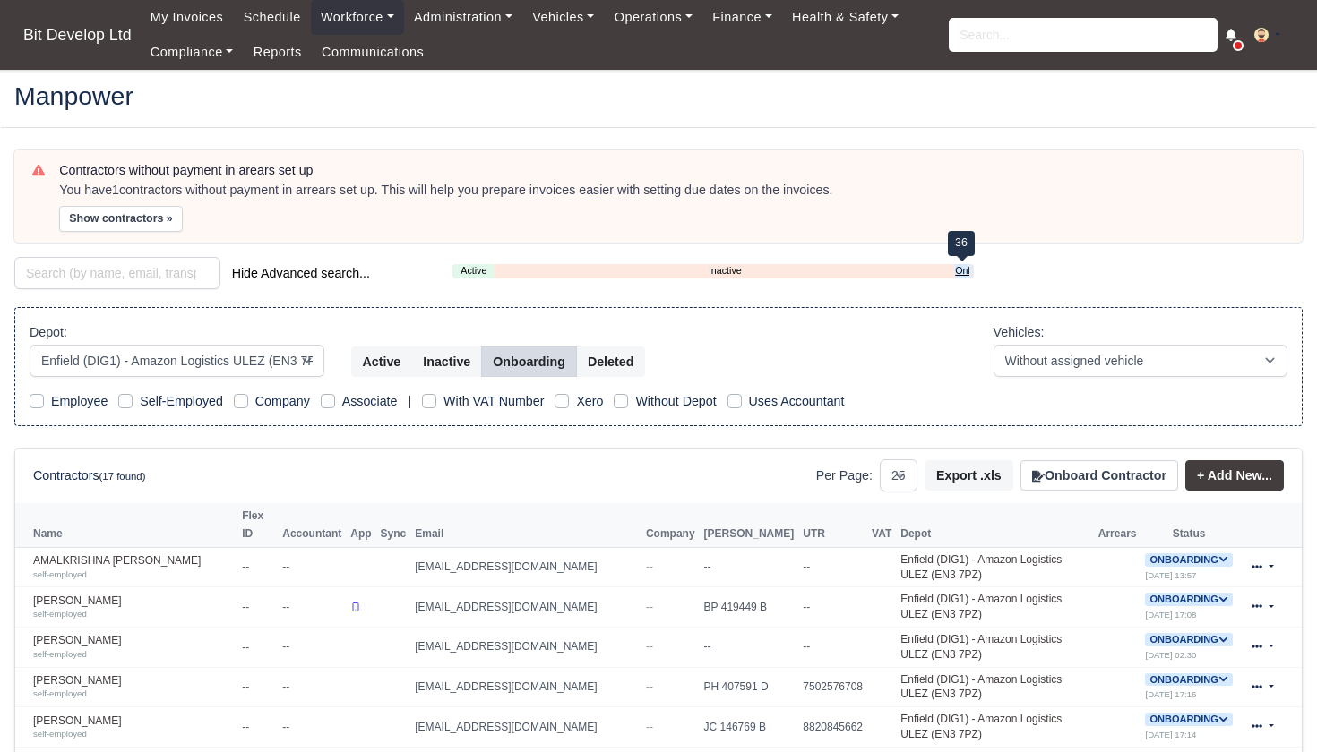
click at [965, 266] on link "Onboarding" at bounding box center [962, 270] width 14 height 15
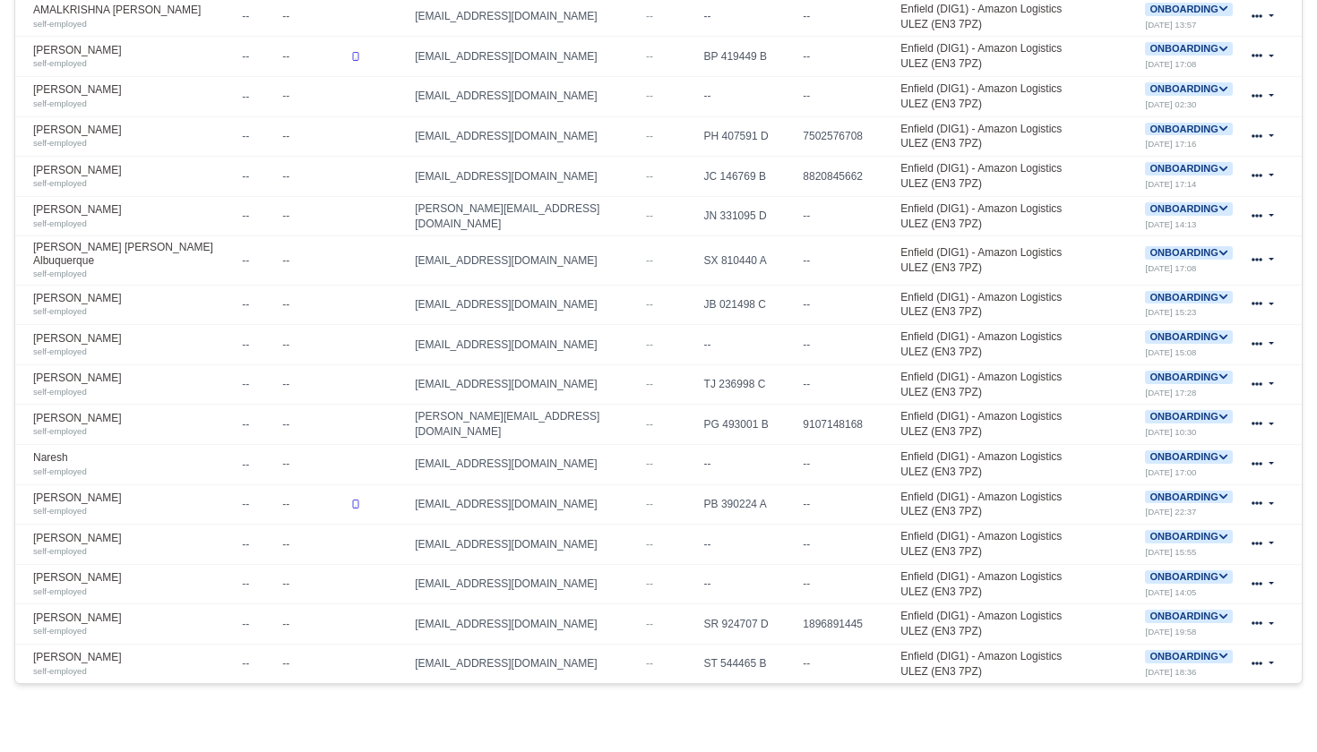
scroll to position [550, 0]
click at [67, 533] on link "[PERSON_NAME] self-employed" at bounding box center [133, 546] width 200 height 26
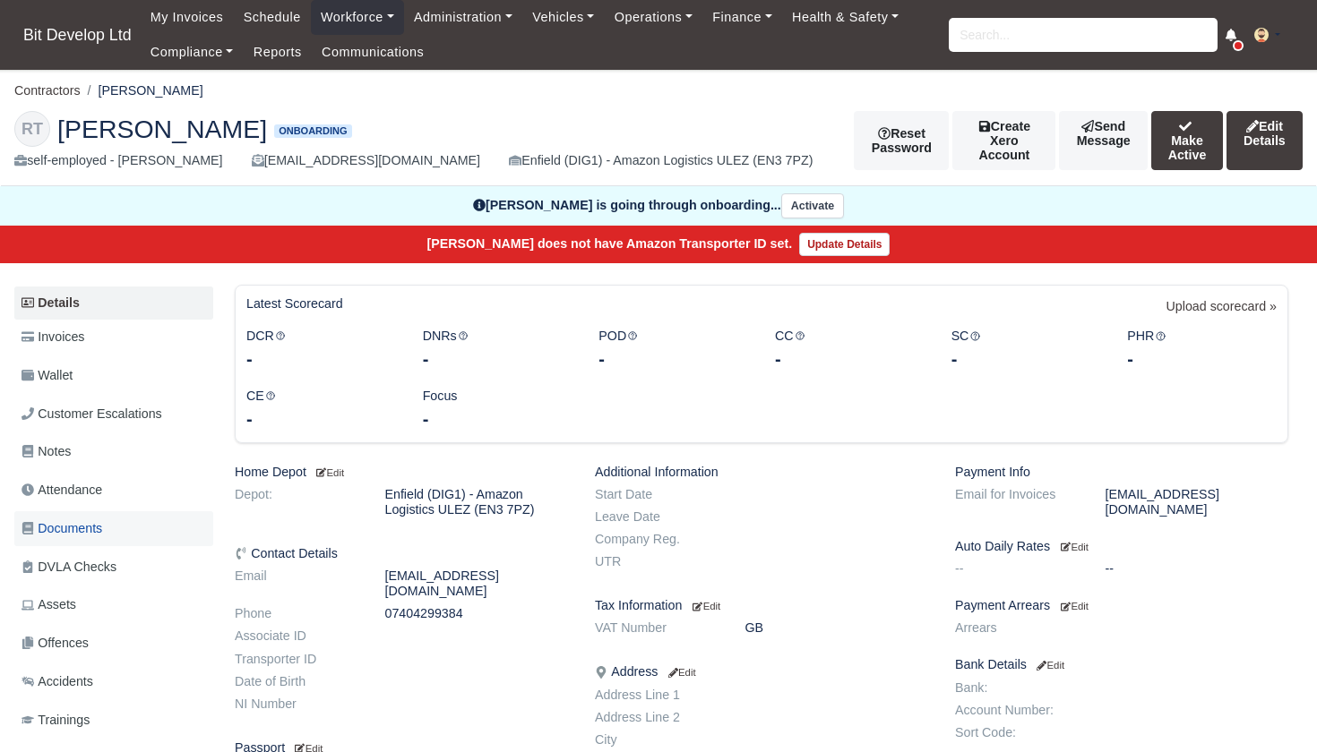
click at [70, 525] on span "Documents" at bounding box center [61, 529] width 81 height 21
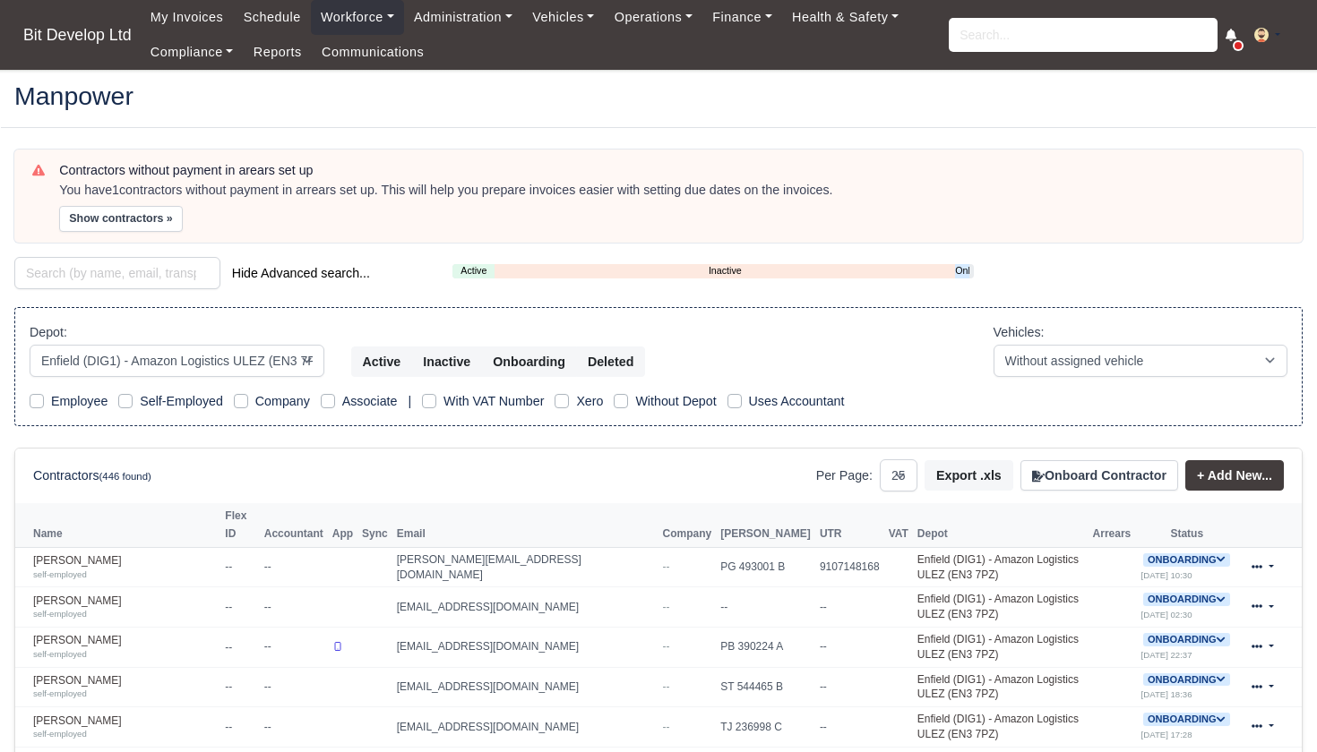
select select "2"
select select "25"
click at [962, 270] on link "Onboarding" at bounding box center [962, 270] width 14 height 15
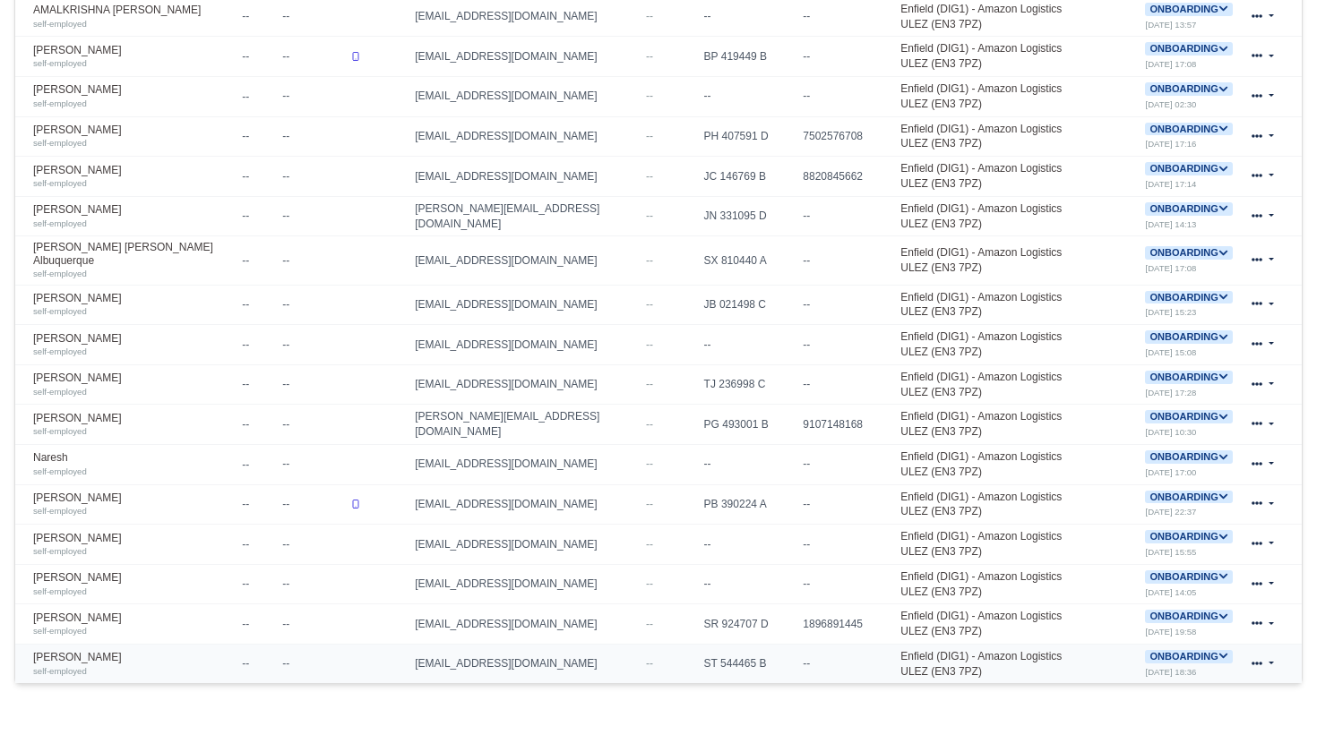
scroll to position [550, 0]
click at [1220, 533] on icon at bounding box center [1223, 538] width 10 height 10
click at [1123, 577] on button "Deactivate" at bounding box center [1116, 592] width 83 height 30
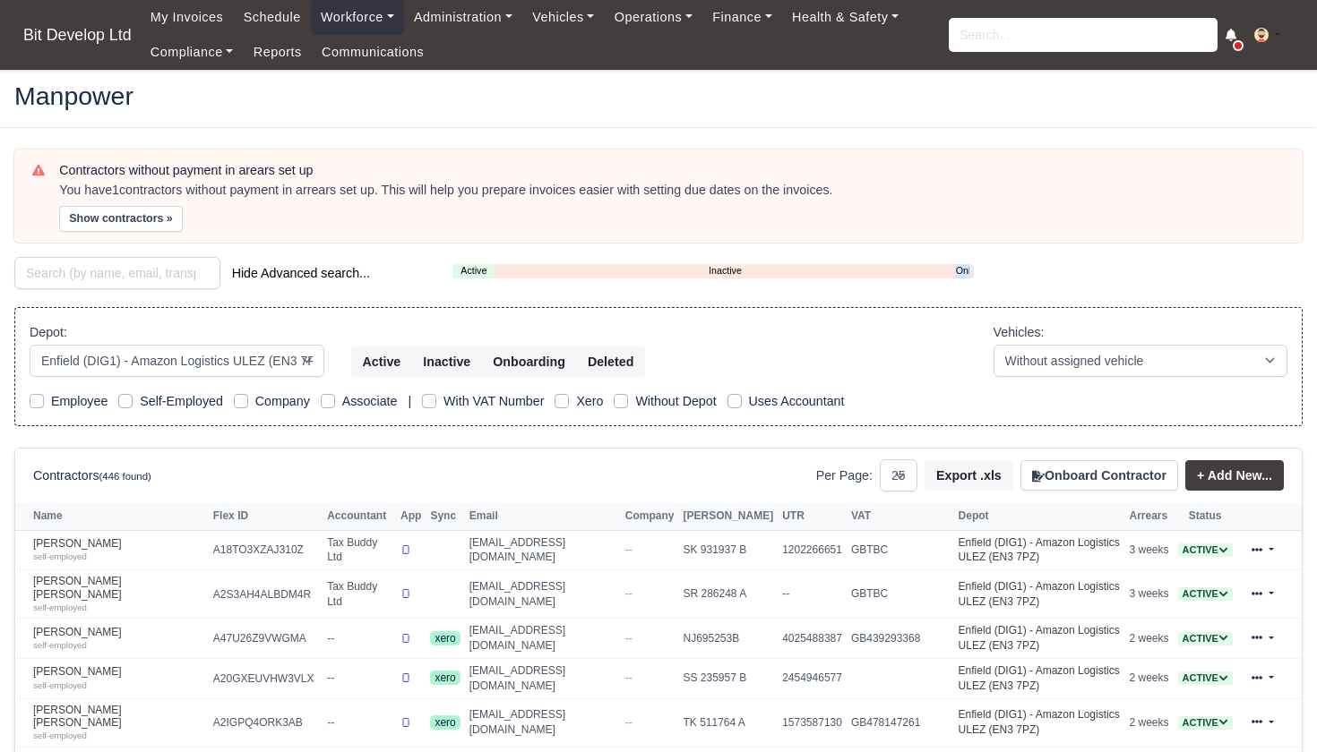
select select "2"
select select "25"
click at [962, 266] on link "Onboarding" at bounding box center [962, 270] width 13 height 15
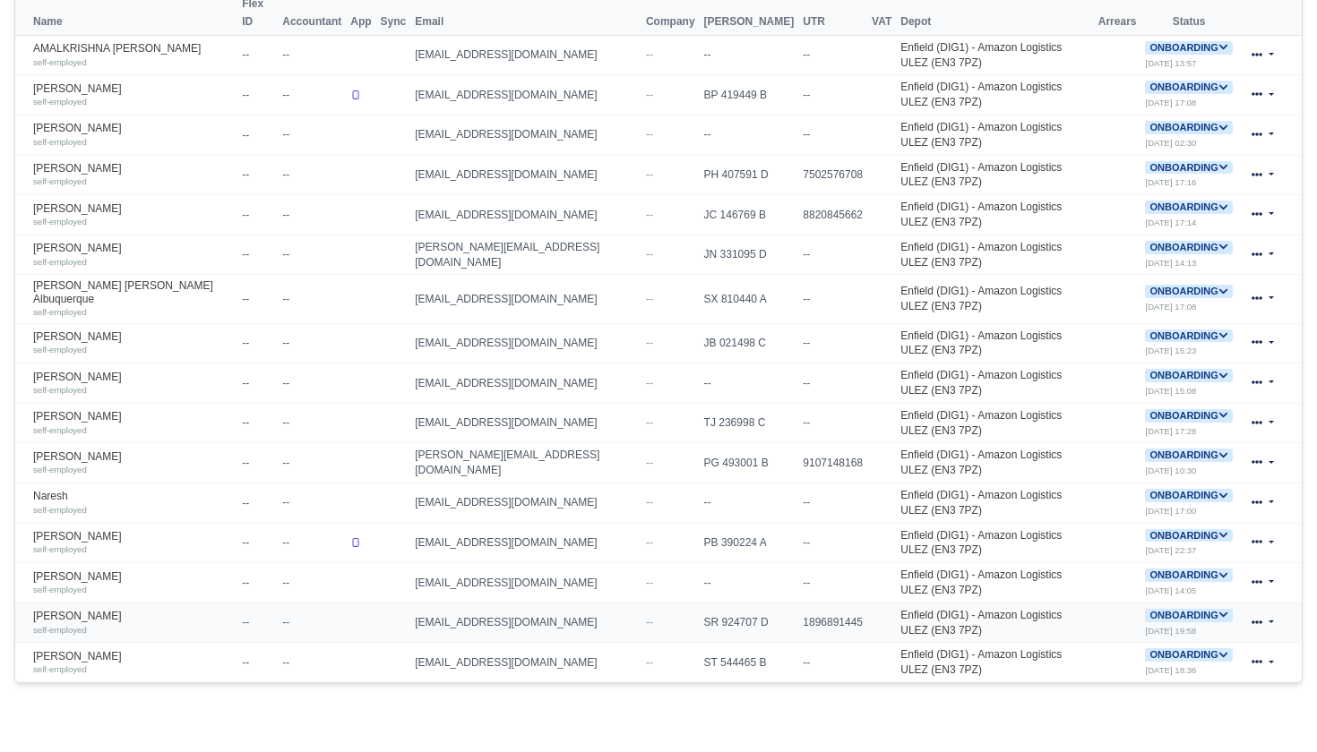
scroll to position [511, 0]
click at [1220, 492] on icon at bounding box center [1223, 497] width 10 height 10
click at [1102, 536] on button "Deactivate" at bounding box center [1116, 551] width 83 height 30
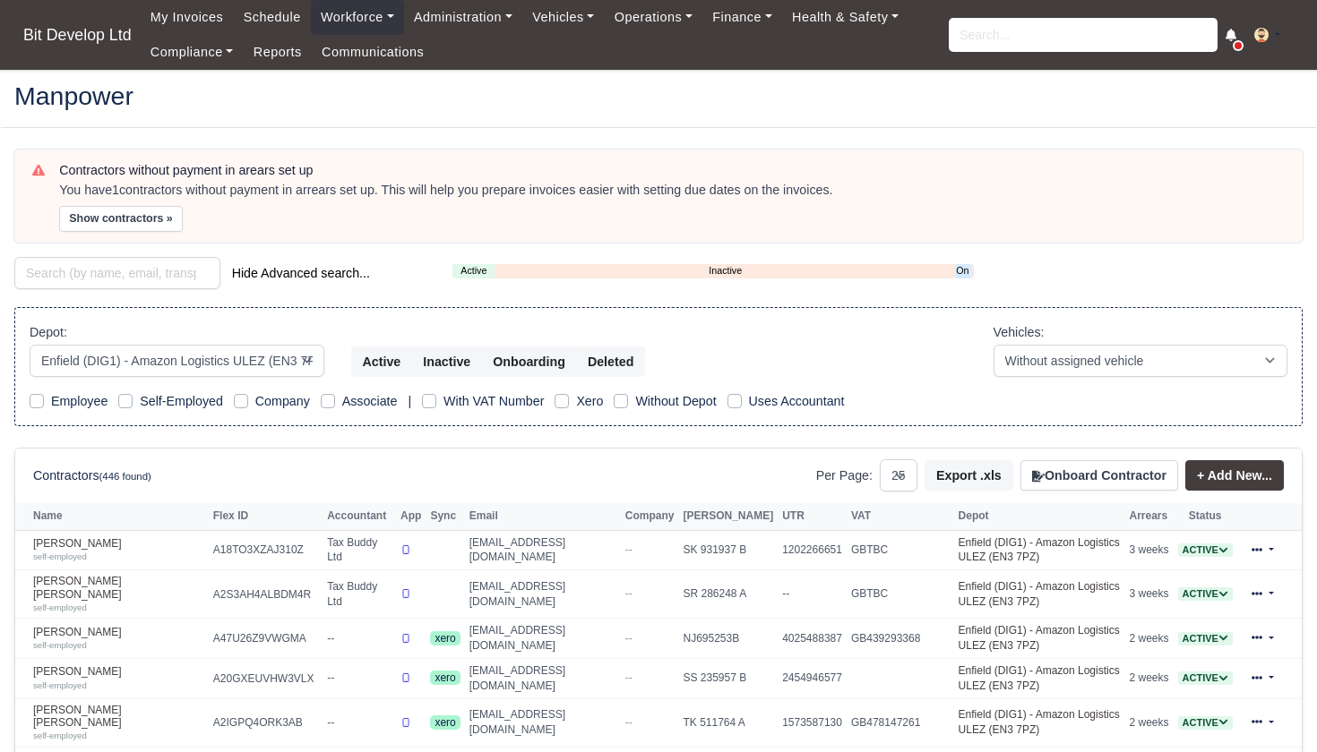
select select "2"
select select "25"
click at [964, 270] on link "Onboarding" at bounding box center [962, 270] width 13 height 15
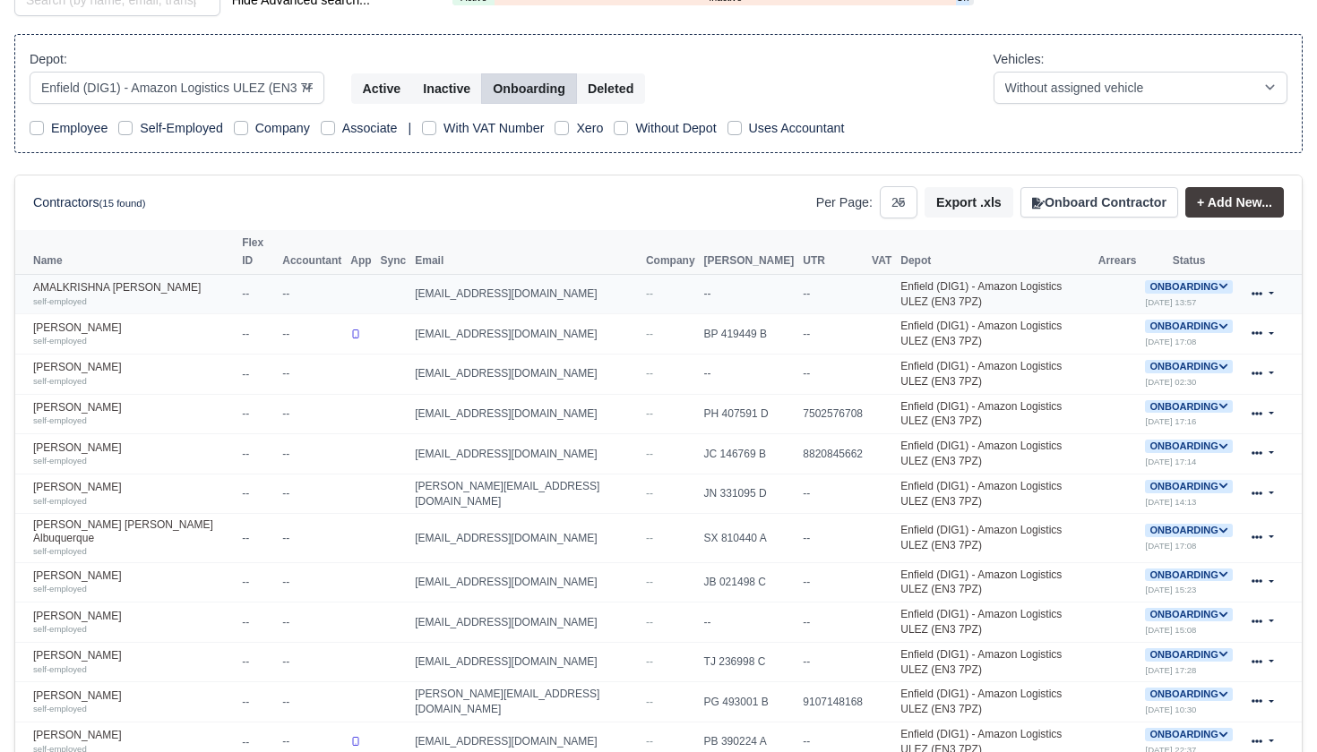
scroll to position [400, 0]
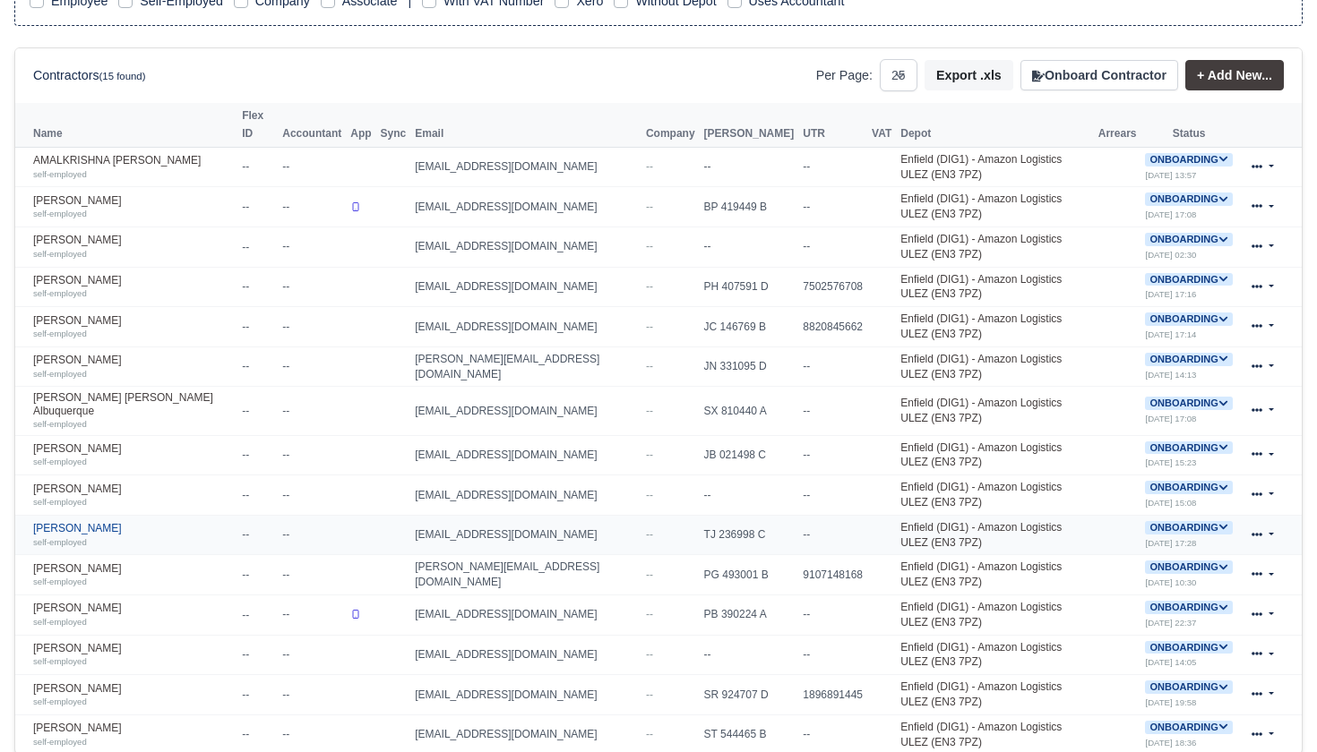
click at [81, 522] on link "Mohammad El Muslemani self-employed" at bounding box center [133, 535] width 200 height 26
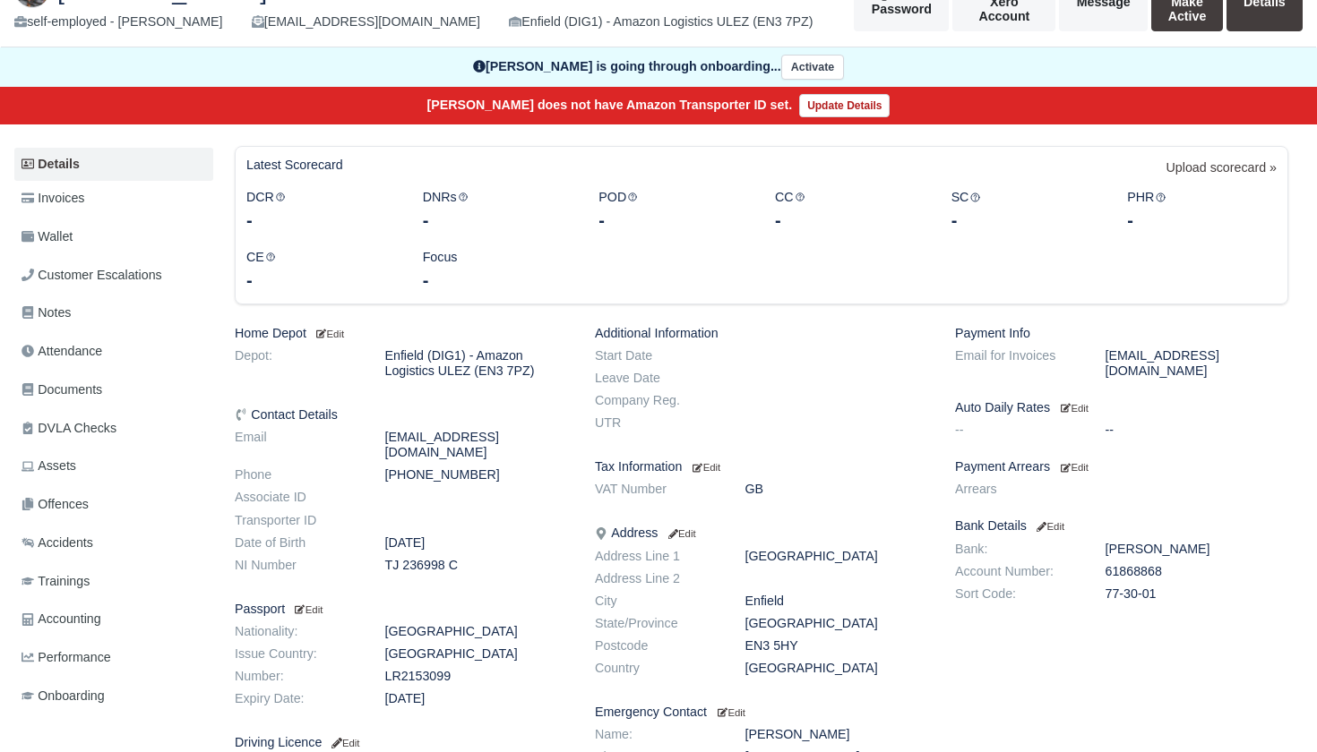
scroll to position [140, 0]
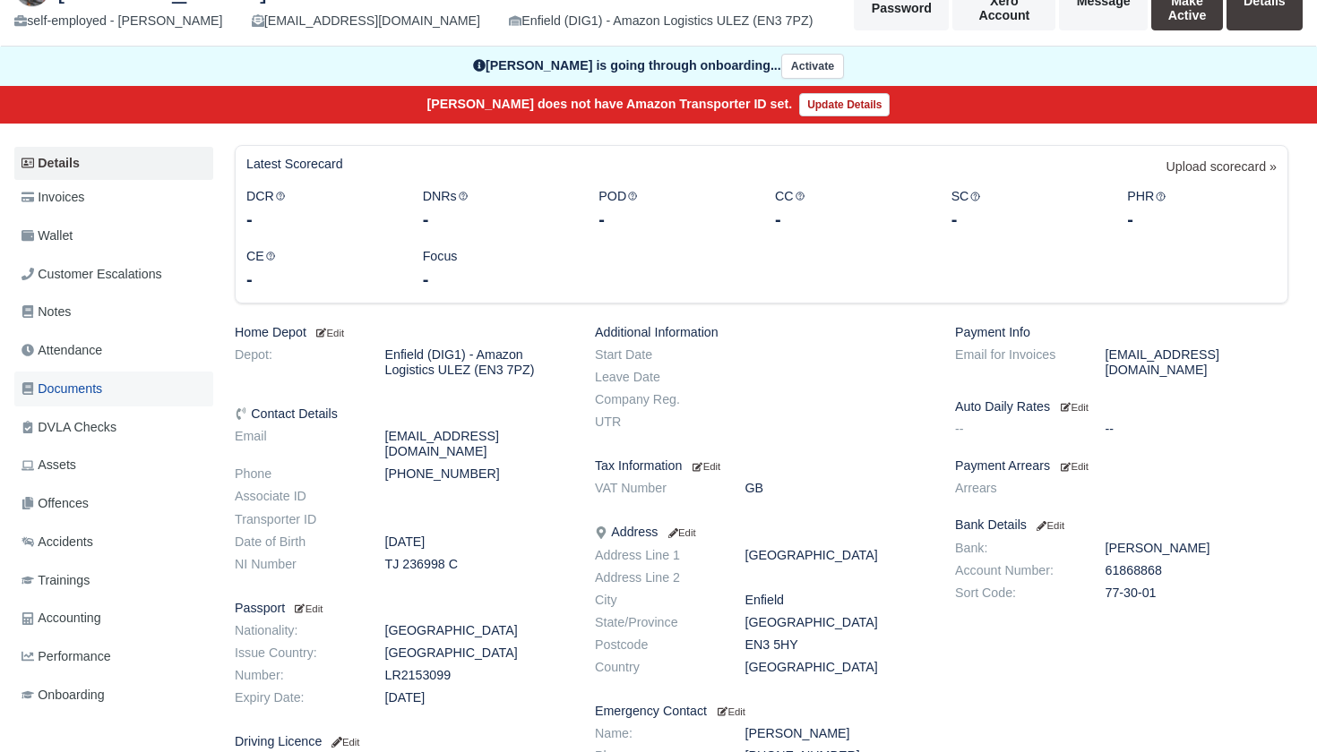
click at [82, 385] on span "Documents" at bounding box center [61, 389] width 81 height 21
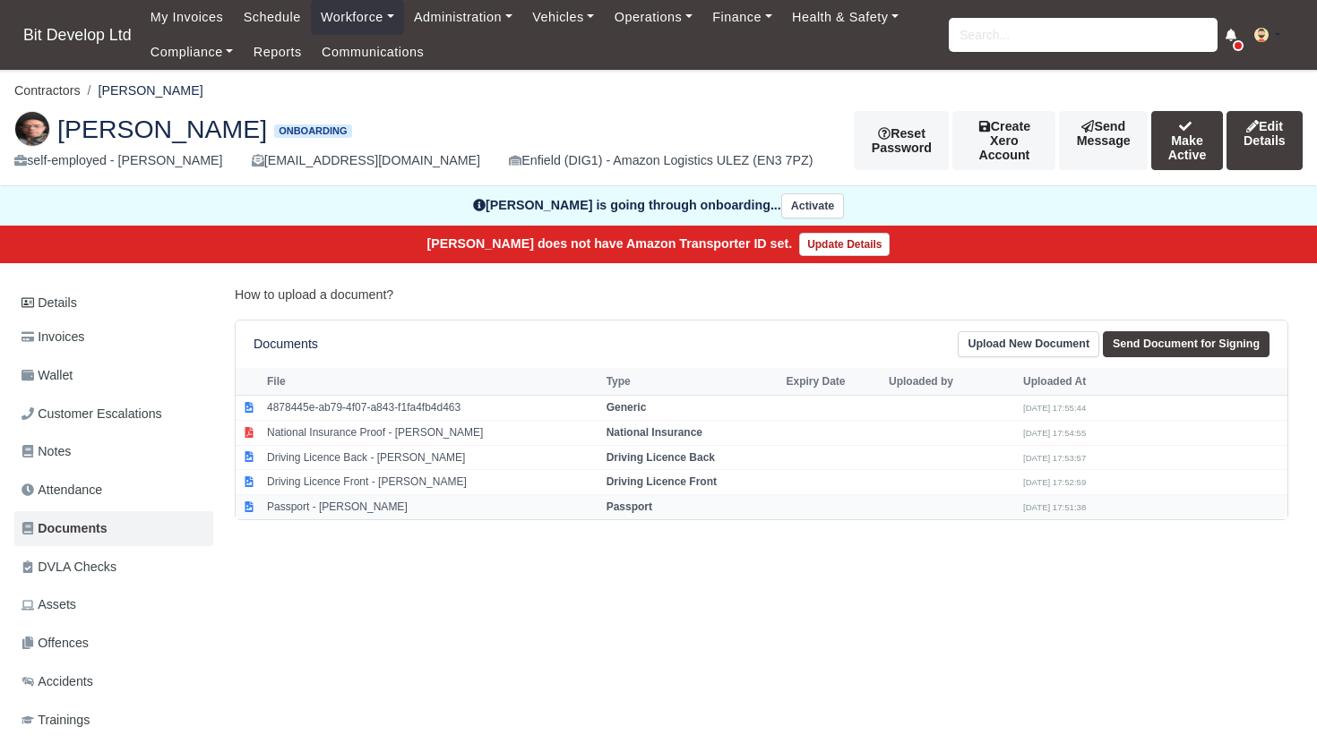
click at [355, 503] on td "Passport - [PERSON_NAME]" at bounding box center [431, 507] width 339 height 24
select select "passport"
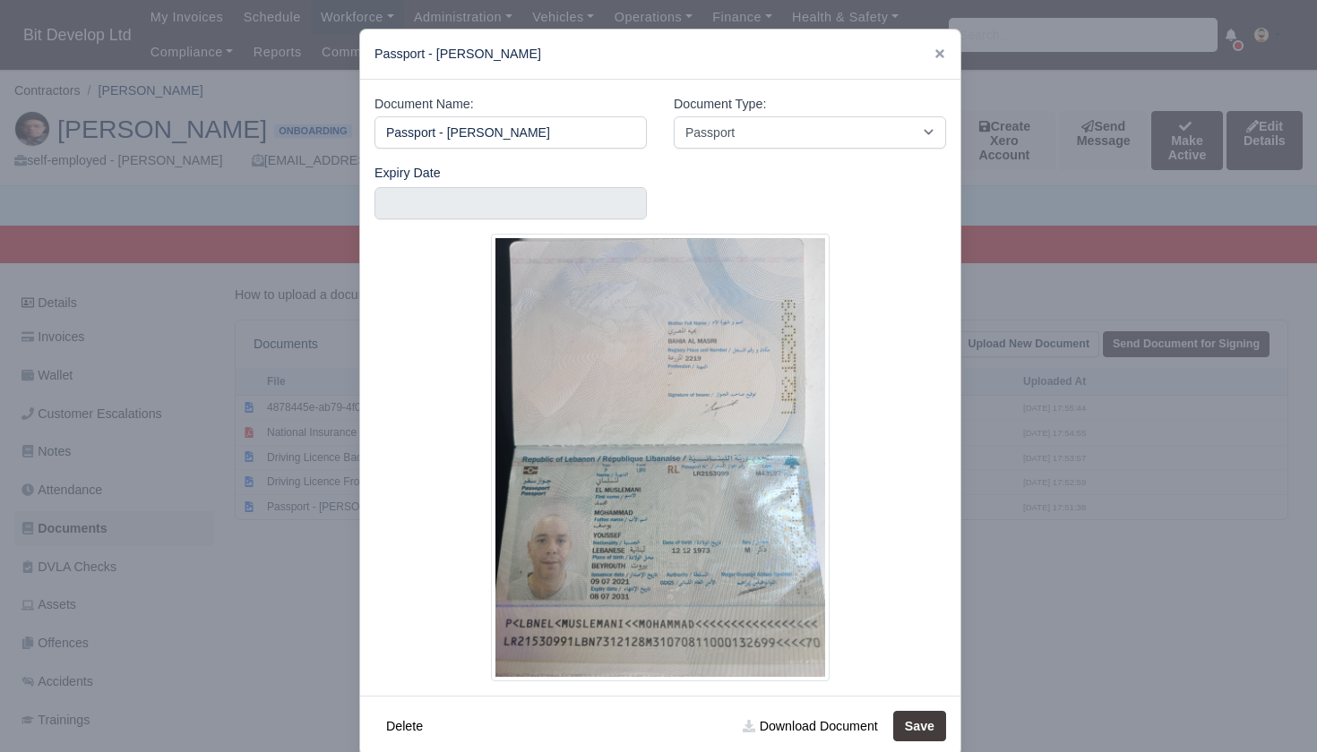
click at [216, 532] on div at bounding box center [658, 376] width 1317 height 752
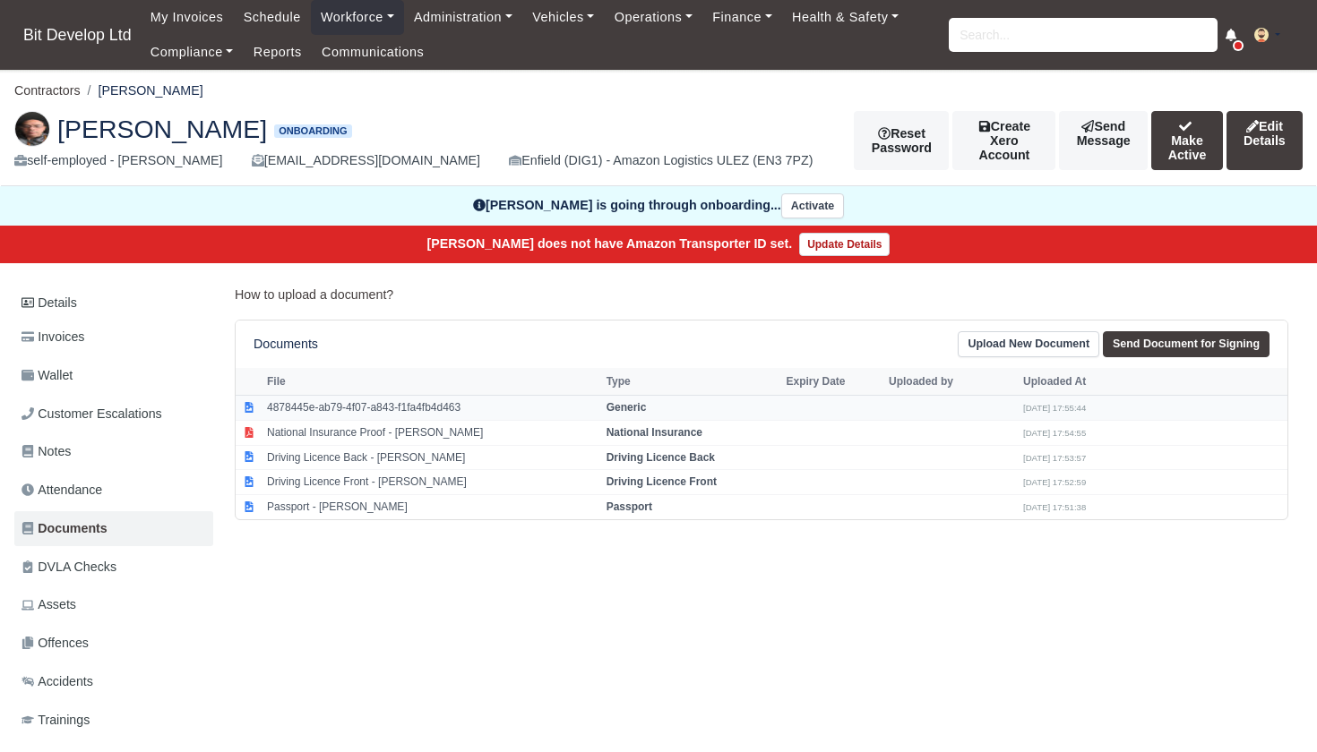
click at [318, 408] on td "4878445e-ab79-4f07-a843-f1fa4fb4d463" at bounding box center [431, 407] width 339 height 25
select select "generic"
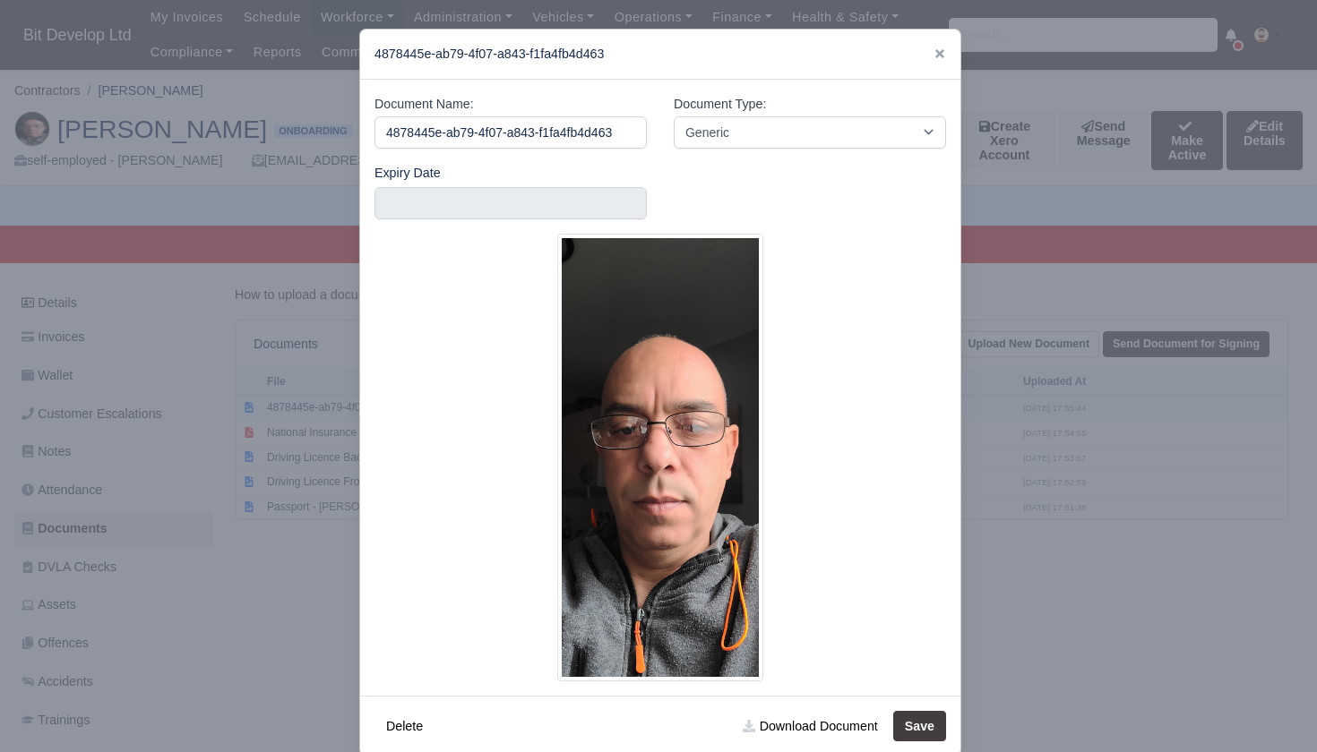
scroll to position [0, 3]
click at [186, 484] on div at bounding box center [658, 376] width 1317 height 752
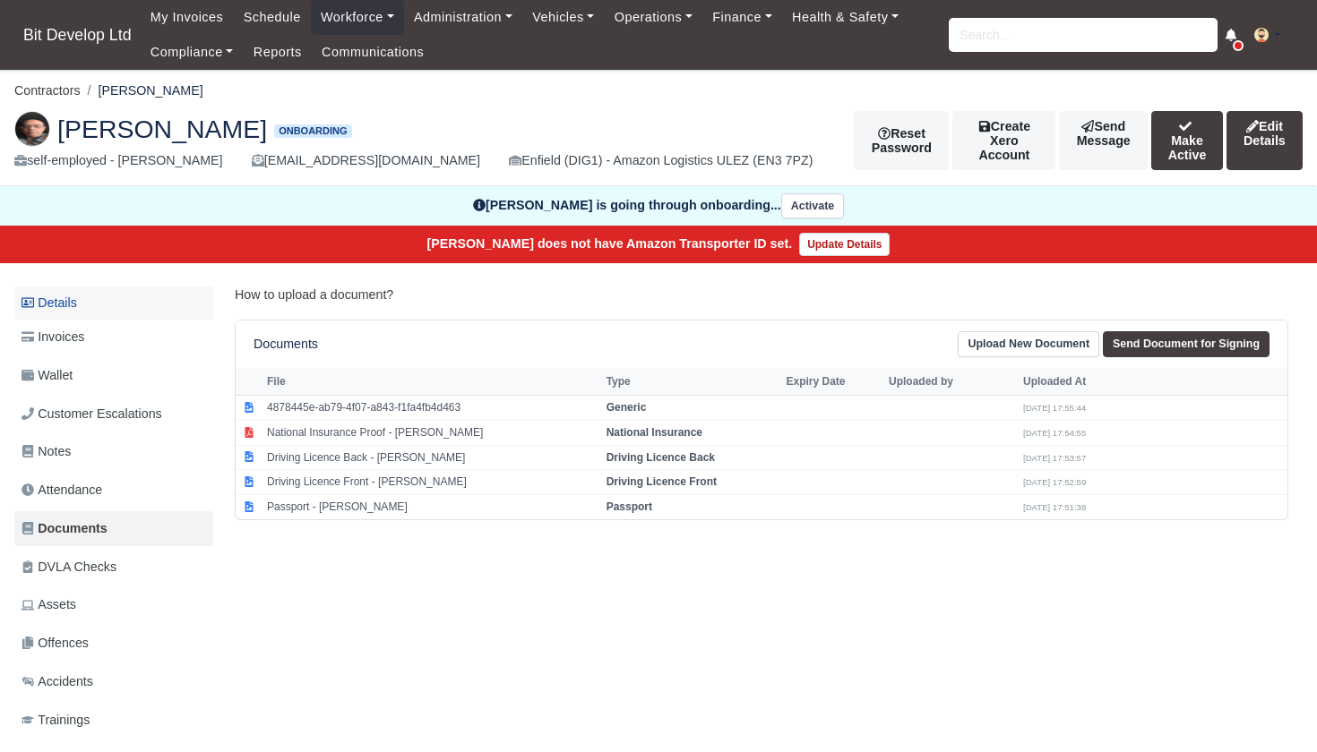
click at [81, 299] on link "Details" at bounding box center [113, 303] width 199 height 33
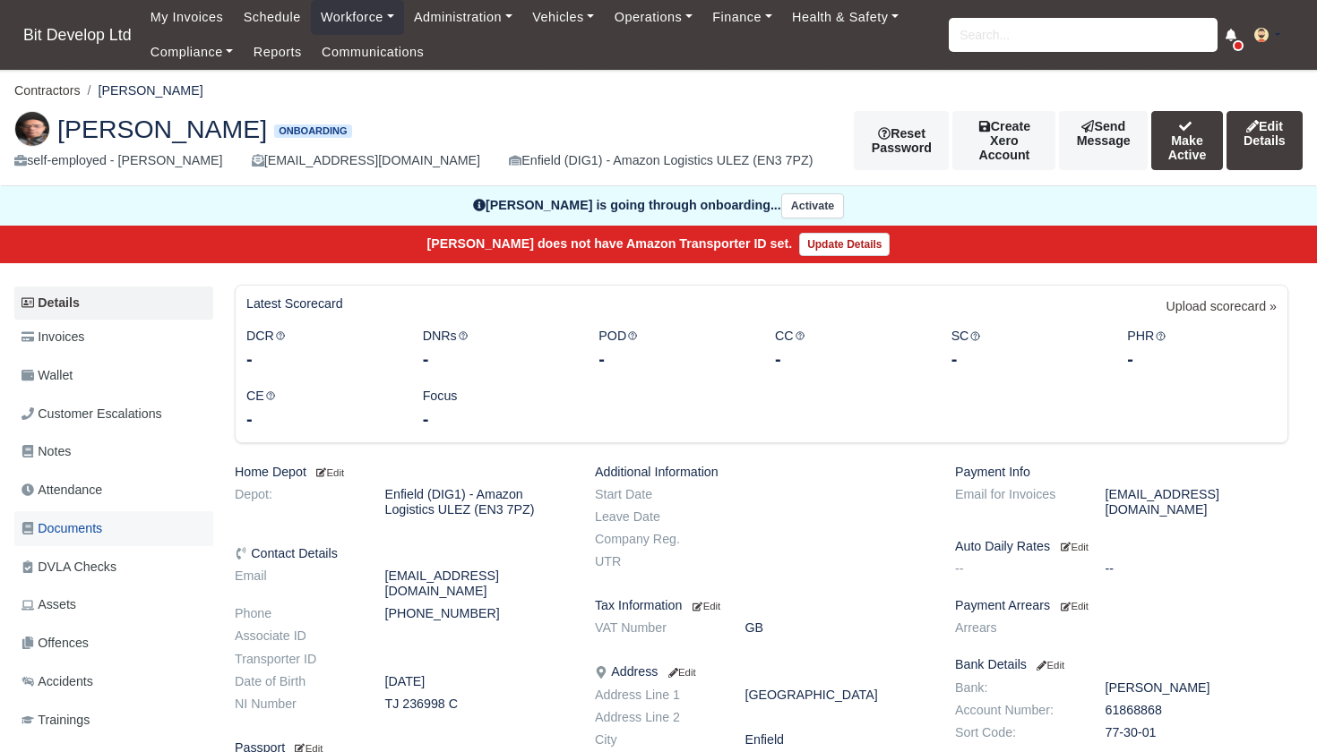
click at [75, 524] on span "Documents" at bounding box center [61, 529] width 81 height 21
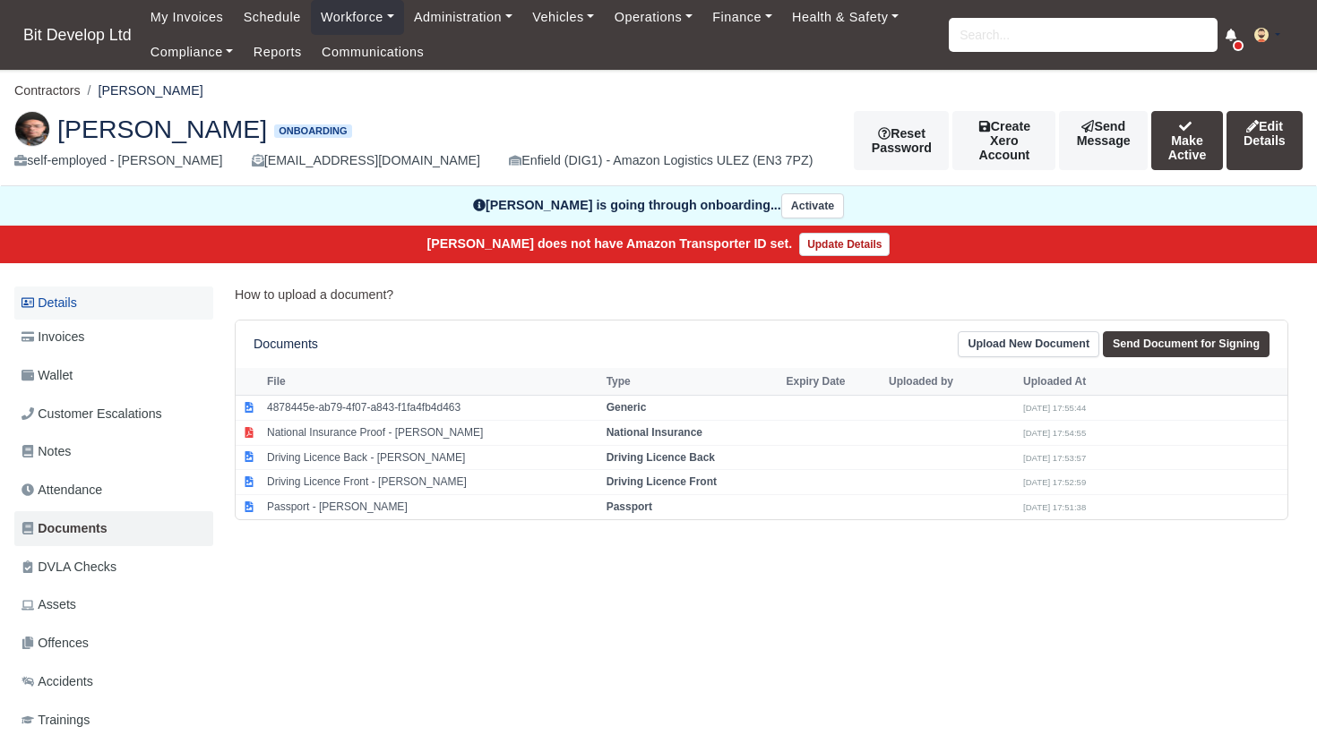
click at [62, 301] on link "Details" at bounding box center [113, 303] width 199 height 33
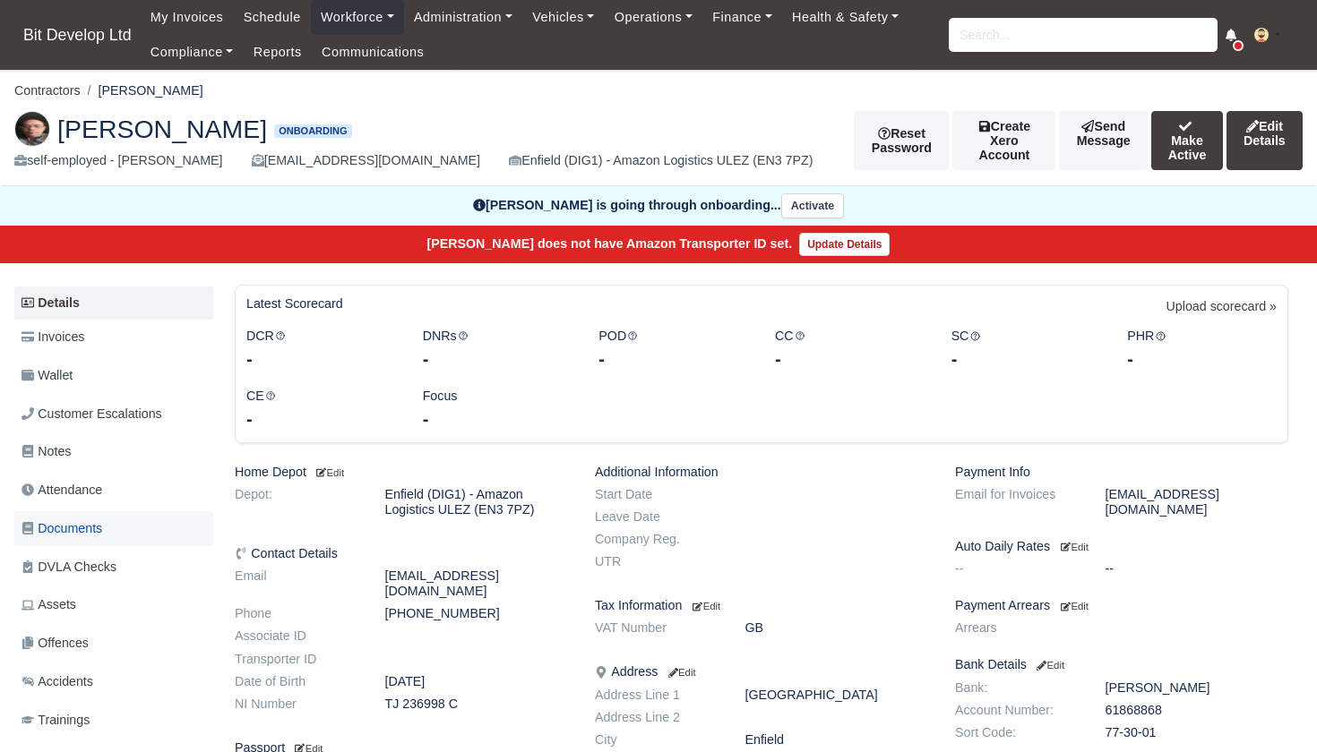
click at [78, 526] on span "Documents" at bounding box center [61, 529] width 81 height 21
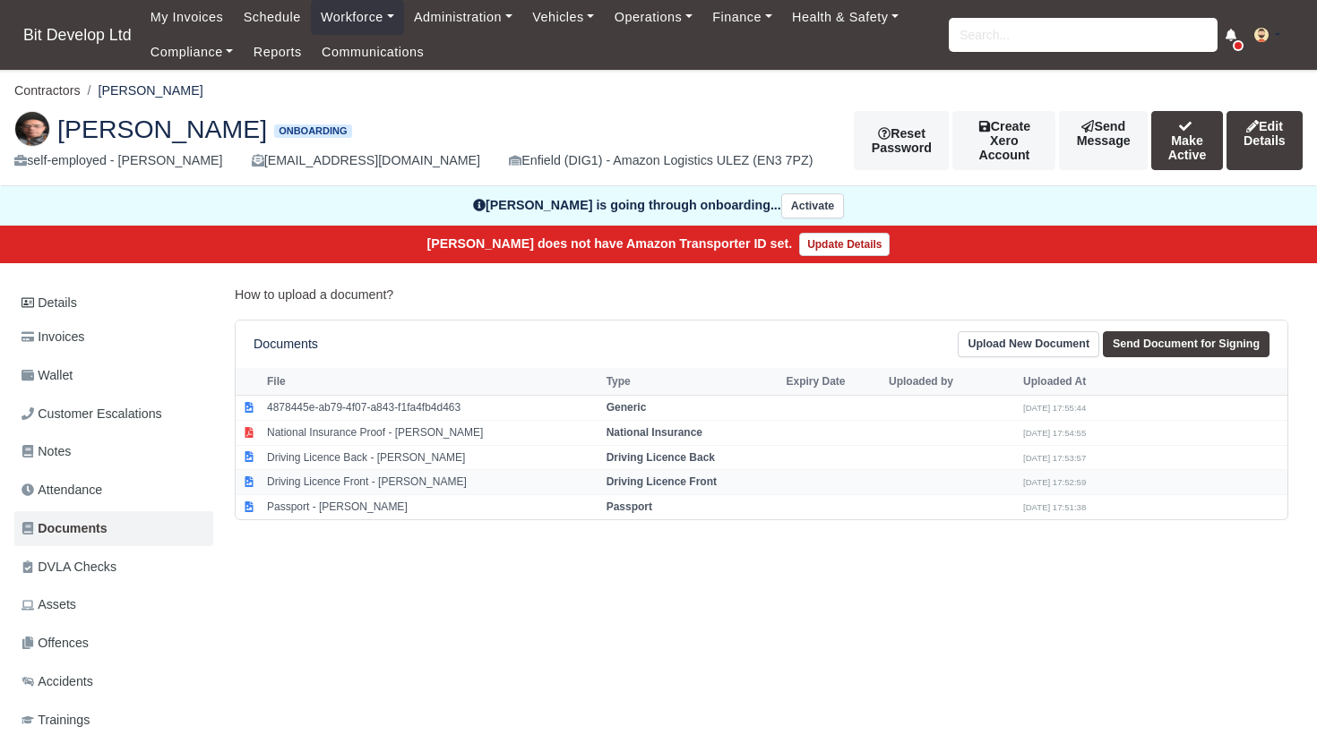
click at [371, 474] on td "Driving Licence Front - [PERSON_NAME]" at bounding box center [431, 482] width 339 height 25
select select "driving-licence-front"
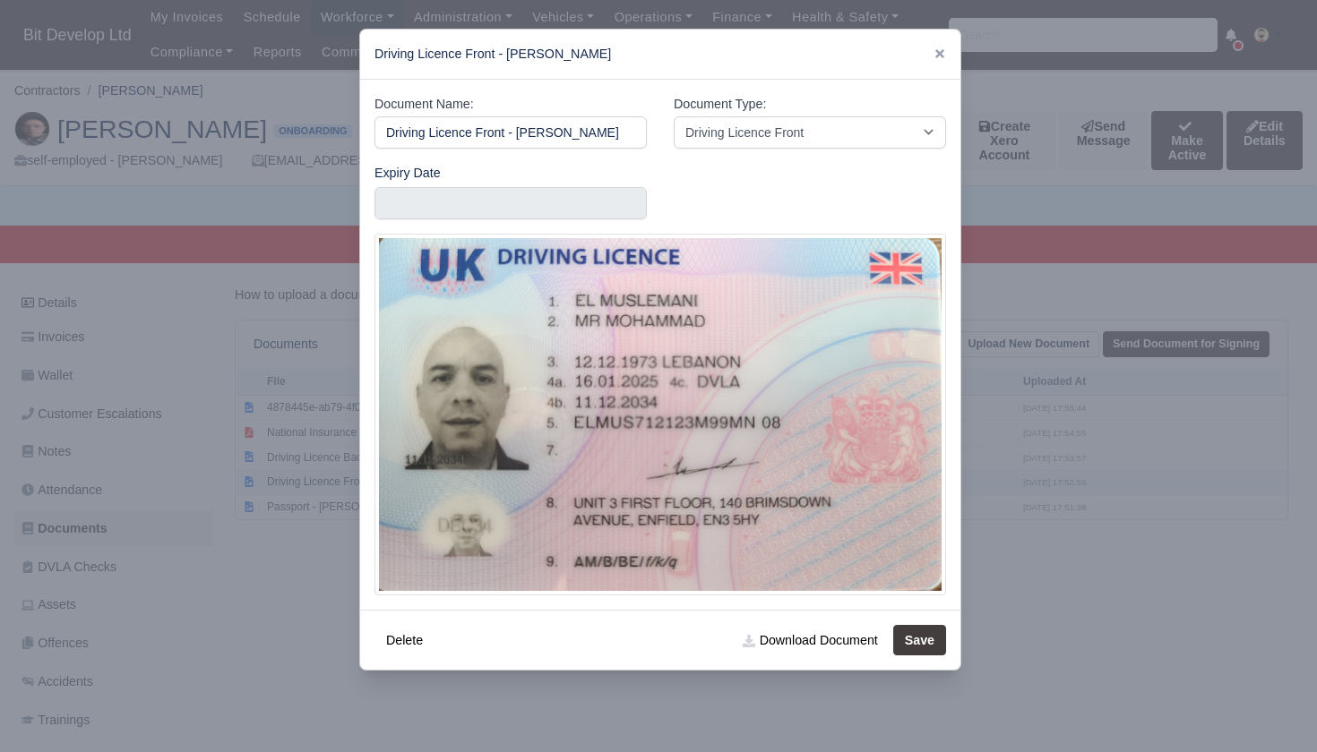
scroll to position [0, 36]
click at [270, 558] on div at bounding box center [658, 376] width 1317 height 752
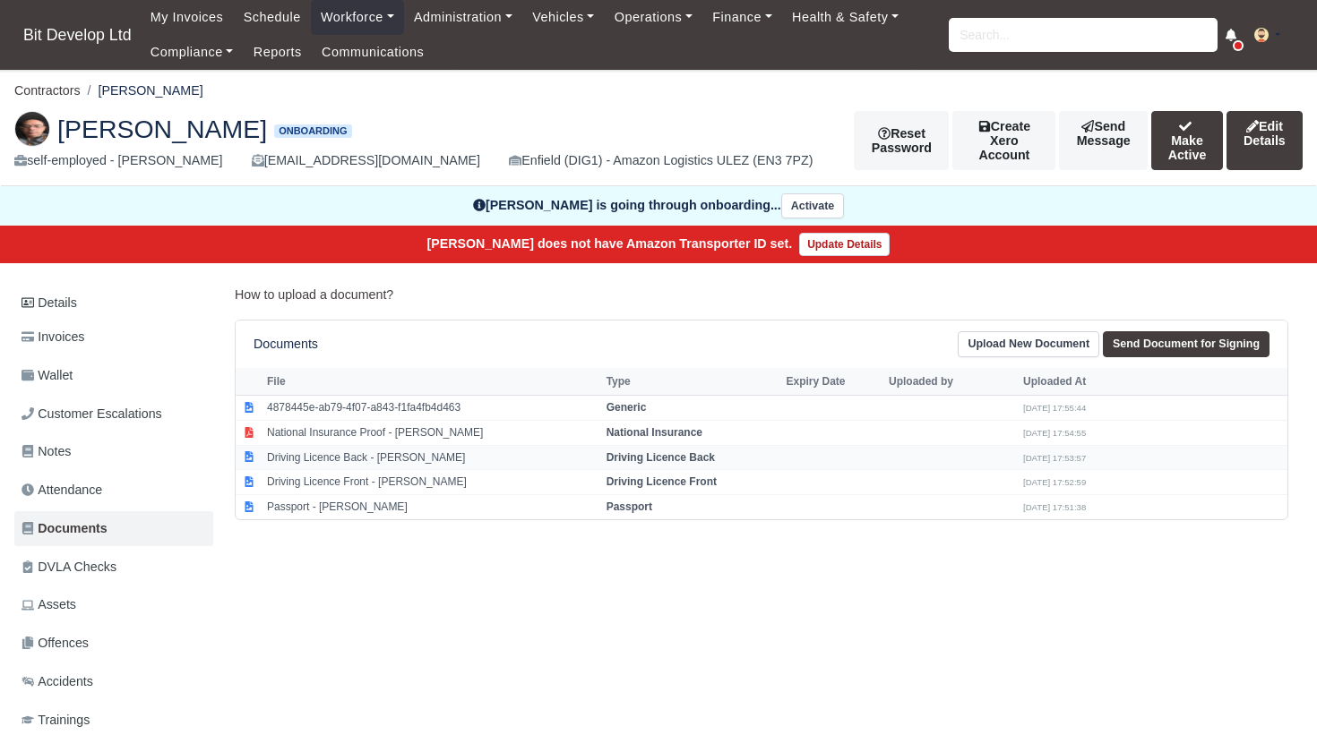
click at [325, 450] on td "Driving Licence Back - [PERSON_NAME]" at bounding box center [431, 457] width 339 height 25
select select "driving-licence-back"
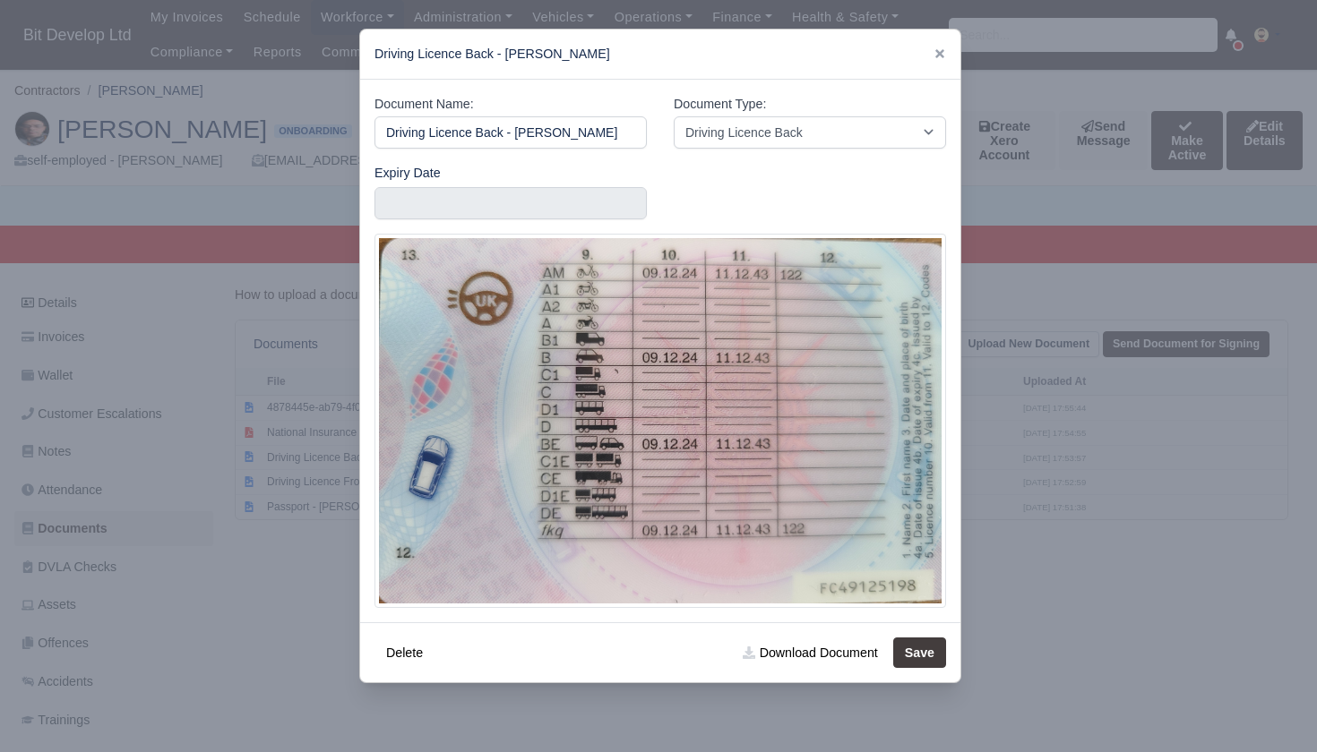
scroll to position [0, 34]
click at [228, 621] on div at bounding box center [658, 376] width 1317 height 752
